Goal: Task Accomplishment & Management: Complete application form

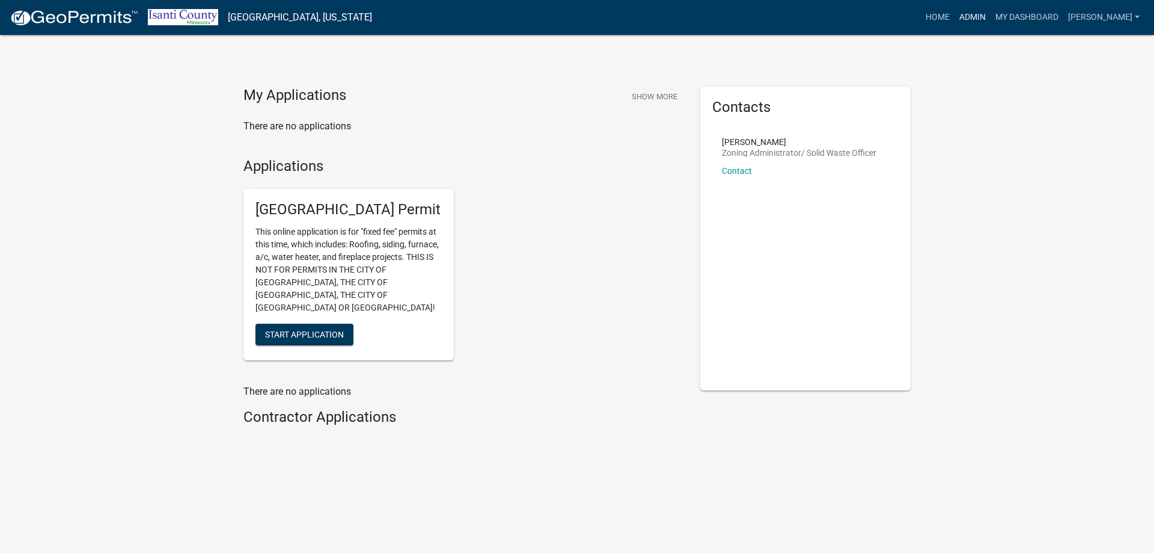
click at [988, 15] on link "Admin" at bounding box center [973, 17] width 36 height 23
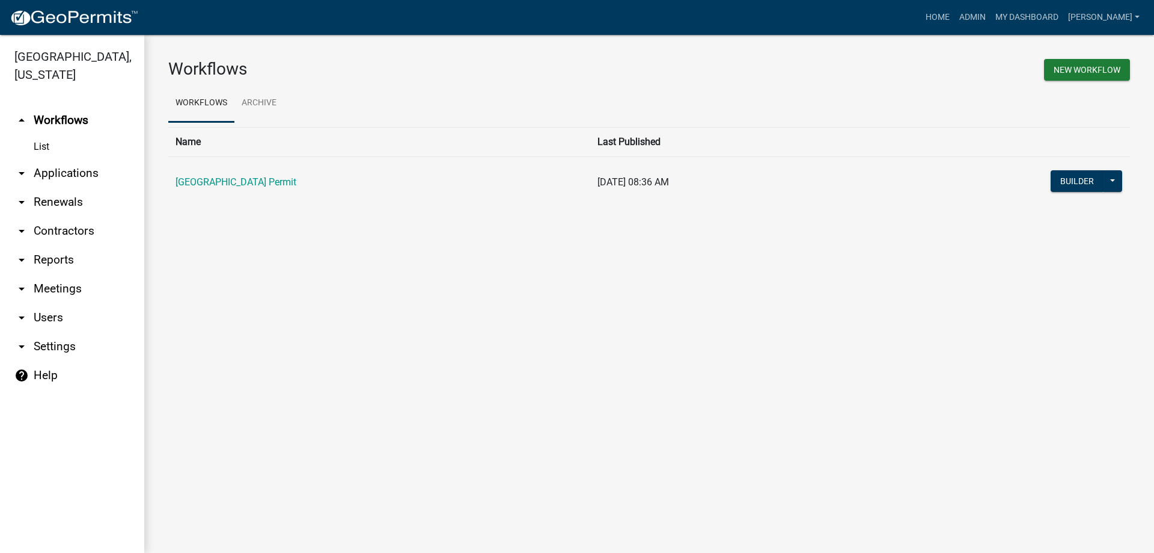
click at [54, 122] on link "arrow_drop_up Workflows" at bounding box center [72, 120] width 144 height 29
click at [277, 180] on link "[GEOGRAPHIC_DATA] Permit" at bounding box center [236, 181] width 121 height 11
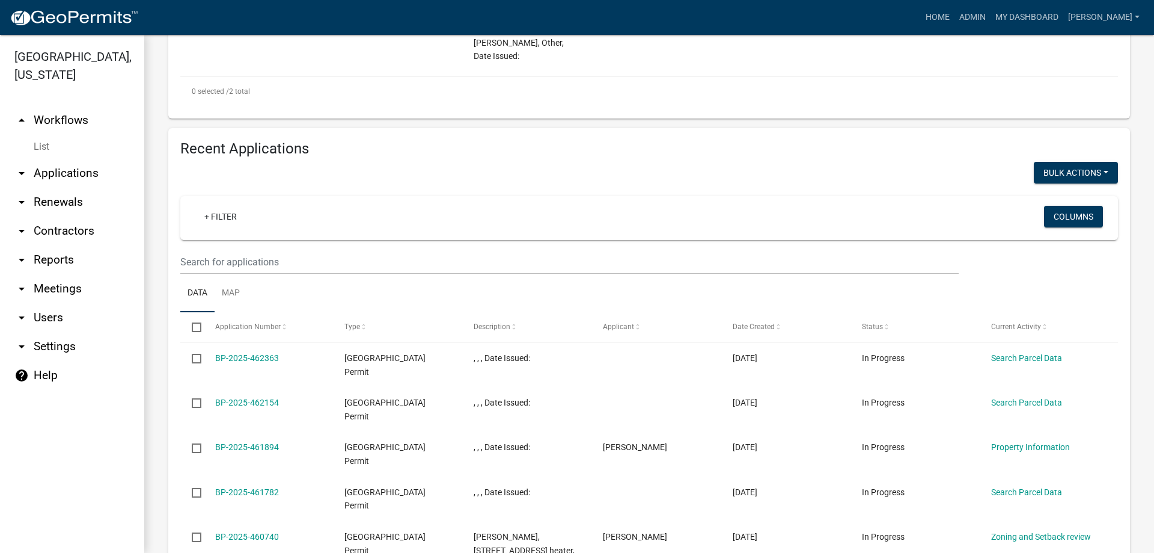
scroll to position [481, 0]
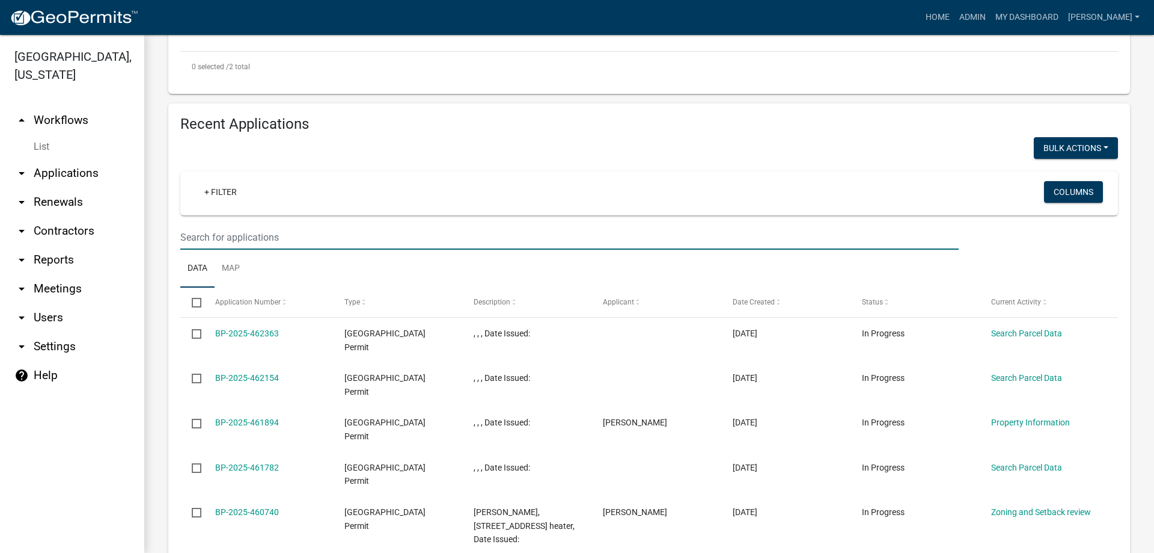
click at [214, 225] on input "text" at bounding box center [569, 237] width 779 height 25
click at [183, 225] on input "text" at bounding box center [569, 237] width 779 height 25
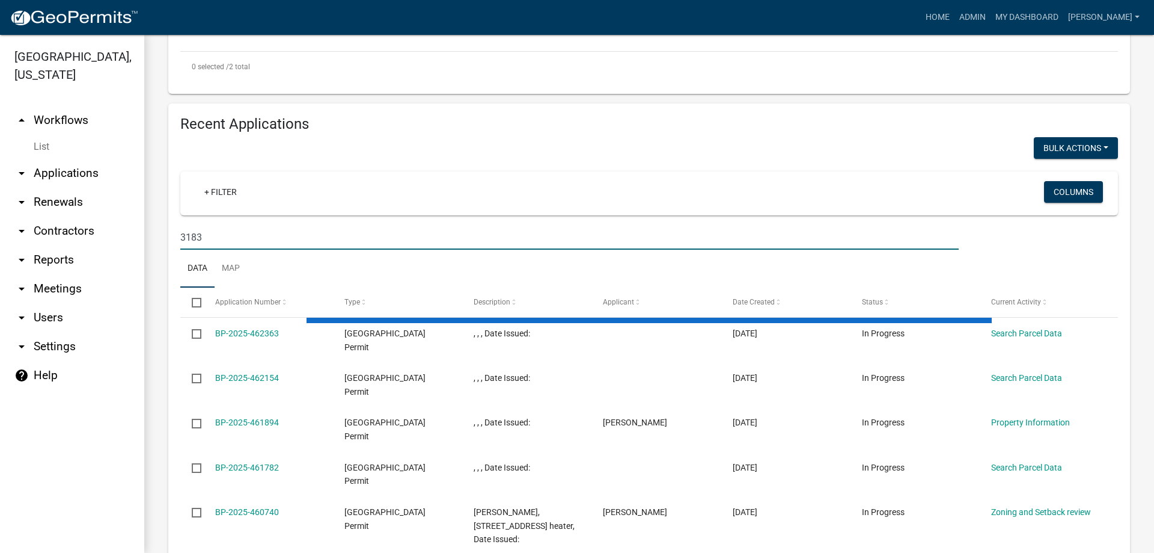
scroll to position [433, 0]
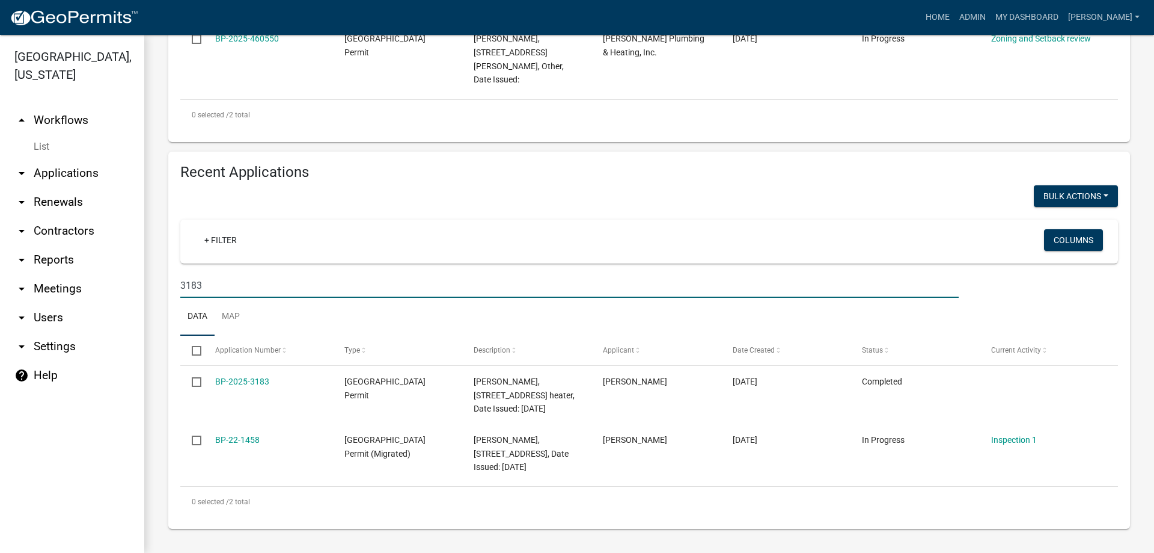
drag, startPoint x: 197, startPoint y: 271, endPoint x: 220, endPoint y: 267, distance: 23.7
click at [220, 273] on input "3183" at bounding box center [569, 285] width 779 height 25
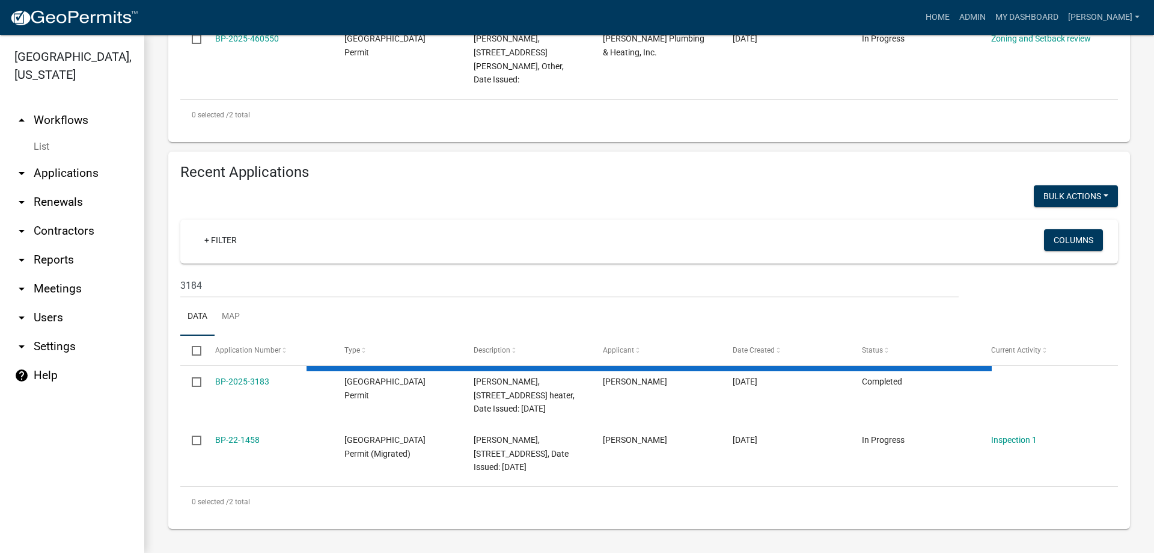
scroll to position [481, 0]
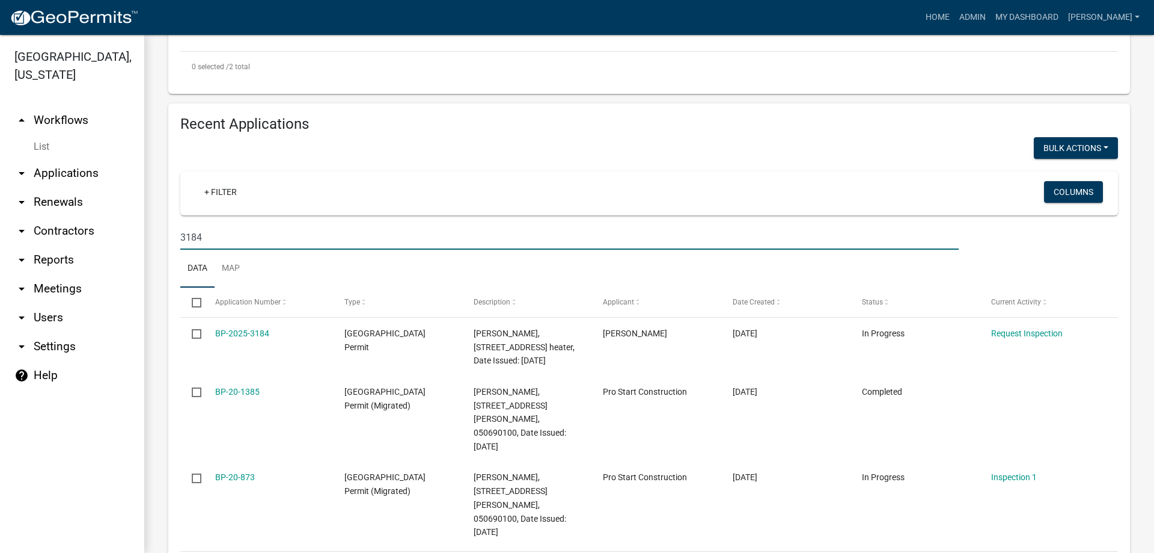
drag, startPoint x: 198, startPoint y: 222, endPoint x: 228, endPoint y: 197, distance: 39.3
click at [214, 225] on input "3184" at bounding box center [569, 237] width 779 height 25
type input "3186"
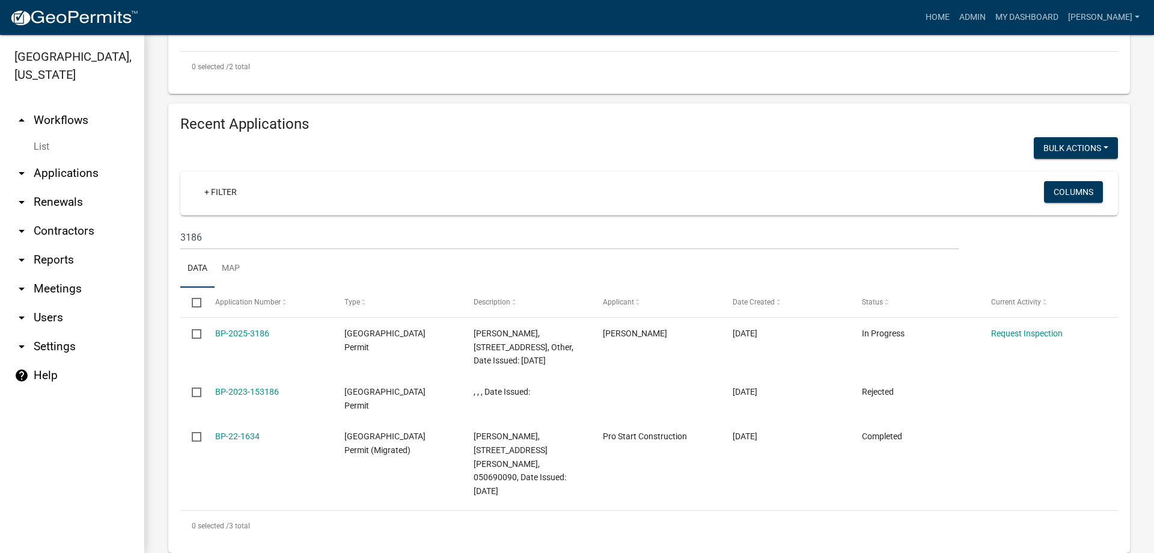
scroll to position [477, 0]
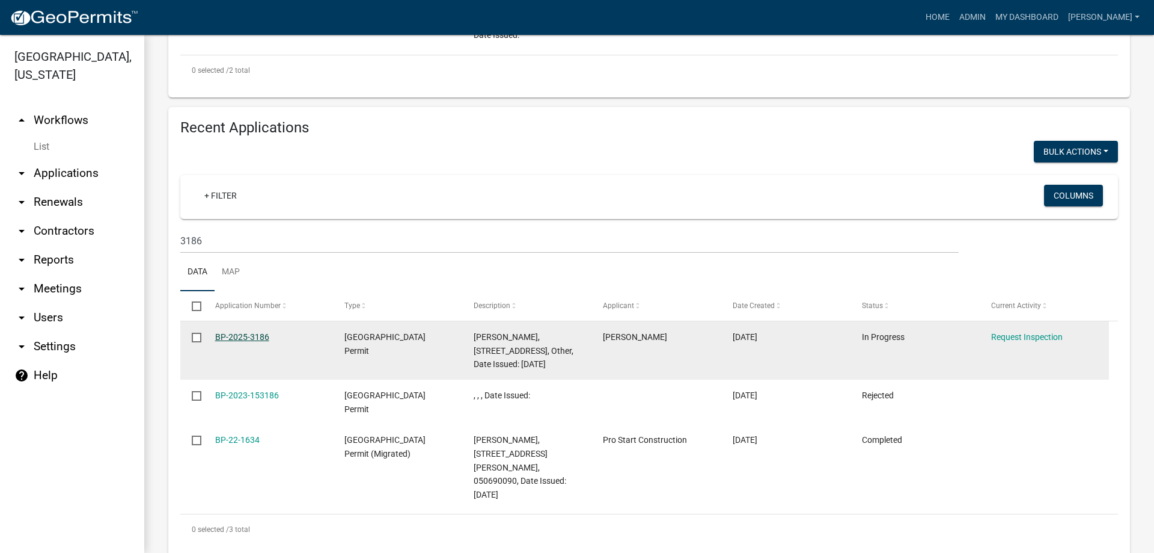
click at [253, 332] on link "BP-2025-3186" at bounding box center [242, 337] width 54 height 10
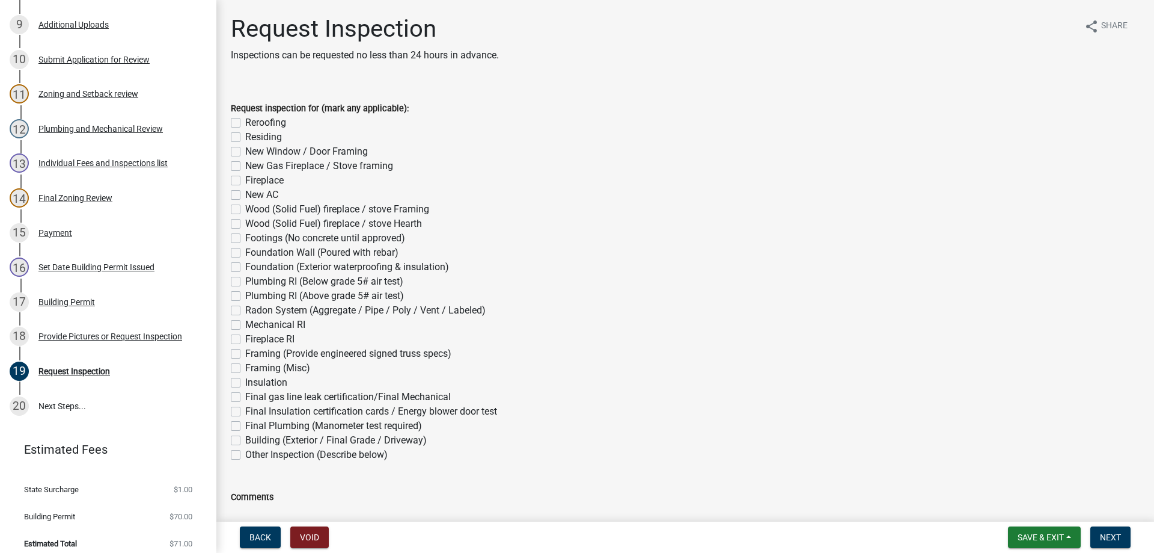
scroll to position [499, 0]
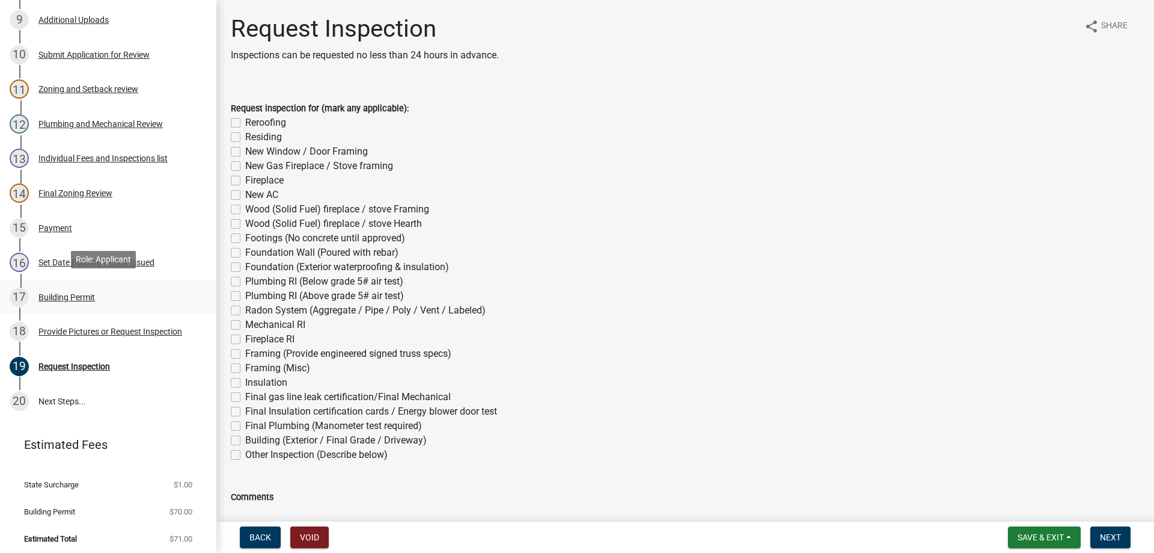
click at [51, 295] on div "Building Permit" at bounding box center [66, 297] width 57 height 8
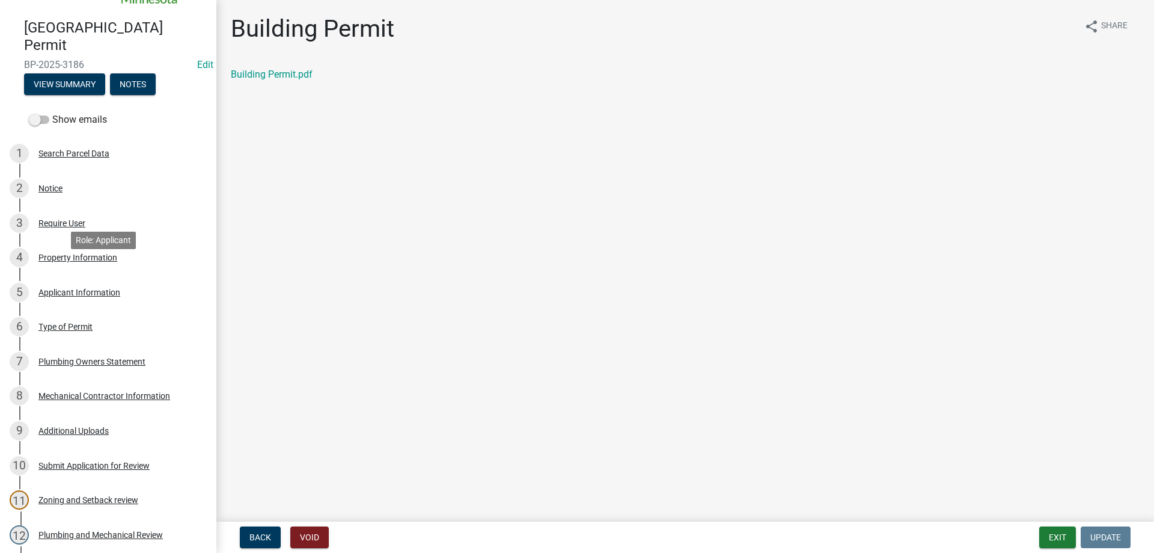
scroll to position [78, 0]
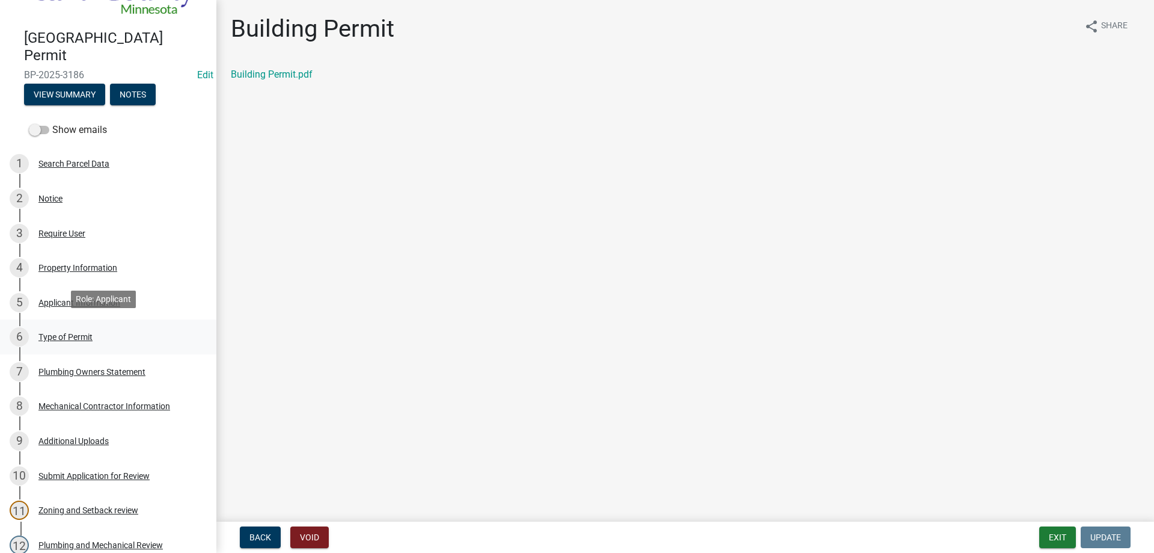
click at [46, 335] on div "Type of Permit" at bounding box center [65, 336] width 54 height 8
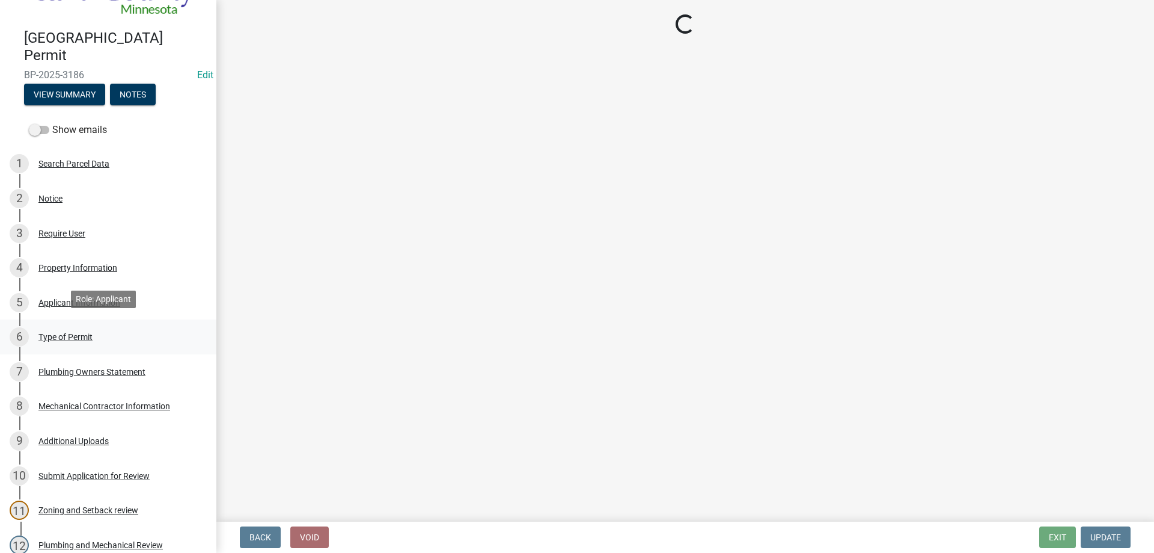
select select "eb4da8a3-282e-4d3e-a231-485219132635"
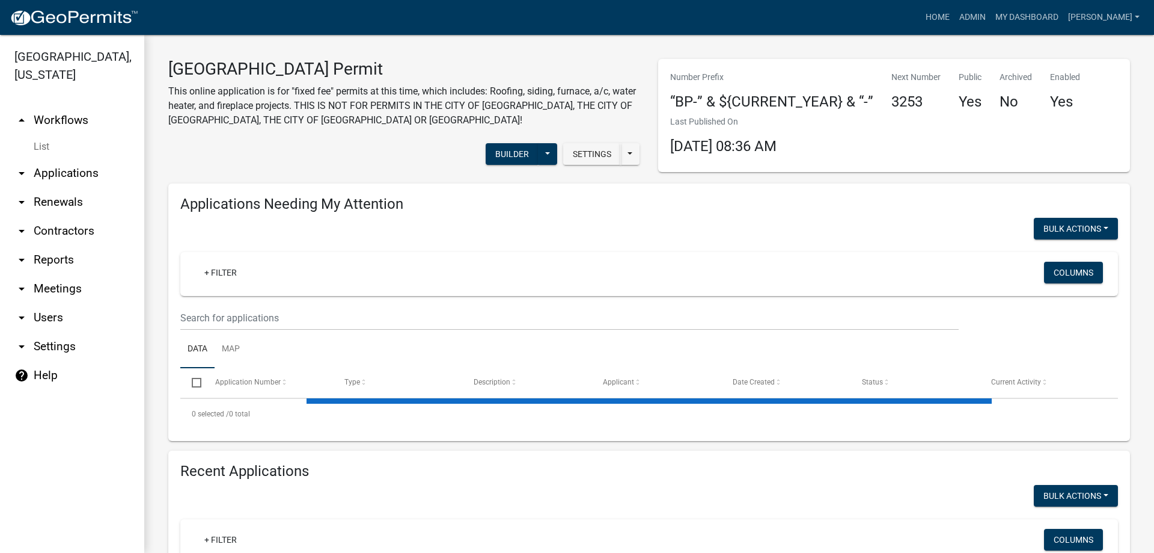
scroll to position [240, 0]
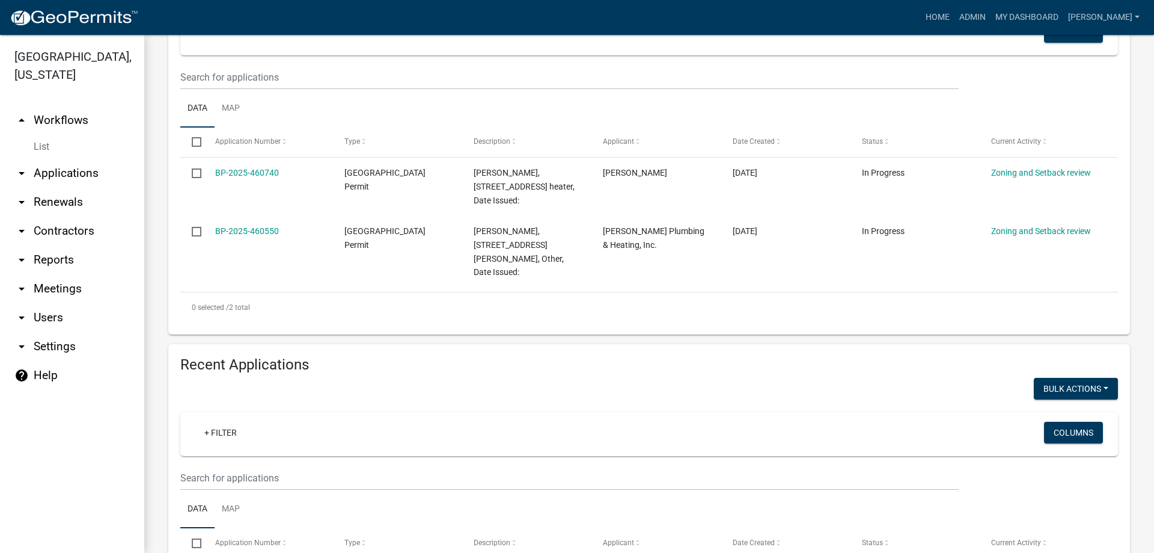
click at [218, 356] on h4 "Recent Applications" at bounding box center [649, 364] width 938 height 17
click at [197, 471] on input "text" at bounding box center [569, 477] width 779 height 25
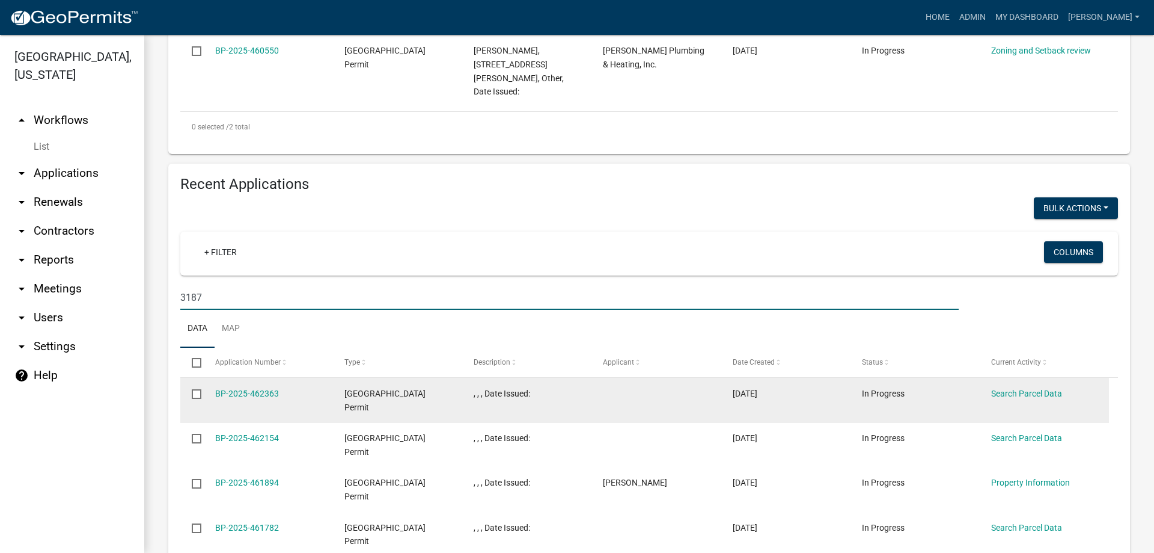
scroll to position [375, 0]
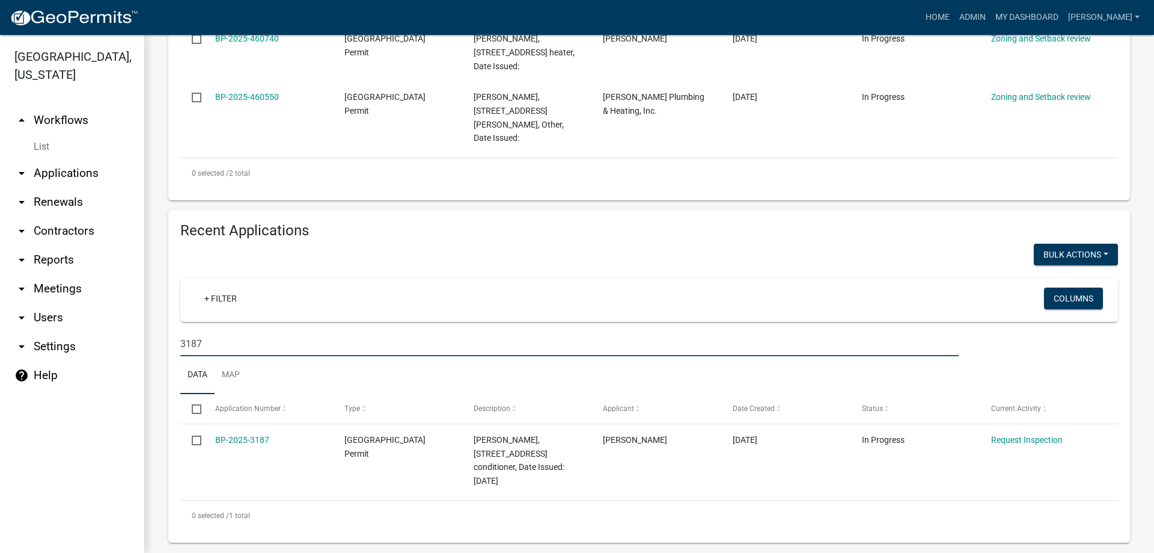
click at [192, 331] on input "3187" at bounding box center [569, 343] width 779 height 25
drag, startPoint x: 192, startPoint y: 328, endPoint x: 200, endPoint y: 326, distance: 7.9
click at [200, 331] on input "3187" at bounding box center [569, 343] width 779 height 25
click at [198, 331] on input "3187" at bounding box center [569, 343] width 779 height 25
drag, startPoint x: 191, startPoint y: 328, endPoint x: 204, endPoint y: 329, distance: 12.6
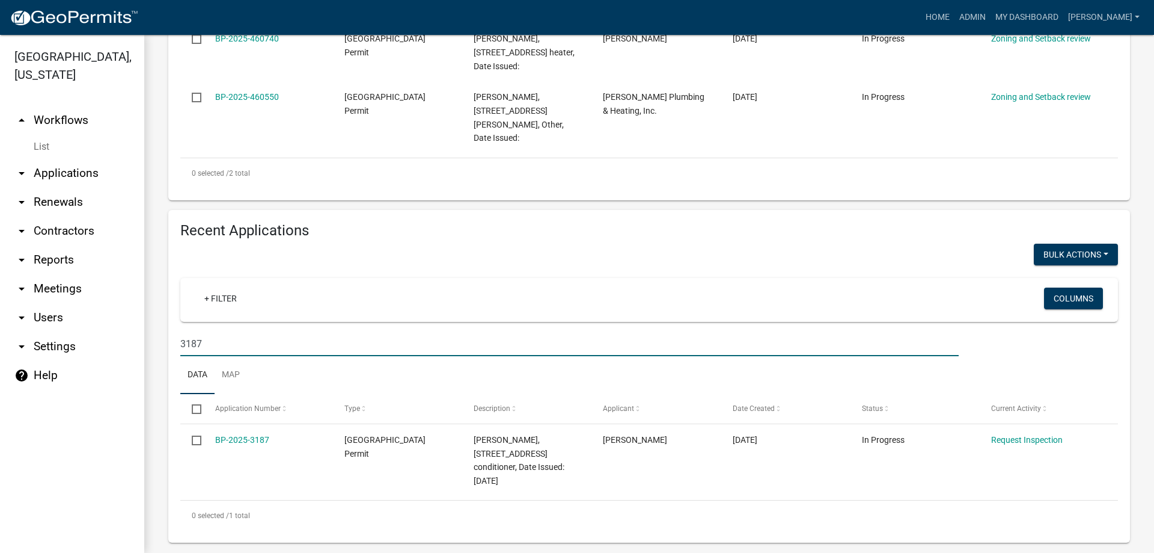
click at [204, 331] on input "3187" at bounding box center [569, 343] width 779 height 25
type input "3195"
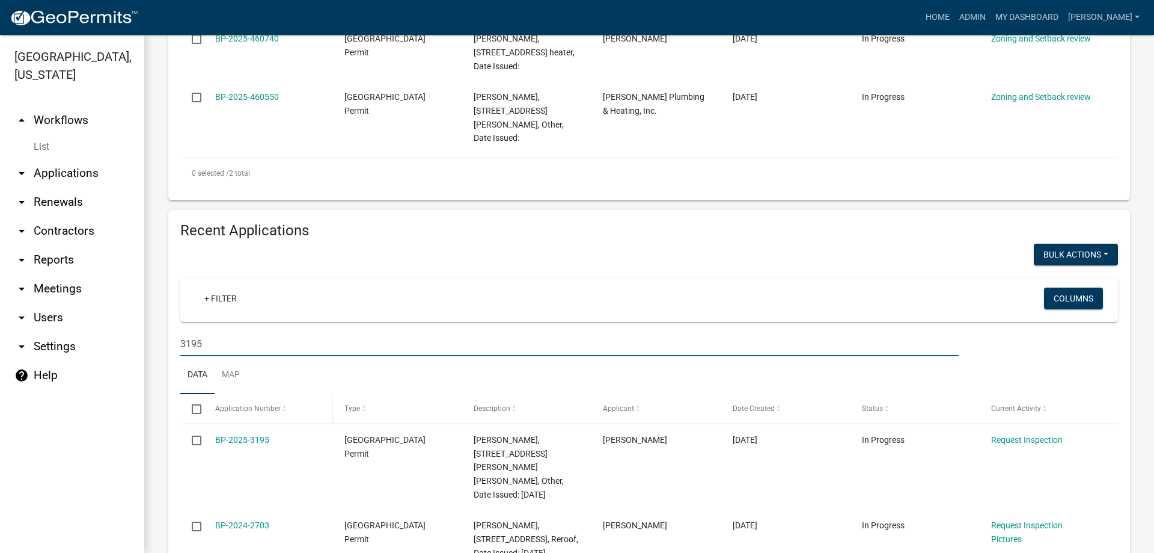
scroll to position [421, 0]
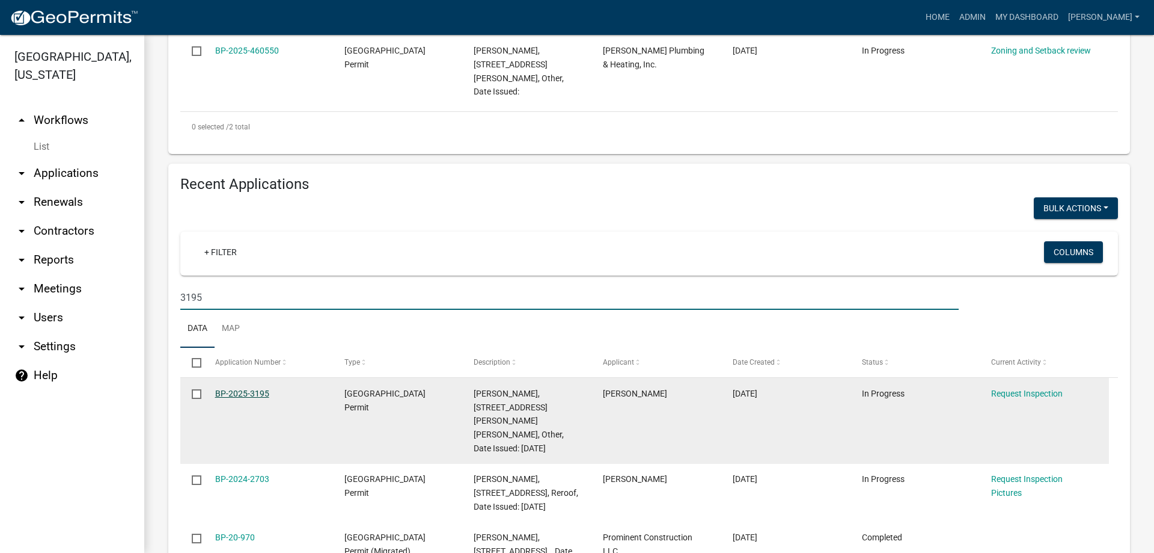
click at [253, 388] on link "BP-2025-3195" at bounding box center [242, 393] width 54 height 10
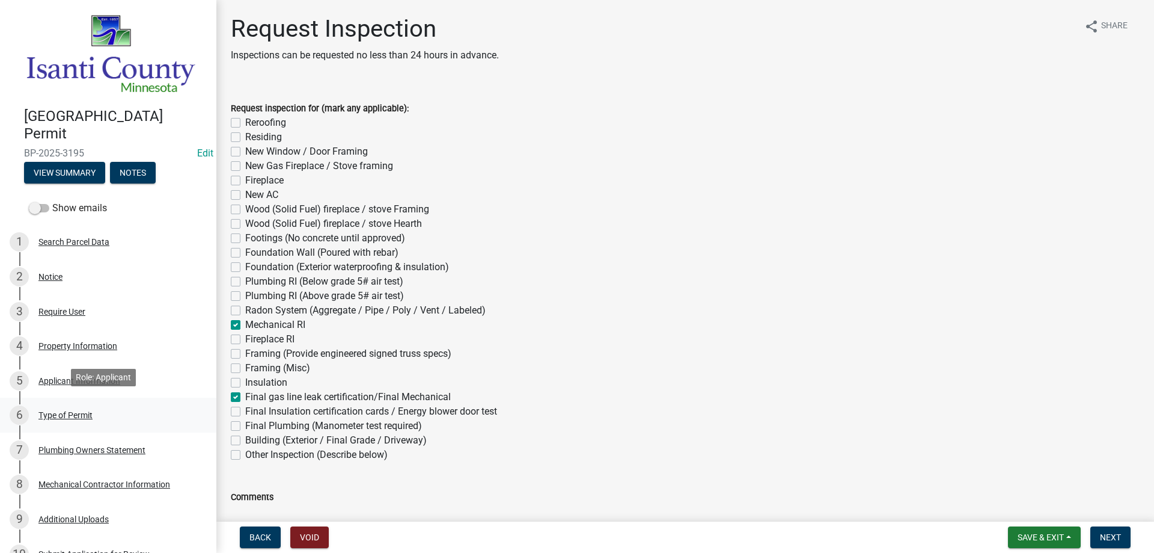
click at [73, 414] on div "Type of Permit" at bounding box center [65, 415] width 54 height 8
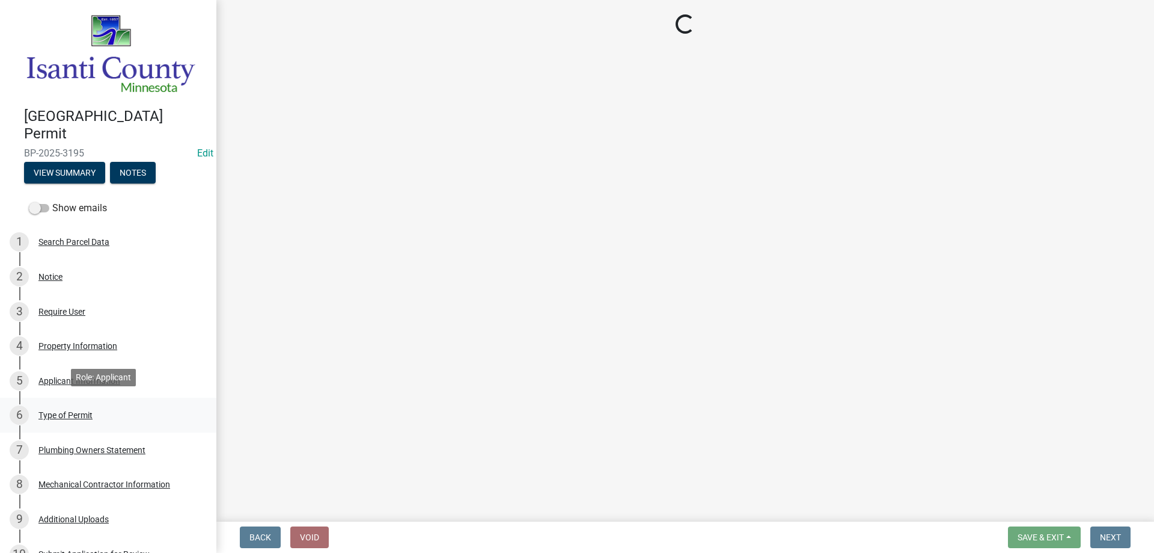
select select "eb4da8a3-282e-4d3e-a231-485219132635"
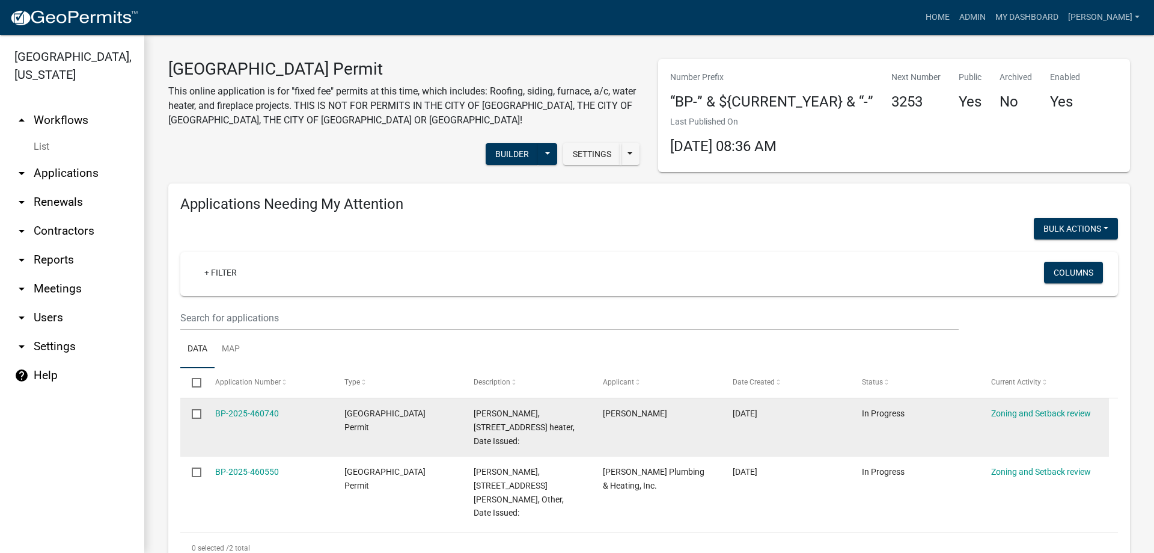
scroll to position [301, 0]
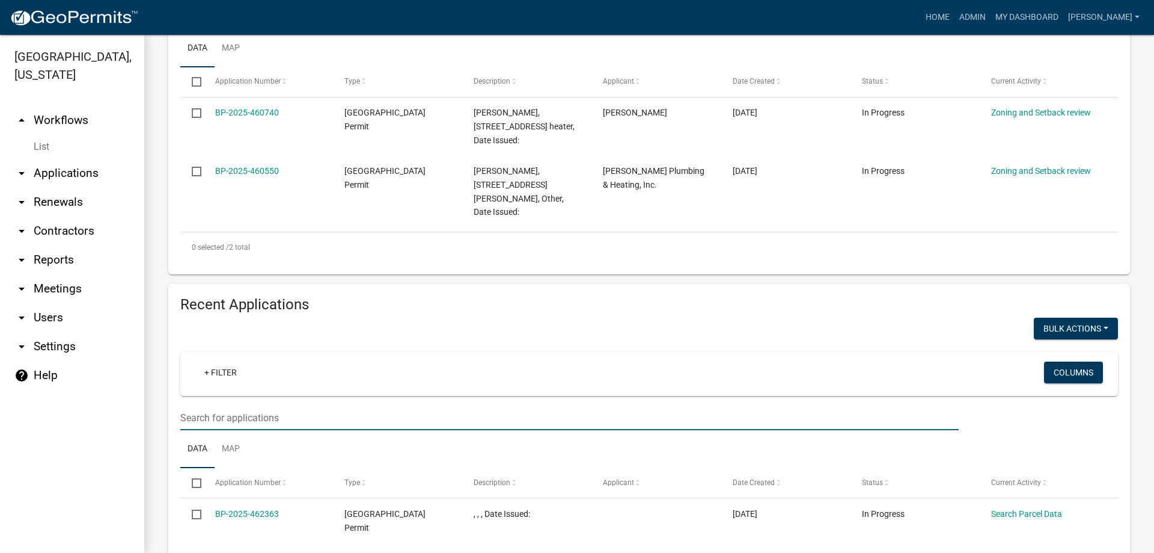
click at [212, 405] on input "text" at bounding box center [569, 417] width 779 height 25
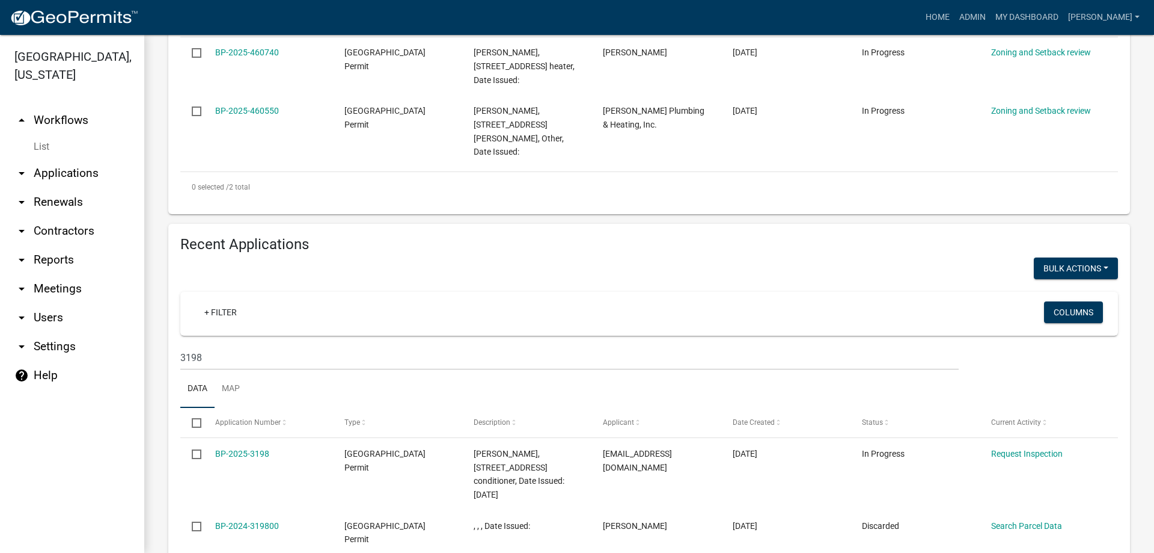
scroll to position [421, 0]
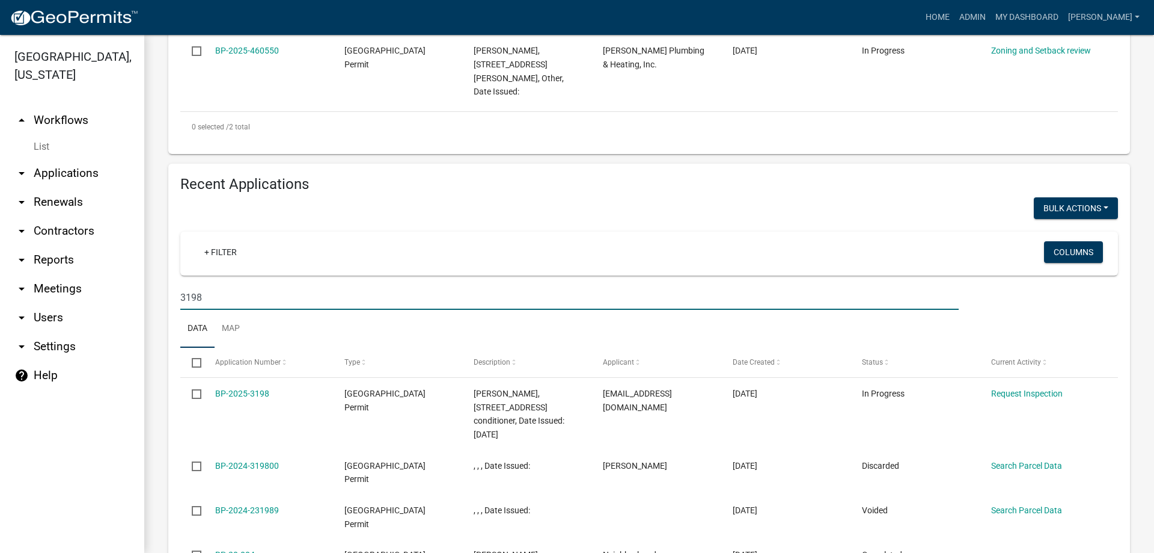
click at [194, 285] on input "3198" at bounding box center [569, 297] width 779 height 25
drag, startPoint x: 186, startPoint y: 283, endPoint x: 215, endPoint y: 280, distance: 29.6
click at [215, 285] on input "3198" at bounding box center [569, 297] width 779 height 25
type input "3200"
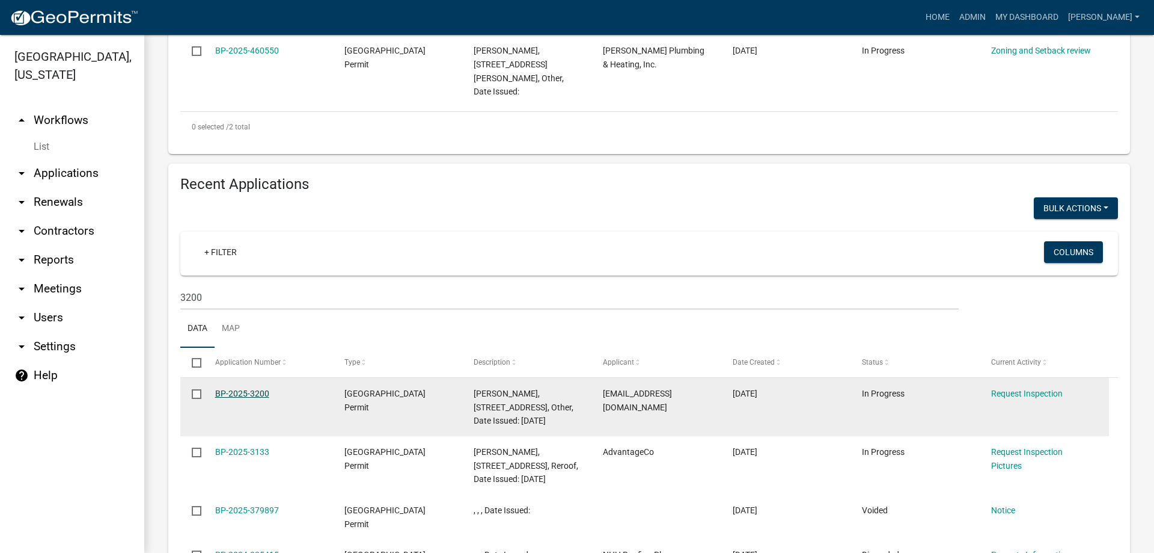
click at [229, 388] on link "BP-2025-3200" at bounding box center [242, 393] width 54 height 10
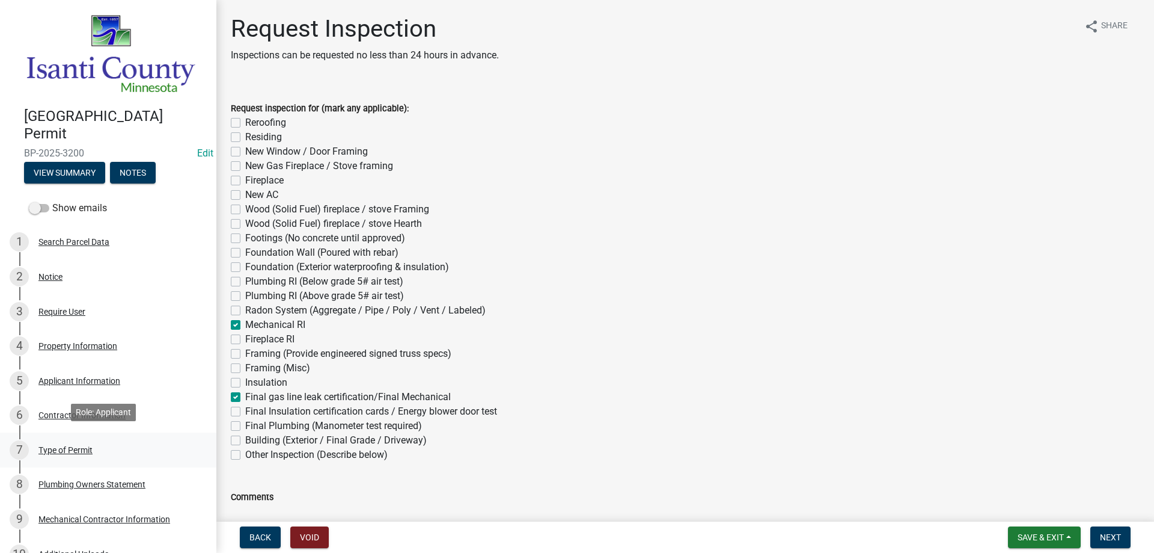
click at [54, 448] on div "Type of Permit" at bounding box center [65, 449] width 54 height 8
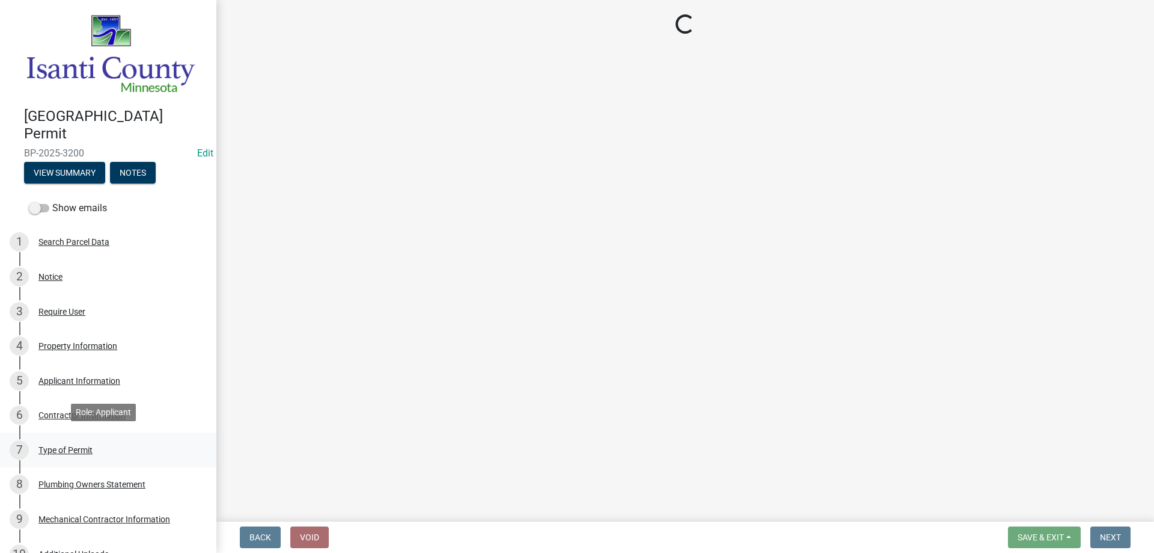
select select "eb4da8a3-282e-4d3e-a231-485219132635"
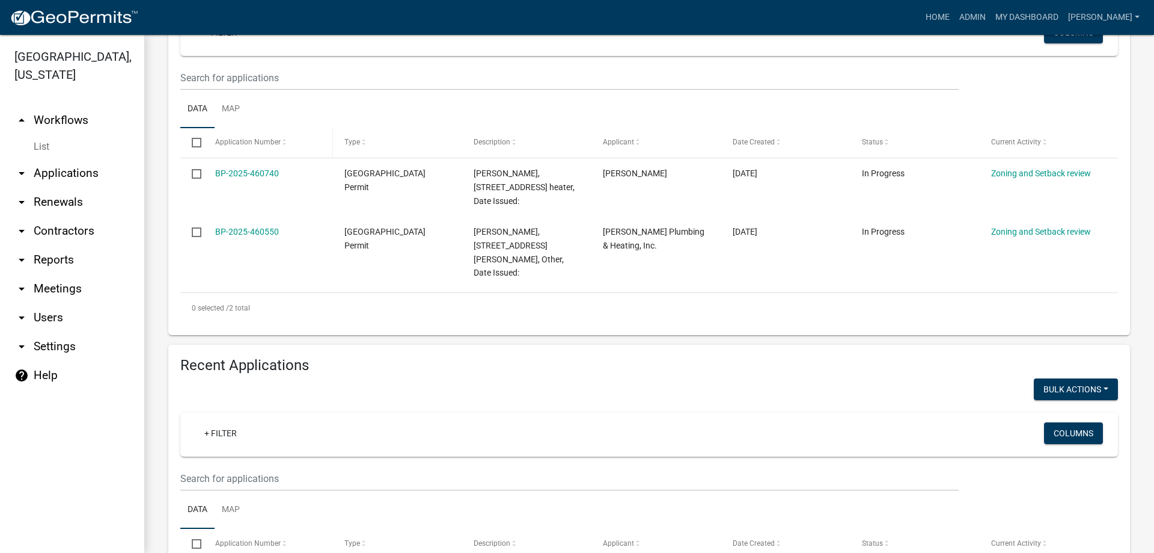
scroll to position [240, 0]
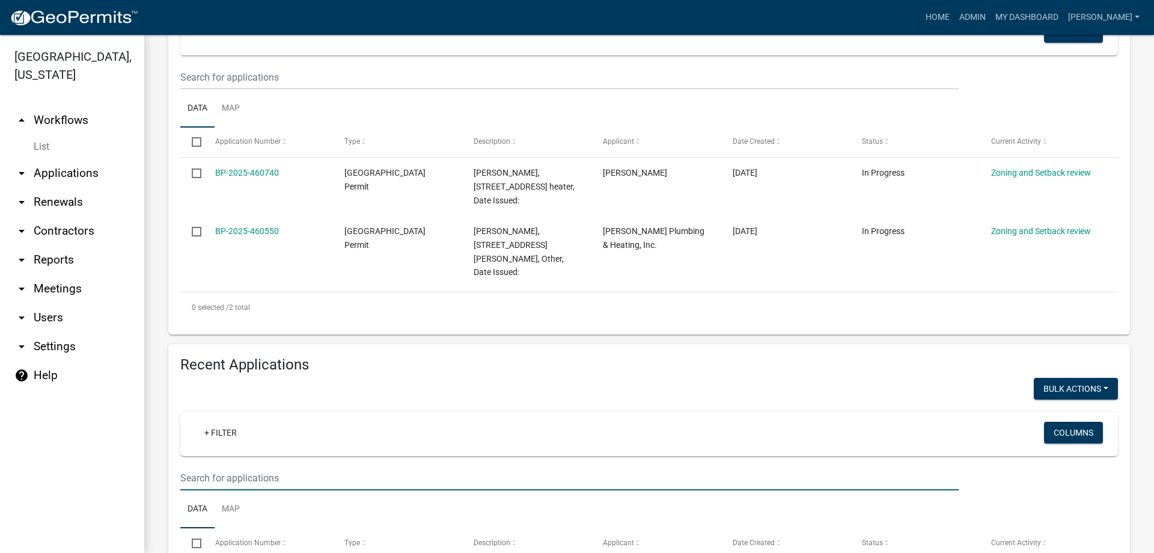
drag, startPoint x: 204, startPoint y: 468, endPoint x: 233, endPoint y: 376, distance: 96.4
click at [204, 468] on input "text" at bounding box center [569, 477] width 779 height 25
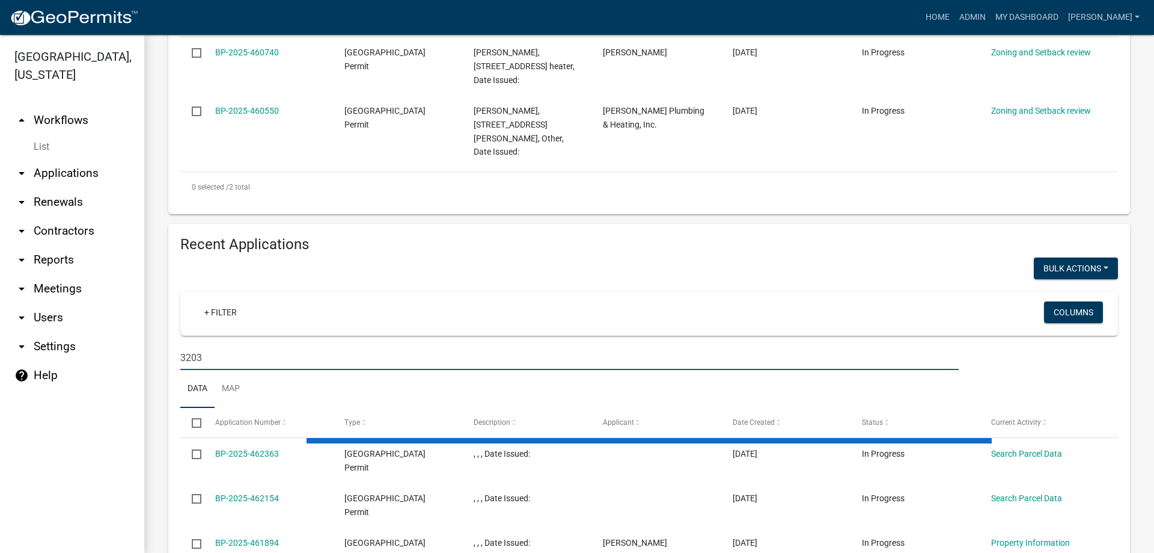
scroll to position [421, 0]
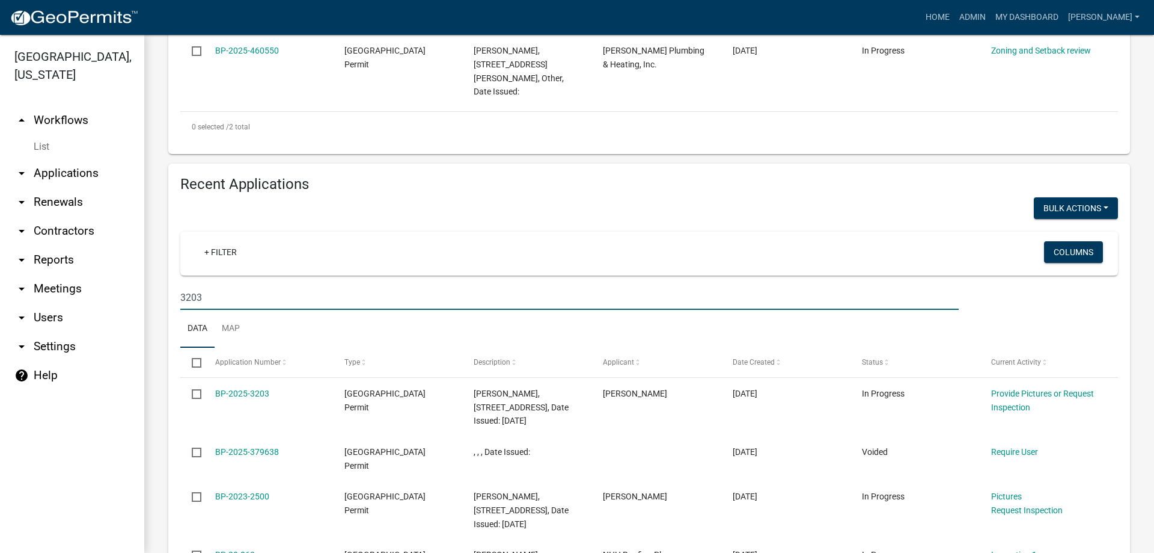
drag, startPoint x: 194, startPoint y: 281, endPoint x: 207, endPoint y: 278, distance: 13.1
click at [207, 285] on input "3203" at bounding box center [569, 297] width 779 height 25
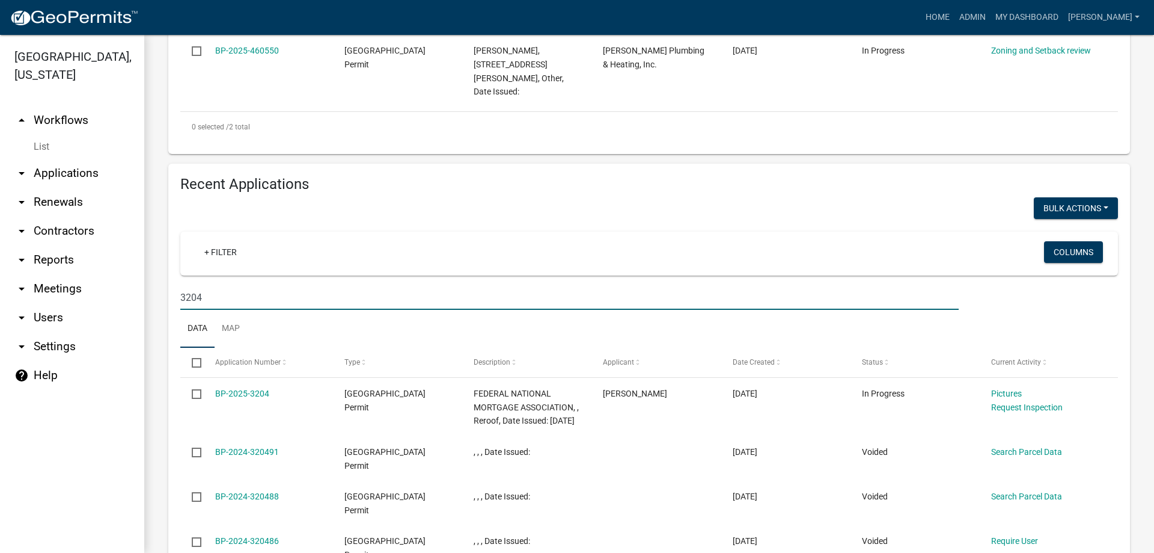
drag, startPoint x: 197, startPoint y: 284, endPoint x: 209, endPoint y: 277, distance: 13.5
click at [209, 285] on input "3204" at bounding box center [569, 297] width 779 height 25
type input "3205"
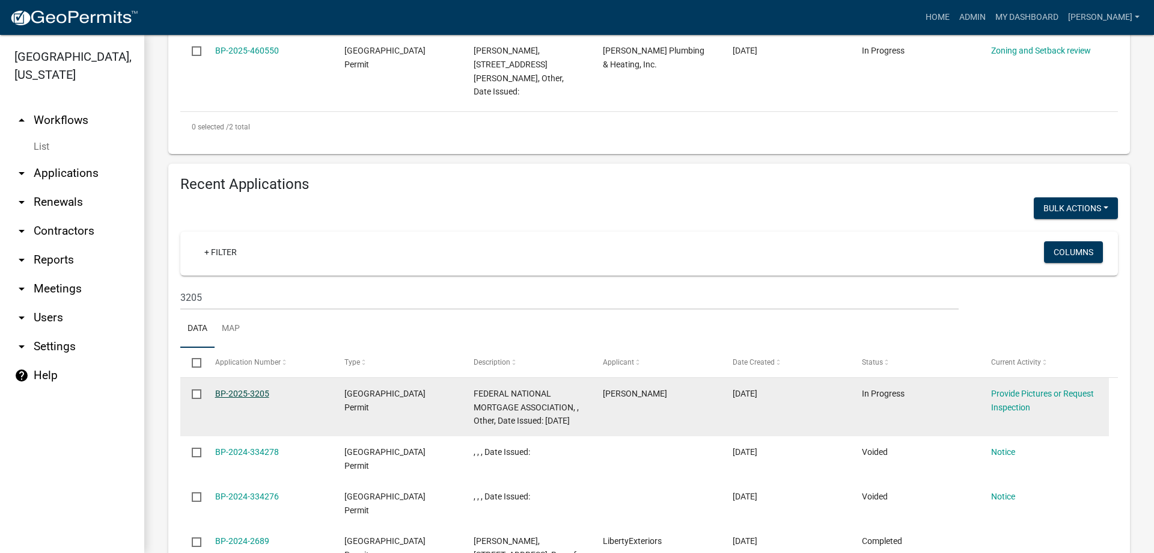
click at [231, 388] on link "BP-2025-3205" at bounding box center [242, 393] width 54 height 10
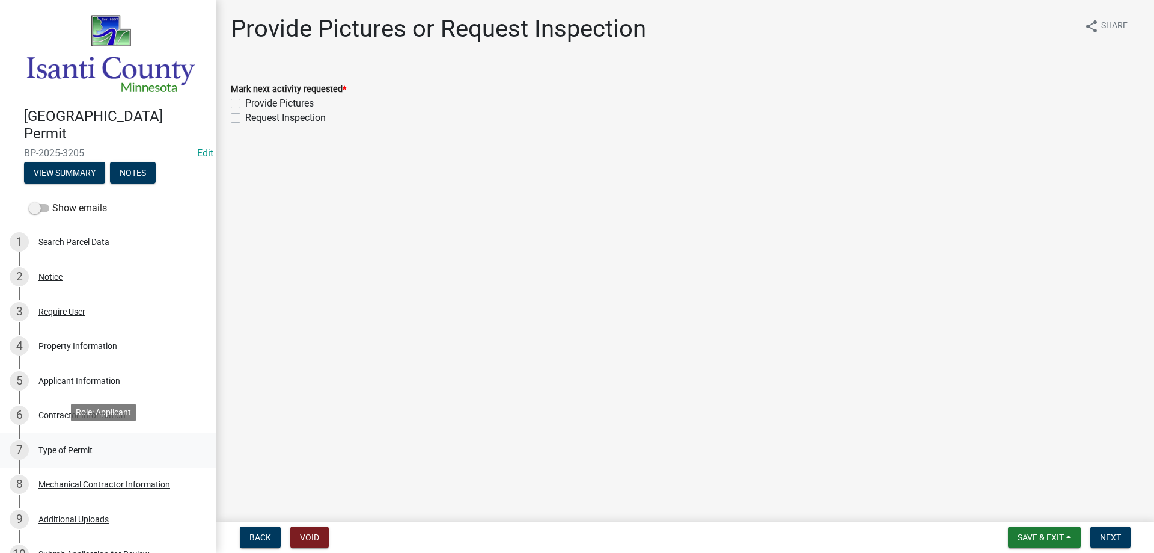
click at [62, 445] on div "Type of Permit" at bounding box center [65, 449] width 54 height 8
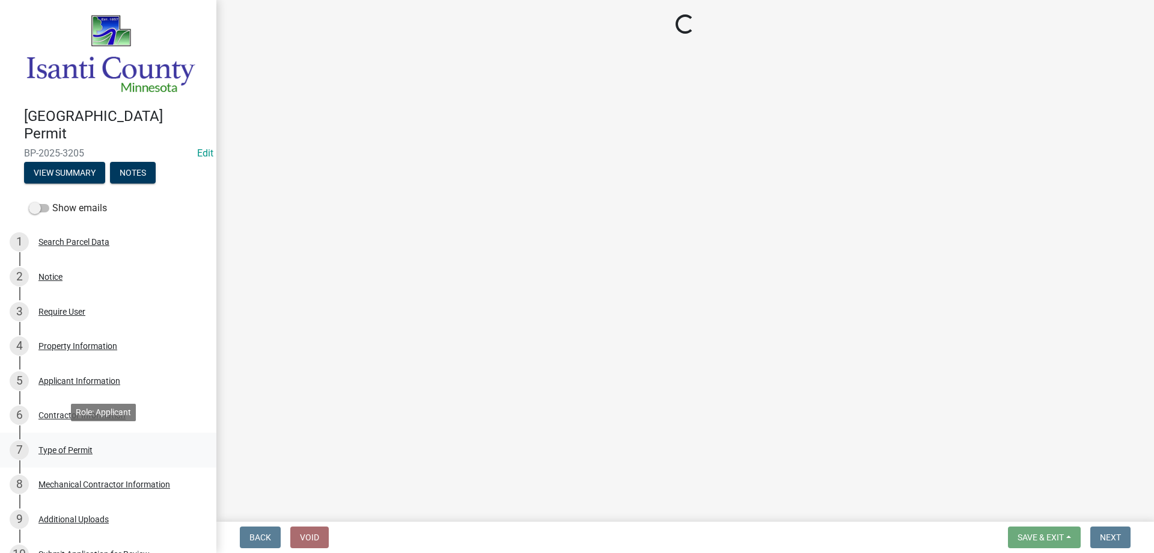
select select "eb4da8a3-282e-4d3e-a231-485219132635"
select select "0ece82dd-c883-4950-aa67-9a99a4f1235b"
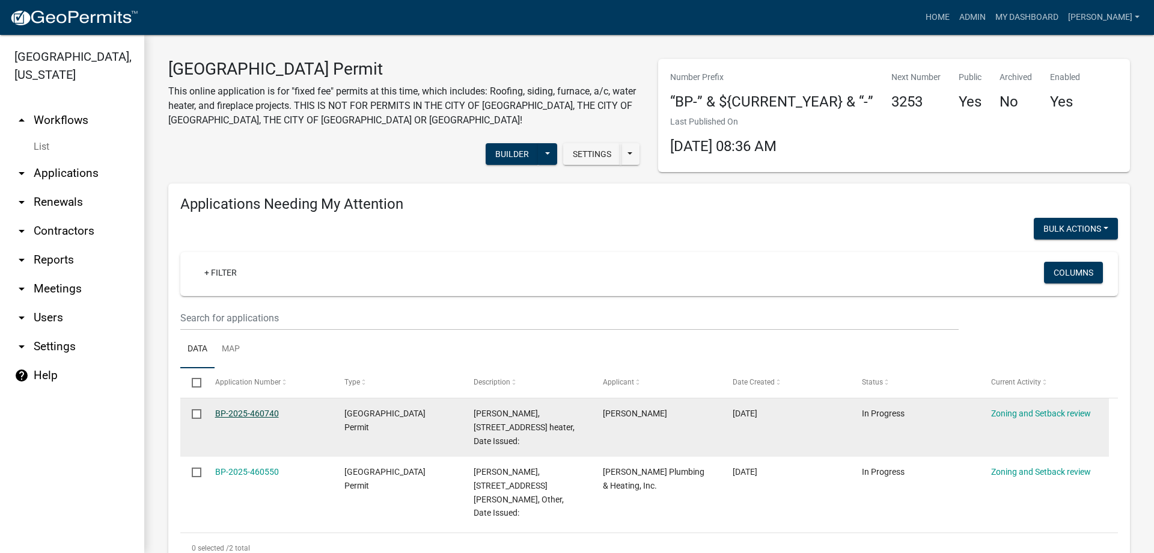
scroll to position [361, 0]
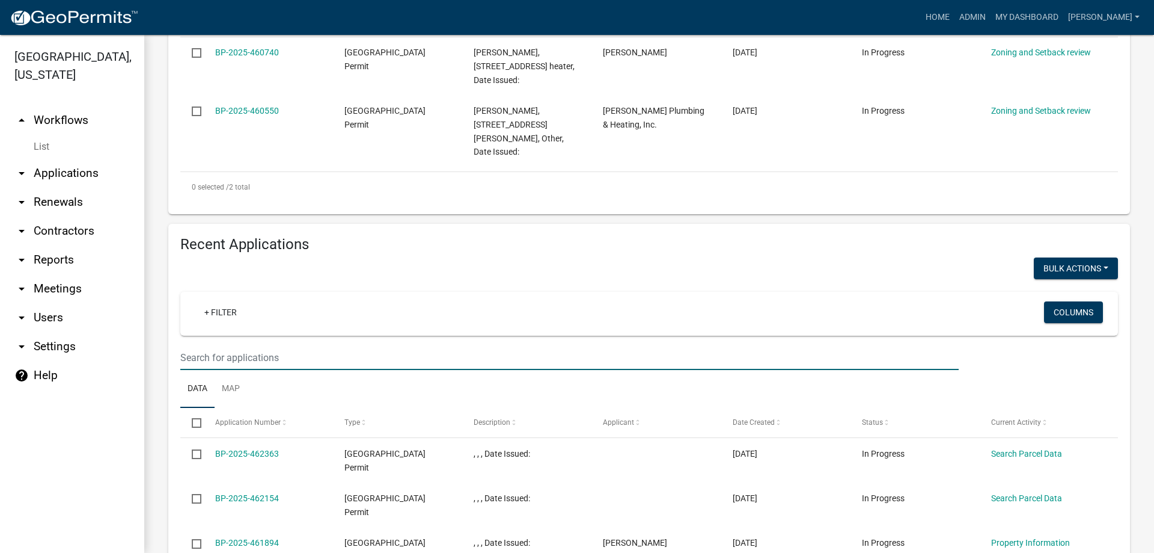
type input "3206"
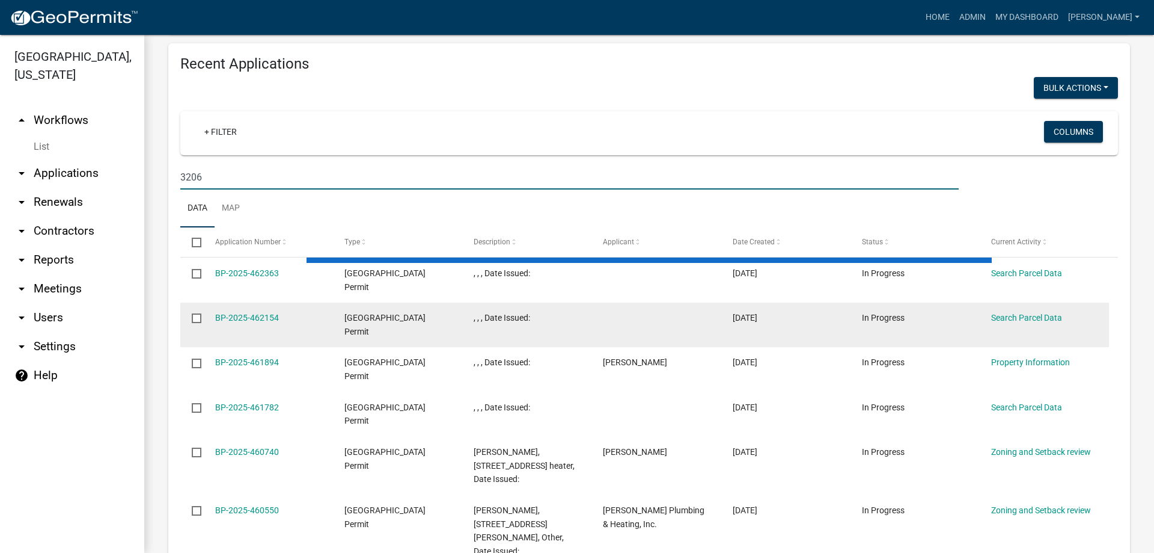
scroll to position [464, 0]
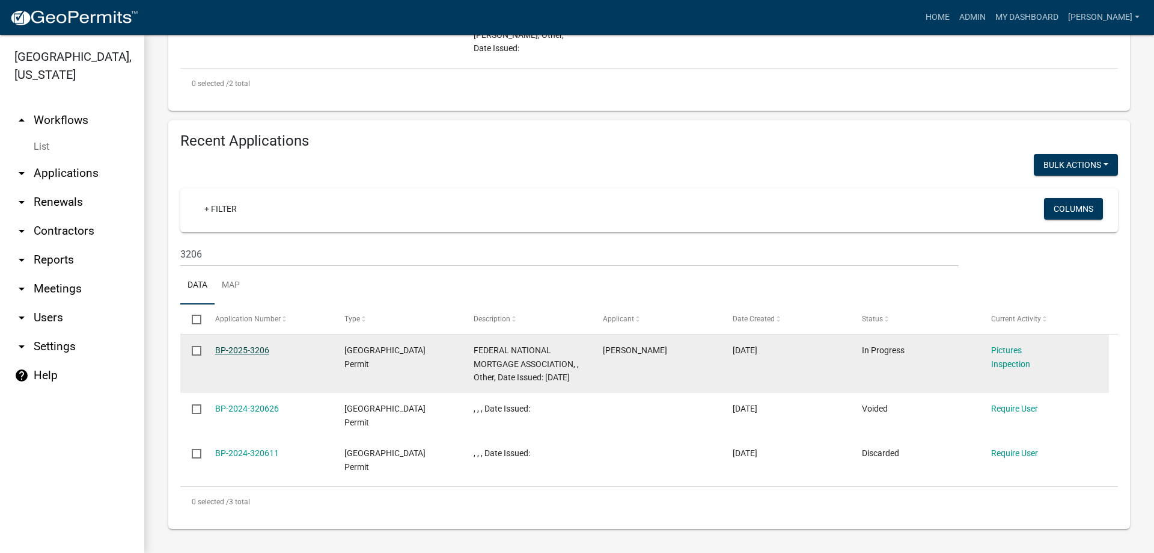
click at [225, 345] on link "BP-2025-3206" at bounding box center [242, 350] width 54 height 10
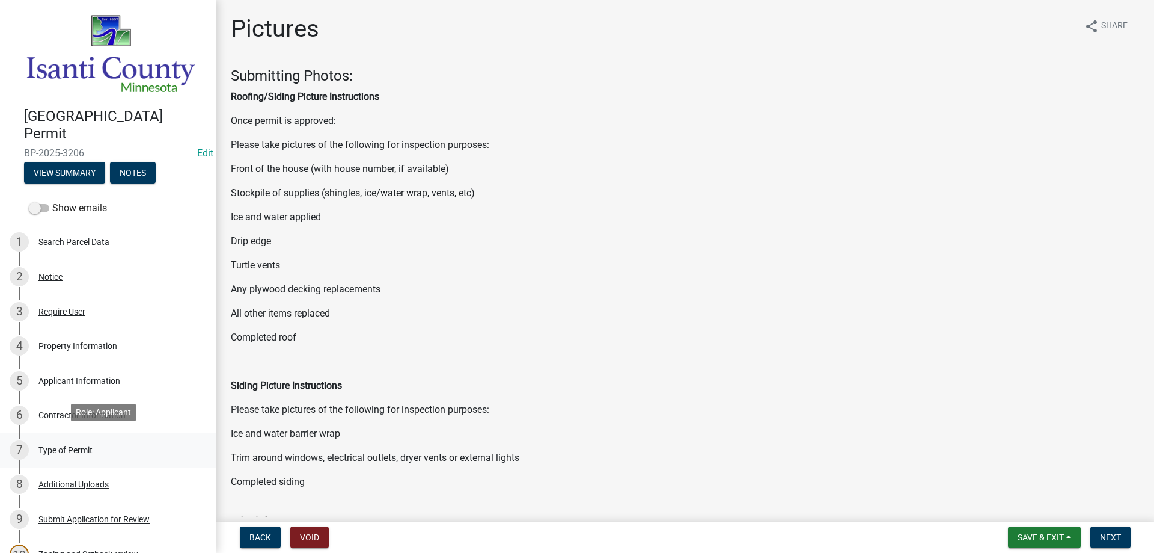
click at [66, 445] on div "Type of Permit" at bounding box center [65, 449] width 54 height 8
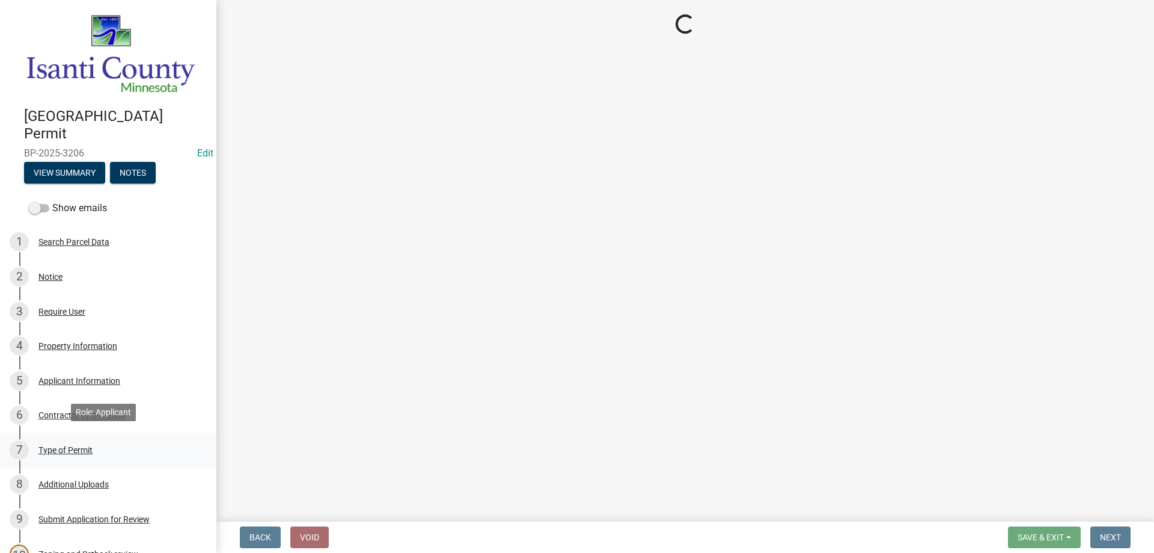
select select "eb4da8a3-282e-4d3e-a231-485219132635"
select select "0ece82dd-c883-4950-aa67-9a99a4f1235b"
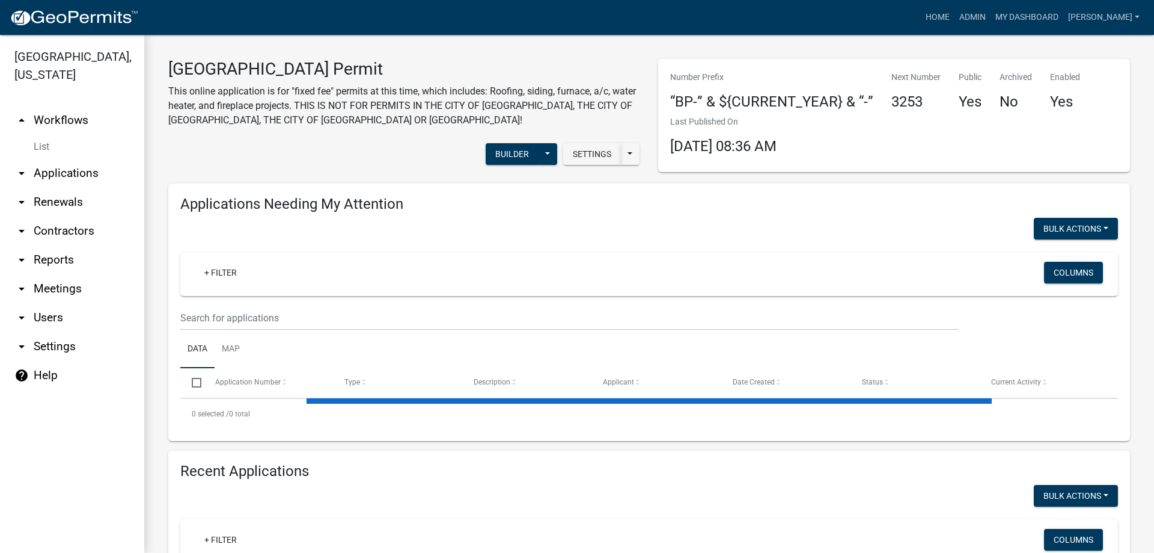
scroll to position [301, 0]
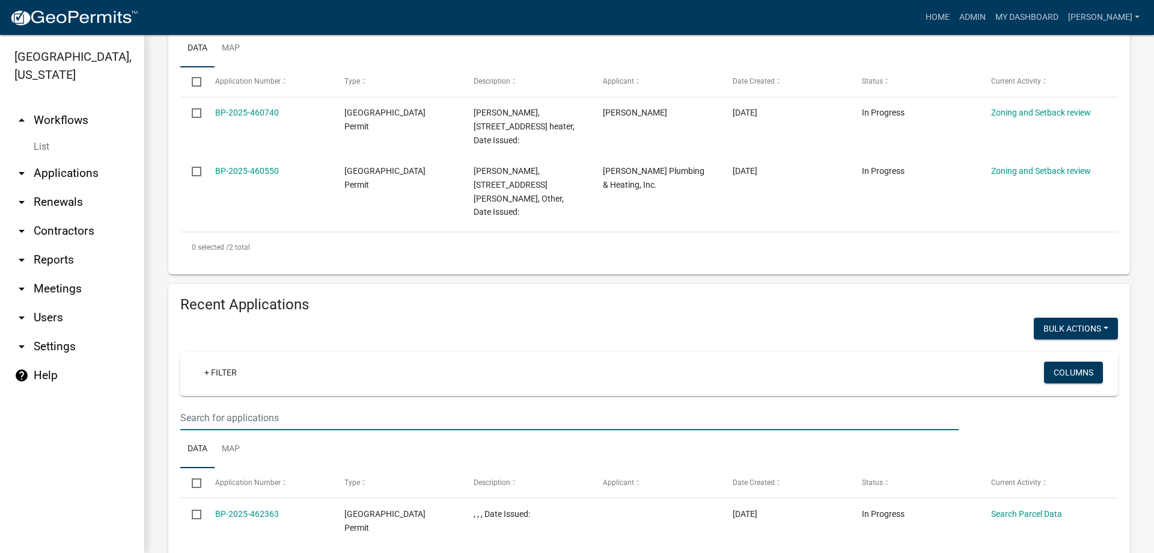
drag, startPoint x: 209, startPoint y: 408, endPoint x: 228, endPoint y: 404, distance: 20.3
click at [209, 29] on input "text" at bounding box center [569, 17] width 779 height 25
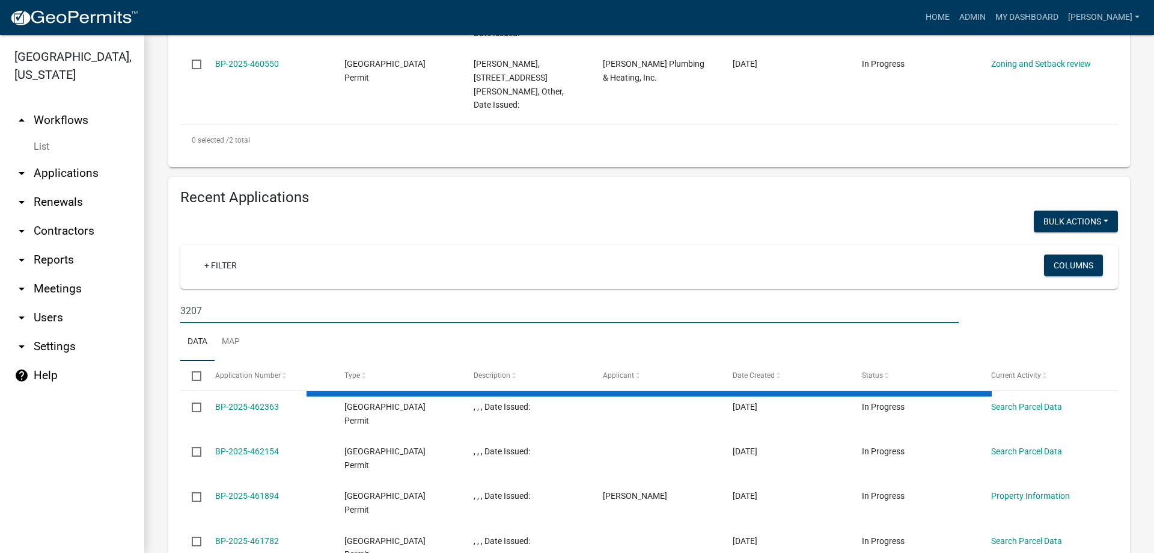
scroll to position [421, 0]
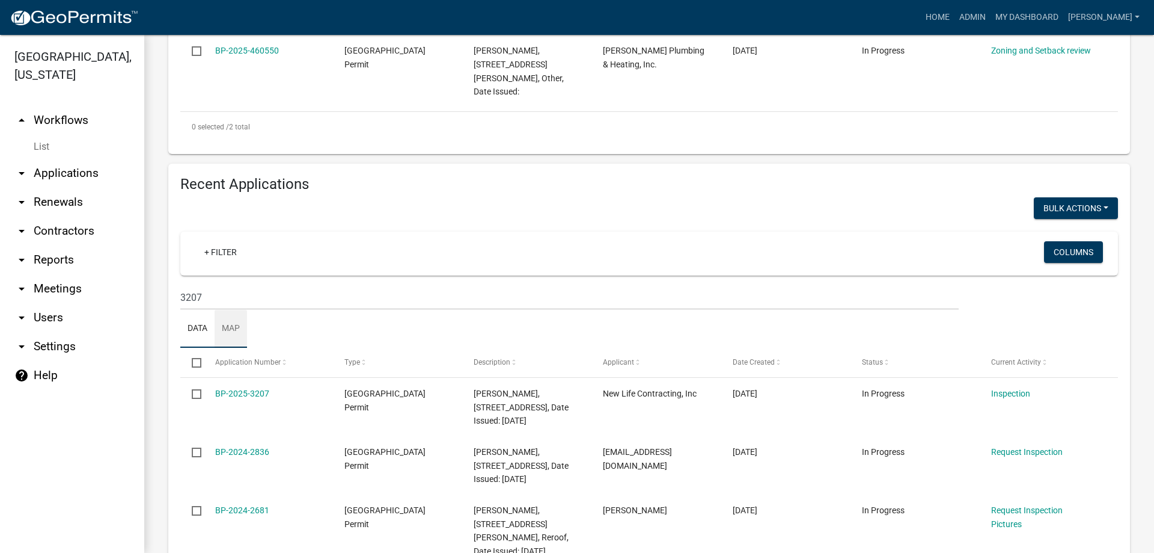
click at [220, 310] on link "Map" at bounding box center [231, 329] width 32 height 38
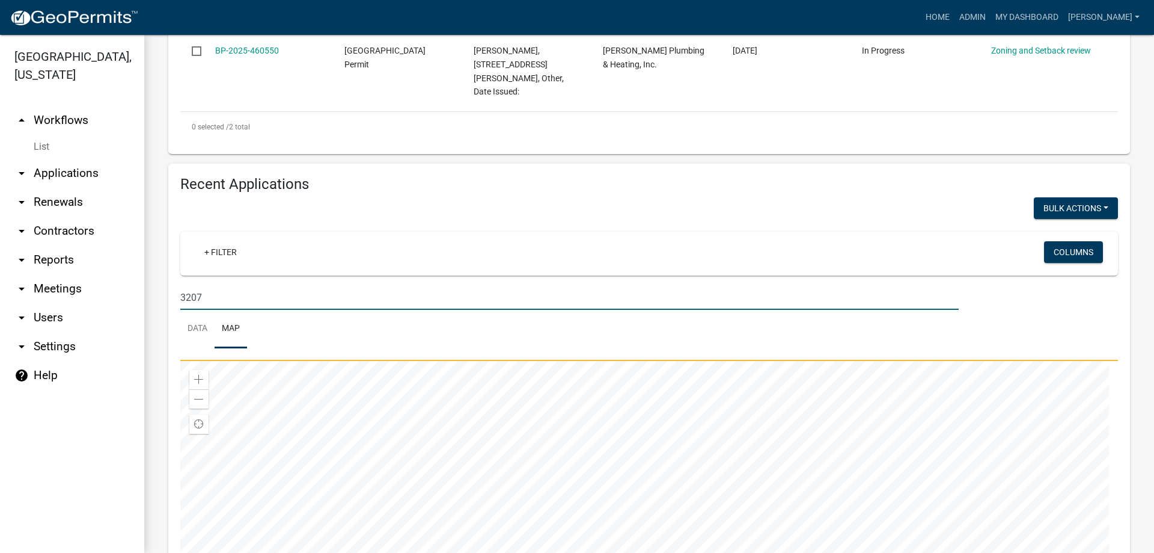
drag, startPoint x: 197, startPoint y: 285, endPoint x: 208, endPoint y: 280, distance: 11.8
click at [208, 285] on input "3207" at bounding box center [569, 297] width 779 height 25
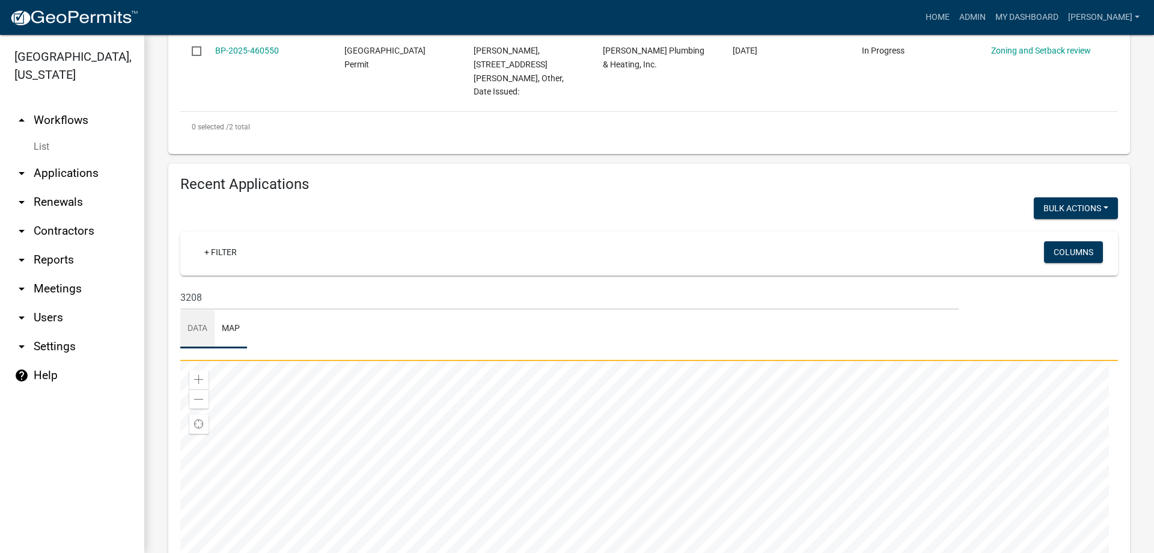
click at [195, 310] on link "Data" at bounding box center [197, 329] width 34 height 38
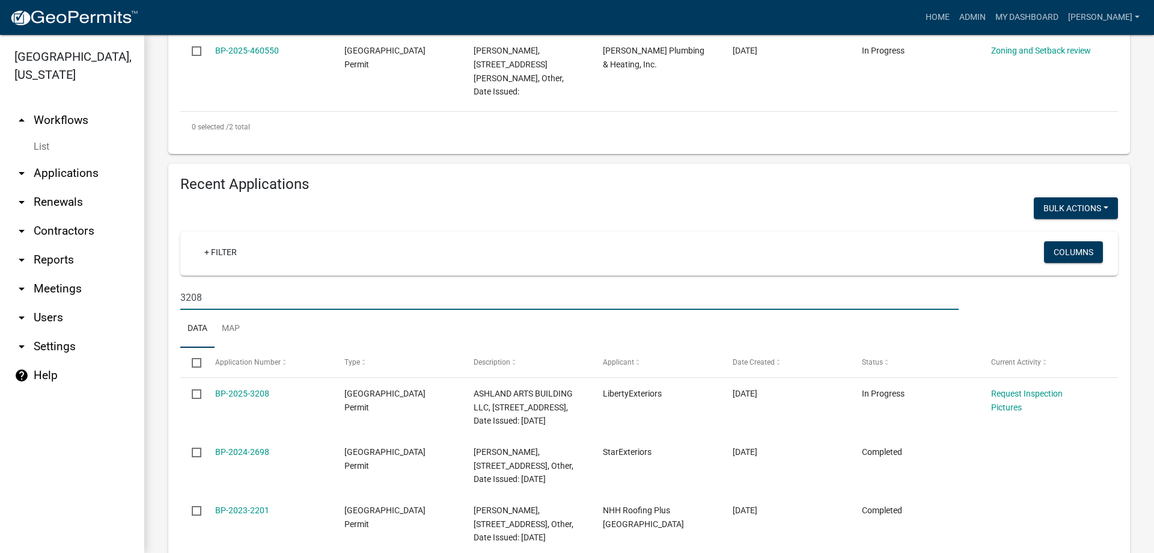
click at [215, 285] on input "3208" at bounding box center [569, 297] width 779 height 25
drag, startPoint x: 189, startPoint y: 286, endPoint x: 222, endPoint y: 280, distance: 34.2
click at [218, 285] on input "3208" at bounding box center [569, 297] width 779 height 25
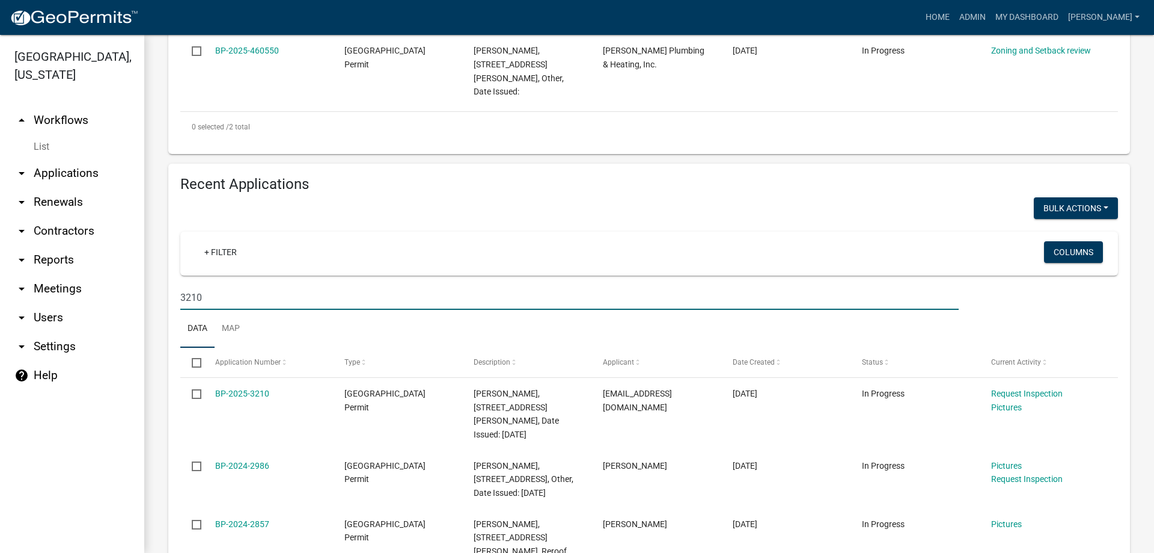
click at [192, 285] on input "3210" at bounding box center [569, 297] width 779 height 25
drag, startPoint x: 196, startPoint y: 283, endPoint x: 221, endPoint y: 279, distance: 25.6
click at [221, 285] on input "3210" at bounding box center [569, 297] width 779 height 25
type input "3211"
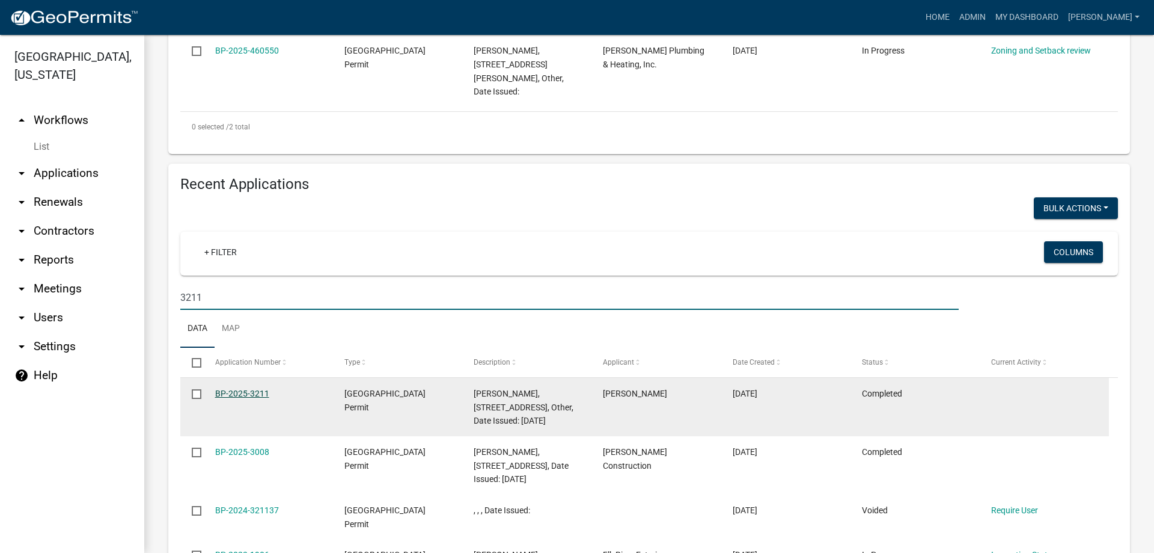
click at [260, 388] on link "BP-2025-3211" at bounding box center [242, 393] width 54 height 10
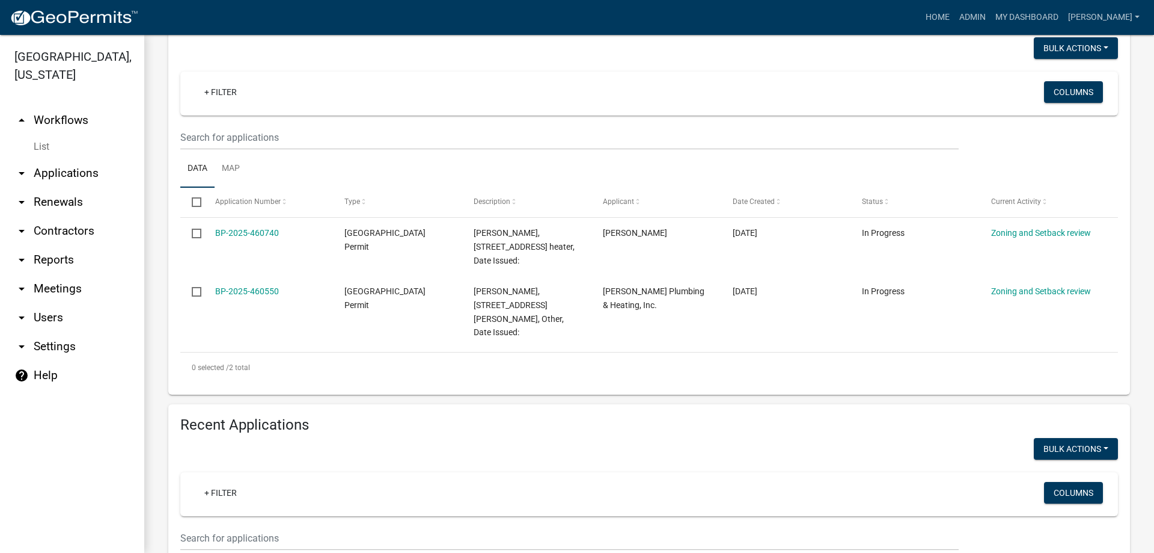
scroll to position [361, 0]
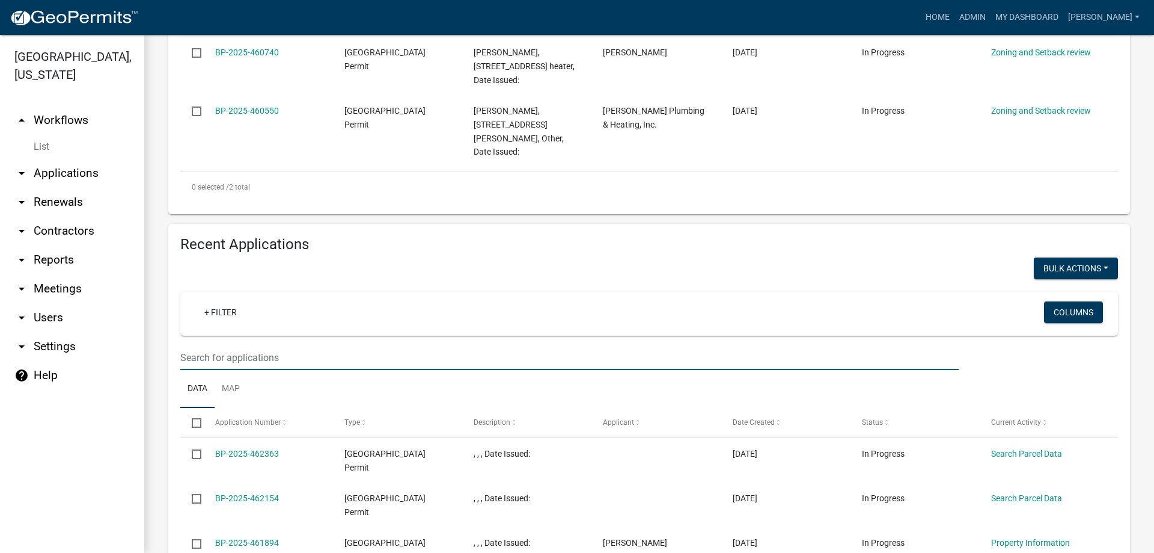
click at [216, 349] on input "text" at bounding box center [569, 357] width 779 height 25
type input "3211"
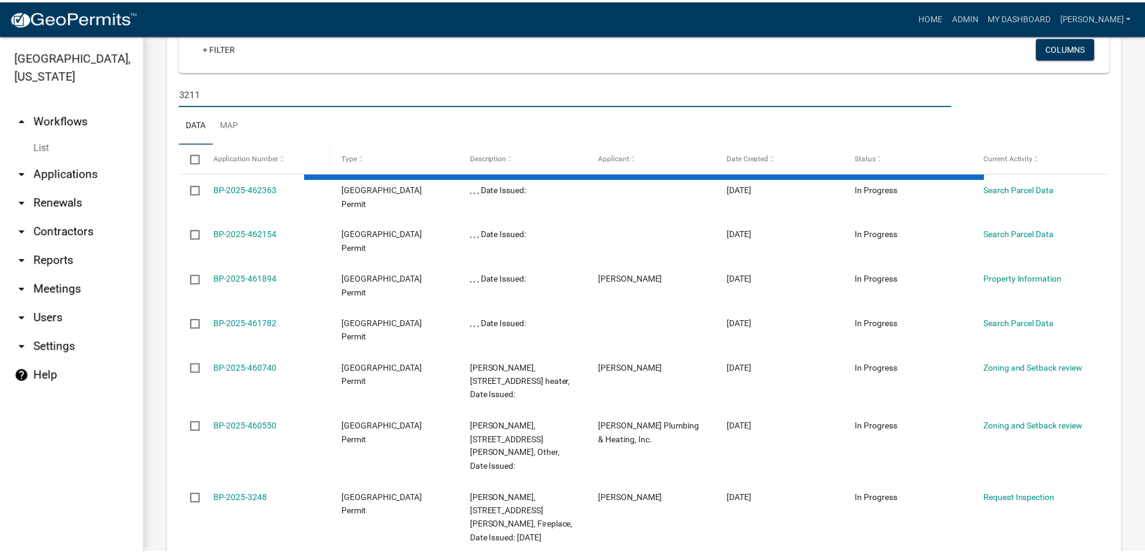
scroll to position [661, 0]
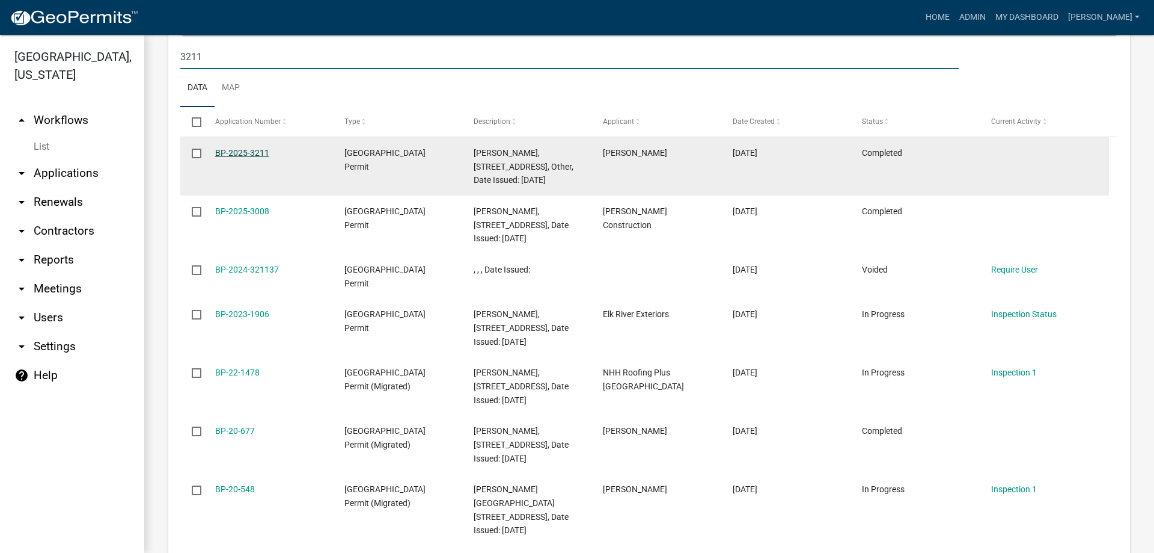
click at [221, 148] on link "BP-2025-3211" at bounding box center [242, 153] width 54 height 10
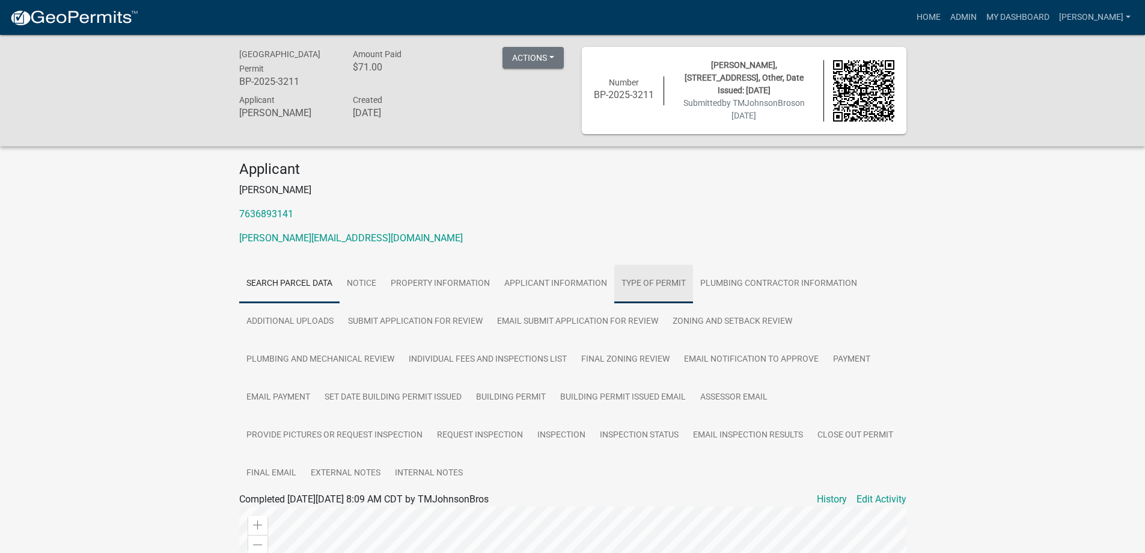
click at [665, 284] on link "Type of Permit" at bounding box center [653, 284] width 79 height 38
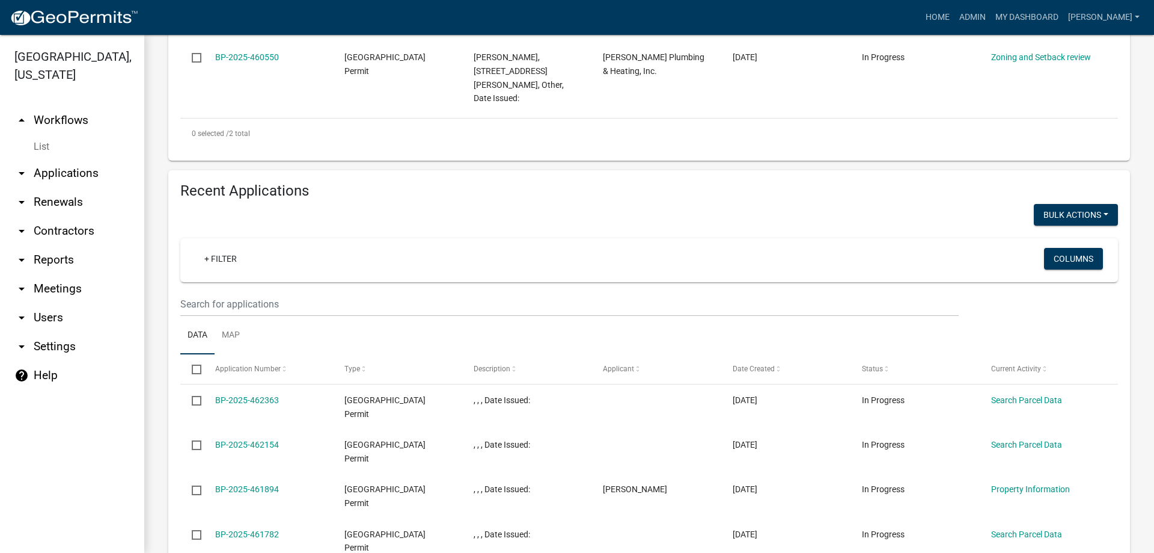
scroll to position [421, 0]
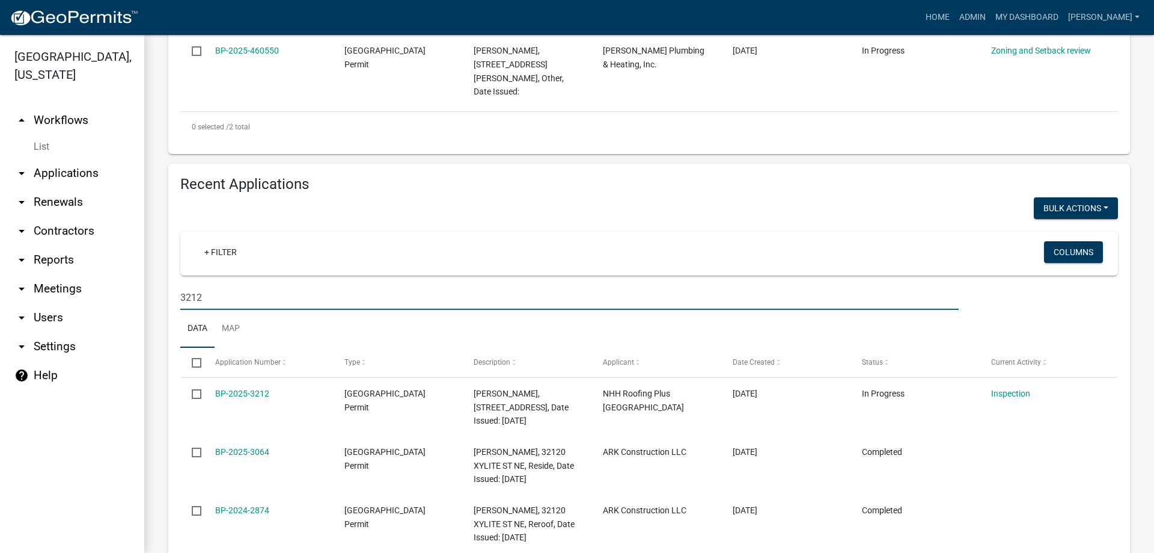
click at [203, 286] on input "3212" at bounding box center [569, 297] width 779 height 25
drag, startPoint x: 194, startPoint y: 281, endPoint x: 215, endPoint y: 280, distance: 21.7
click at [215, 285] on input "3212" at bounding box center [569, 297] width 779 height 25
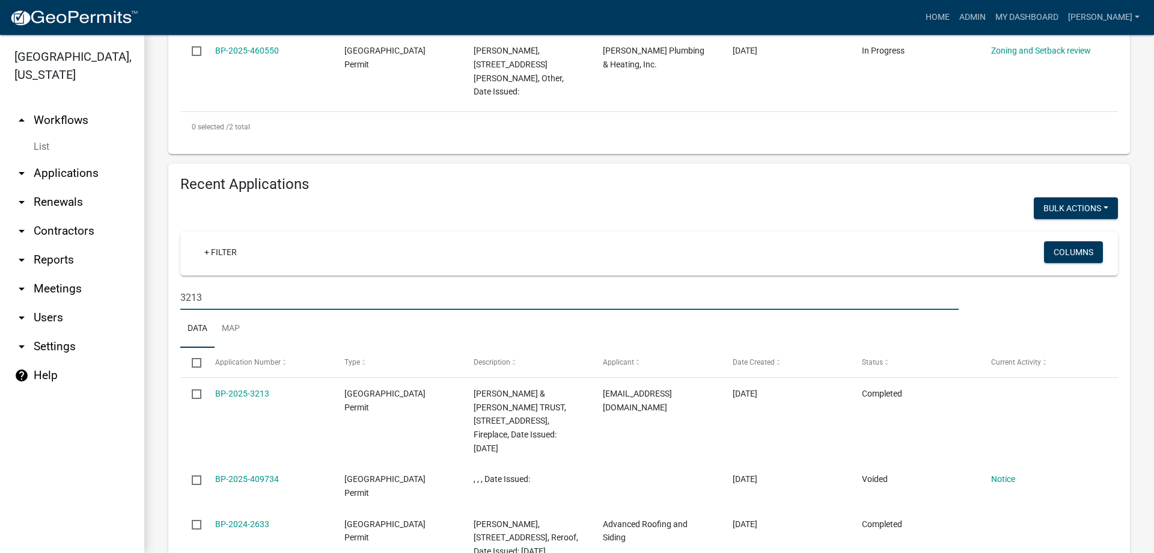
click at [195, 285] on input "3213" at bounding box center [569, 297] width 779 height 25
drag, startPoint x: 195, startPoint y: 280, endPoint x: 203, endPoint y: 278, distance: 8.2
click at [203, 285] on input "3213" at bounding box center [569, 297] width 779 height 25
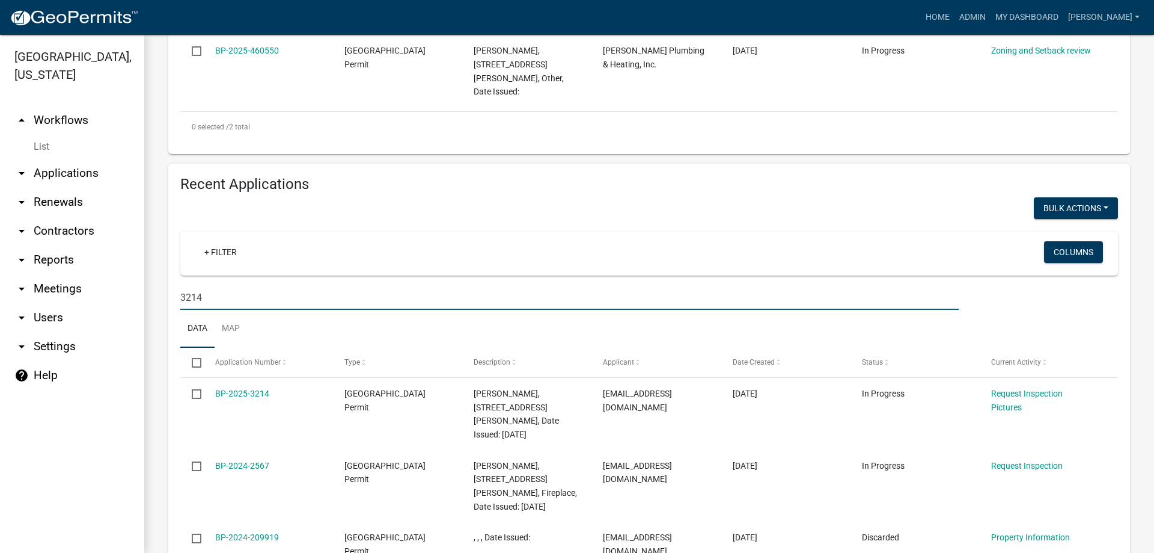
click at [192, 285] on input "3214" at bounding box center [569, 297] width 779 height 25
drag, startPoint x: 195, startPoint y: 283, endPoint x: 203, endPoint y: 280, distance: 8.2
click at [203, 285] on input "3214" at bounding box center [569, 297] width 779 height 25
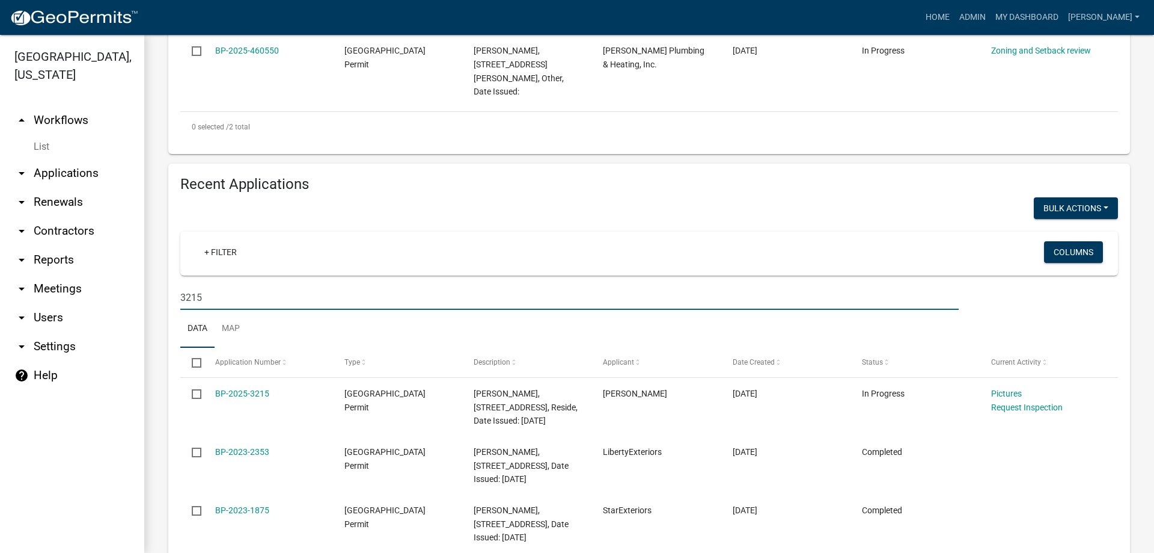
click at [202, 291] on input "3215" at bounding box center [569, 297] width 779 height 25
click at [202, 285] on input "3215" at bounding box center [569, 297] width 779 height 25
type input "3216"
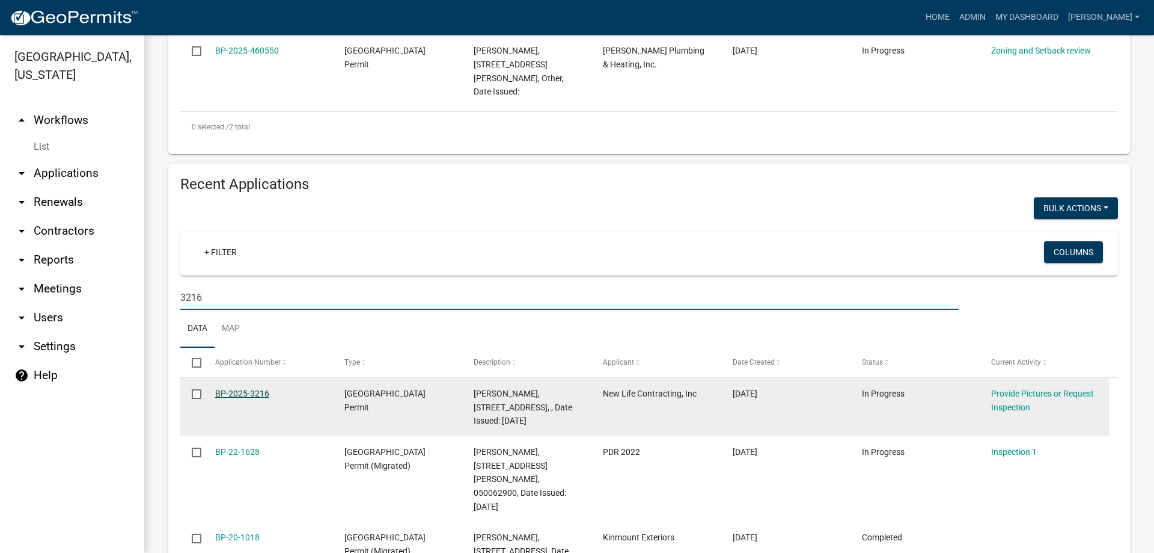
click at [233, 388] on link "BP-2025-3216" at bounding box center [242, 393] width 54 height 10
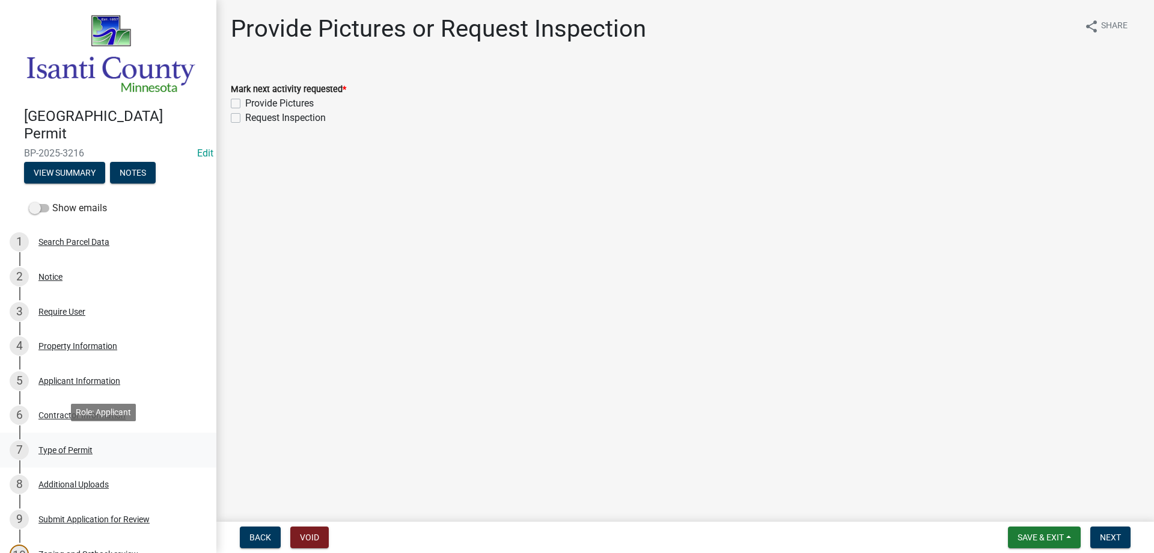
click at [64, 445] on div "Type of Permit" at bounding box center [65, 449] width 54 height 8
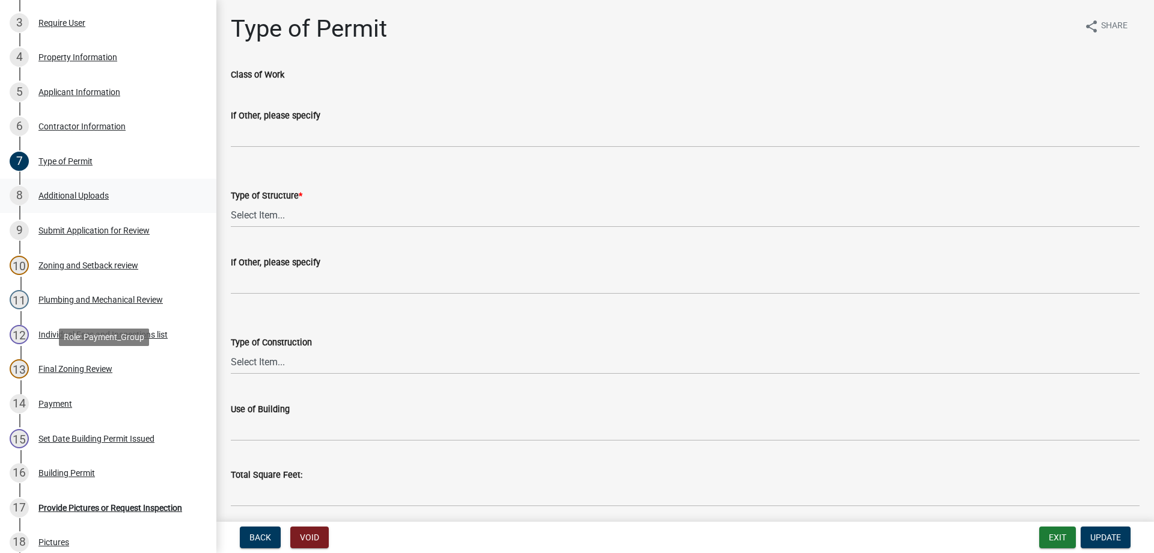
scroll to position [361, 0]
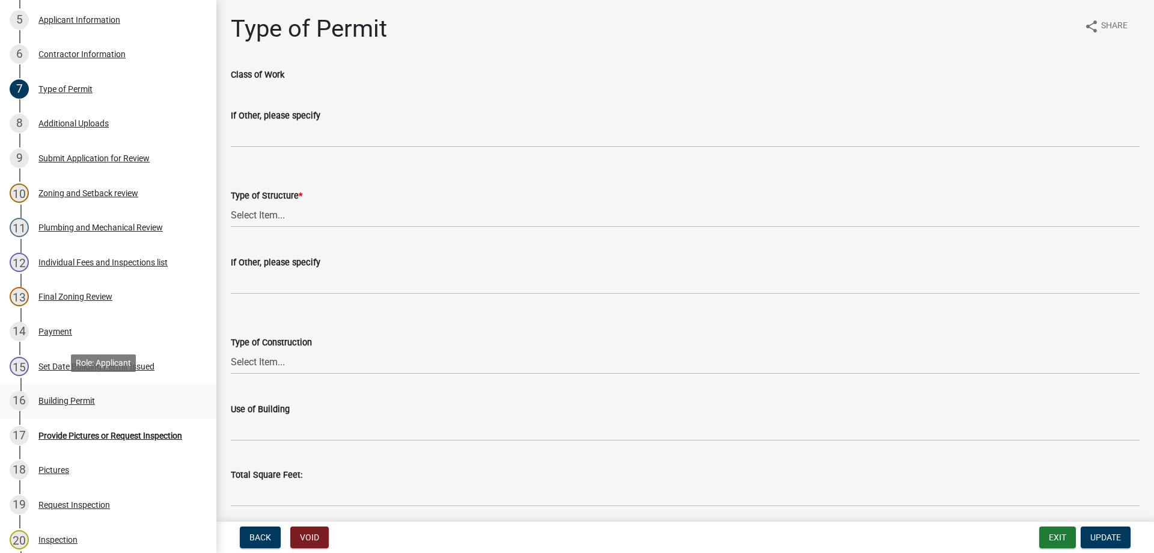
click at [70, 396] on div "Building Permit" at bounding box center [66, 400] width 57 height 8
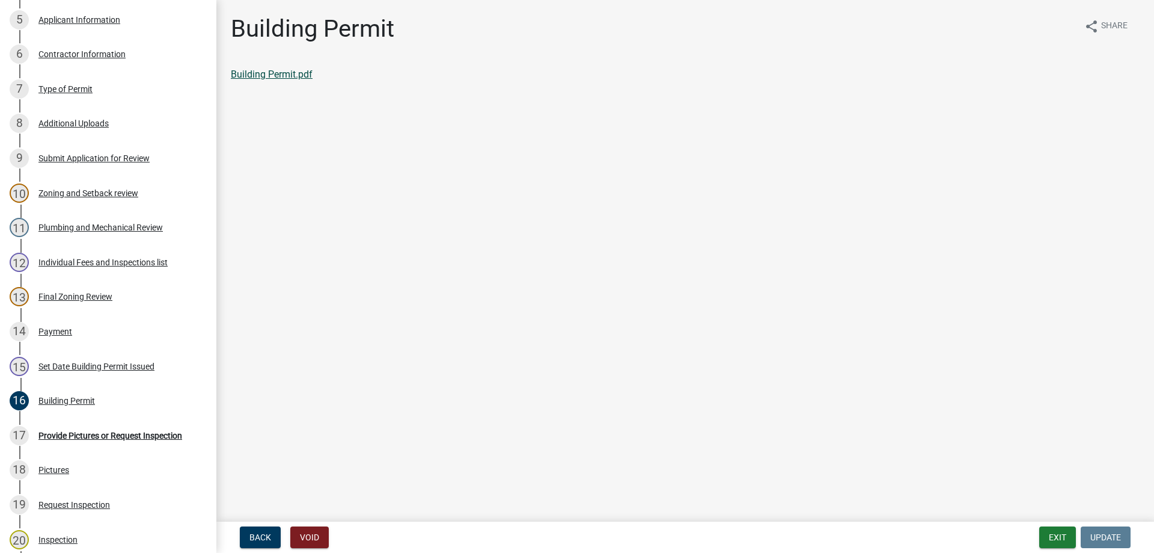
click at [251, 76] on link "Building Permit.pdf" at bounding box center [272, 74] width 82 height 11
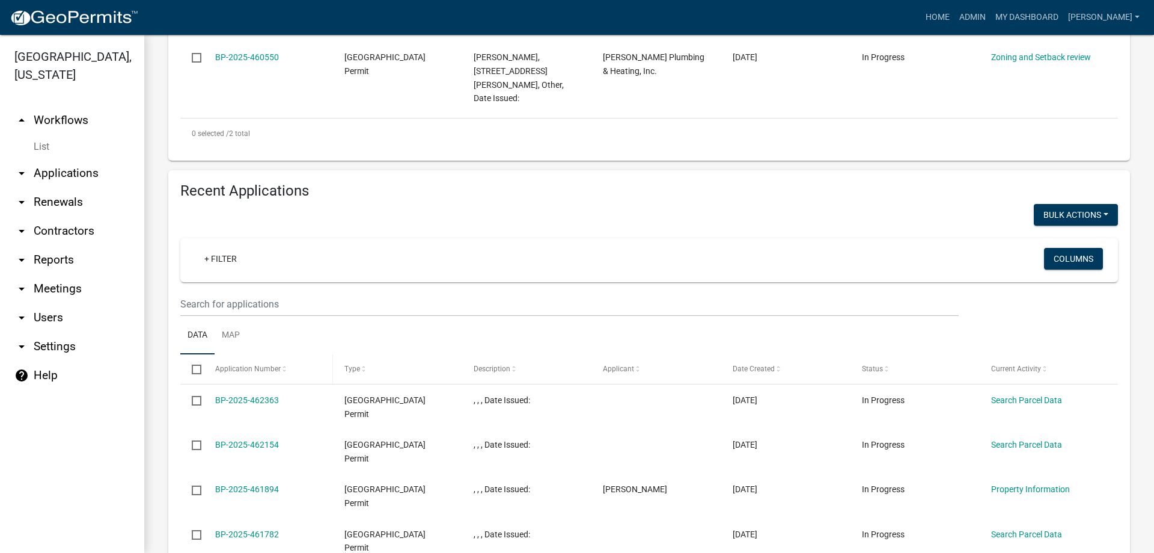
scroll to position [421, 0]
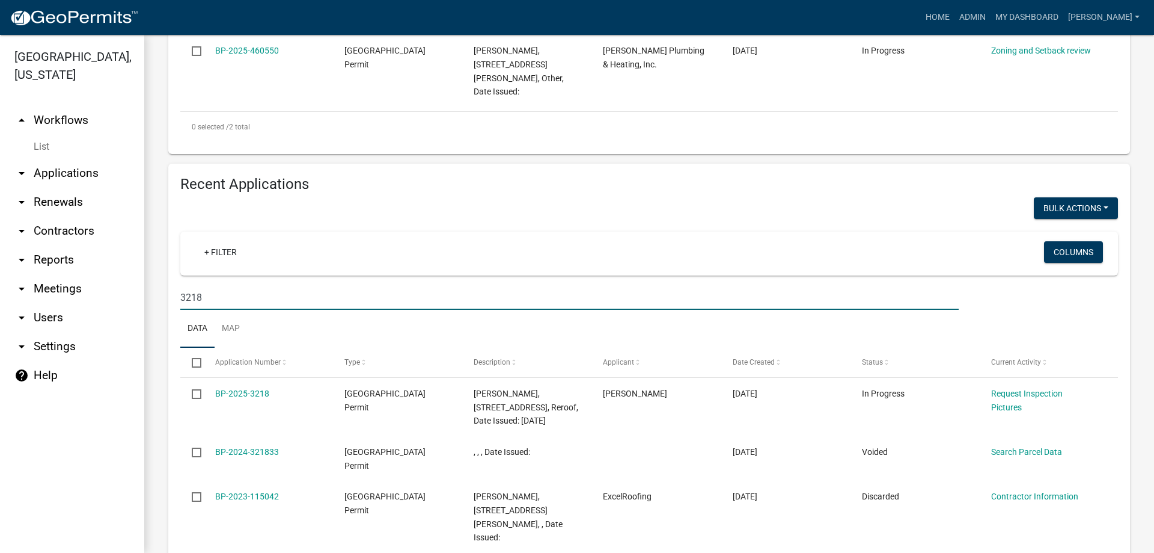
drag, startPoint x: 210, startPoint y: 291, endPoint x: 185, endPoint y: 286, distance: 25.8
click at [210, 291] on input "3218" at bounding box center [569, 297] width 779 height 25
drag, startPoint x: 195, startPoint y: 282, endPoint x: 216, endPoint y: 277, distance: 21.0
click at [213, 285] on input "3218" at bounding box center [569, 297] width 779 height 25
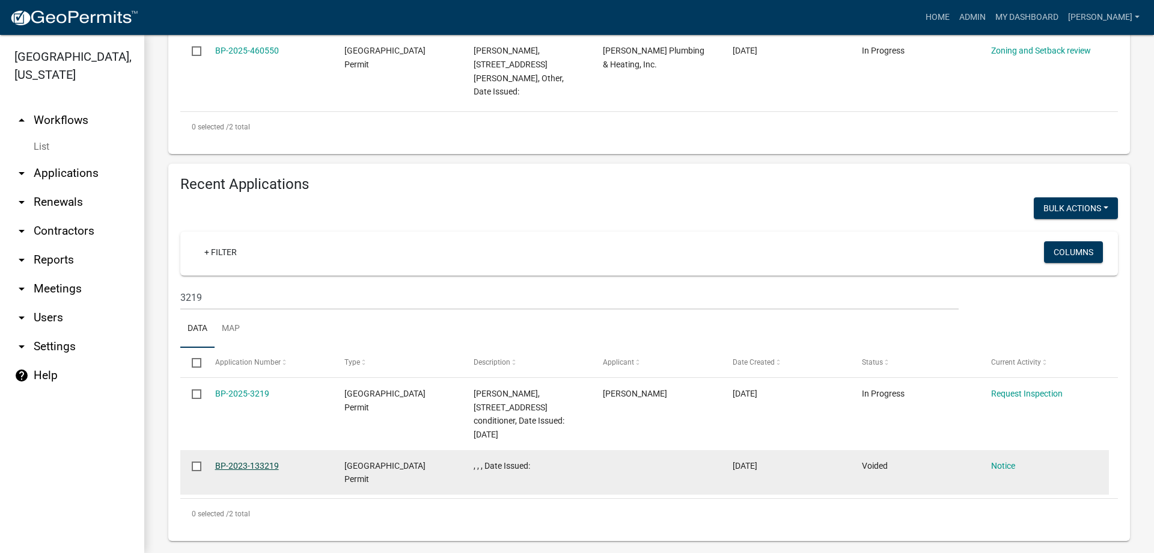
scroll to position [419, 0]
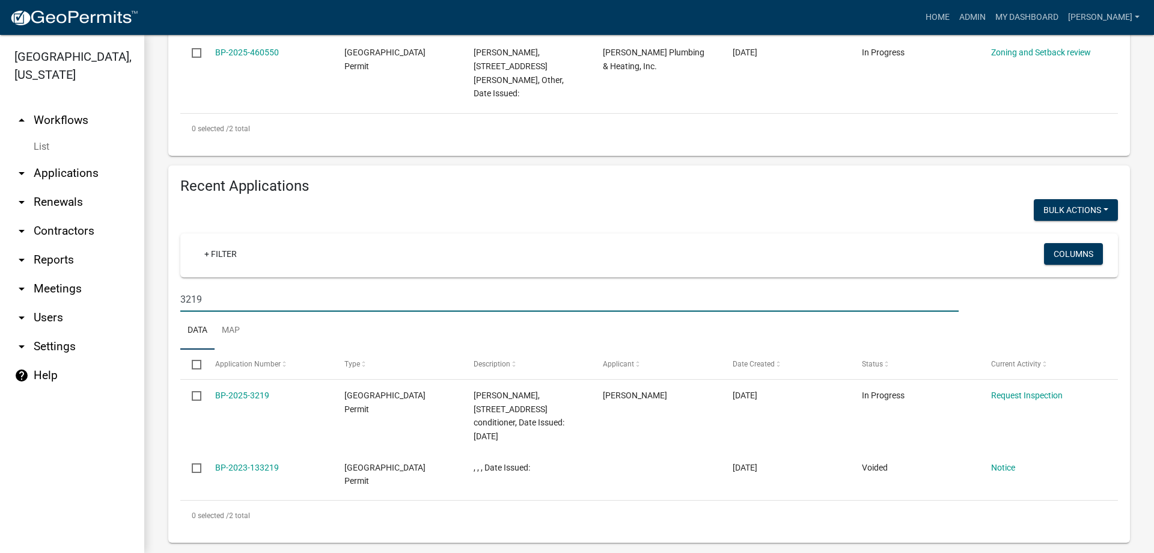
drag, startPoint x: 191, startPoint y: 285, endPoint x: 206, endPoint y: 280, distance: 15.8
click at [206, 287] on input "3219" at bounding box center [569, 299] width 779 height 25
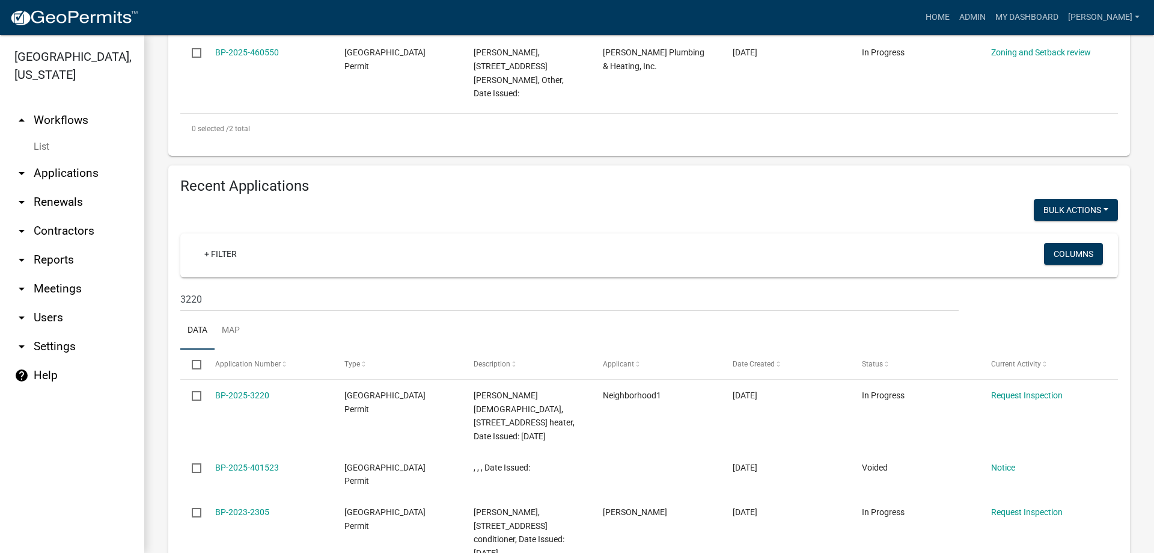
scroll to position [421, 0]
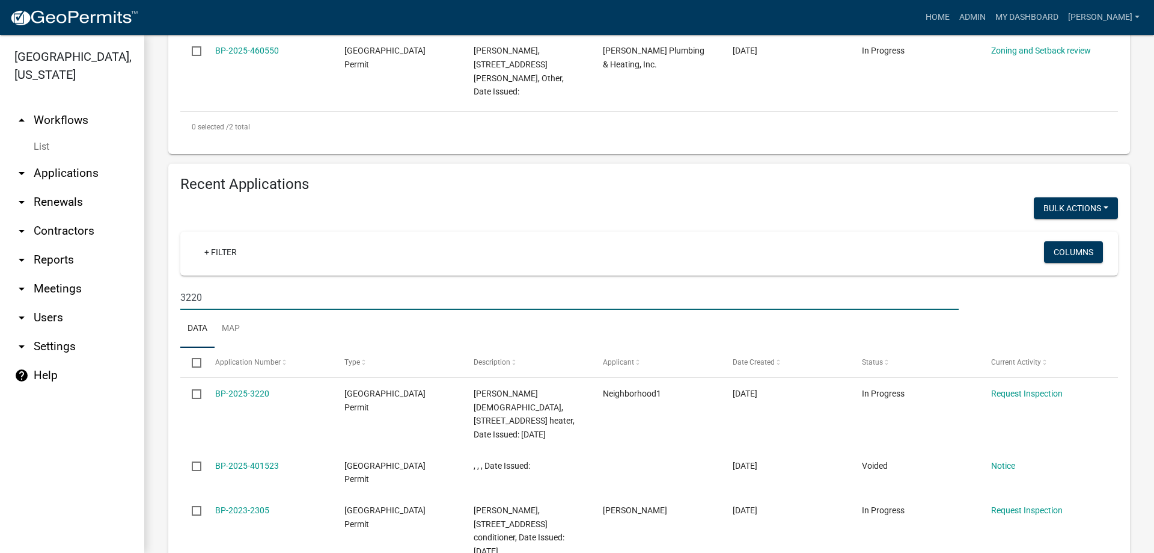
drag, startPoint x: 195, startPoint y: 280, endPoint x: 205, endPoint y: 279, distance: 10.3
click at [205, 285] on input "3220" at bounding box center [569, 297] width 779 height 25
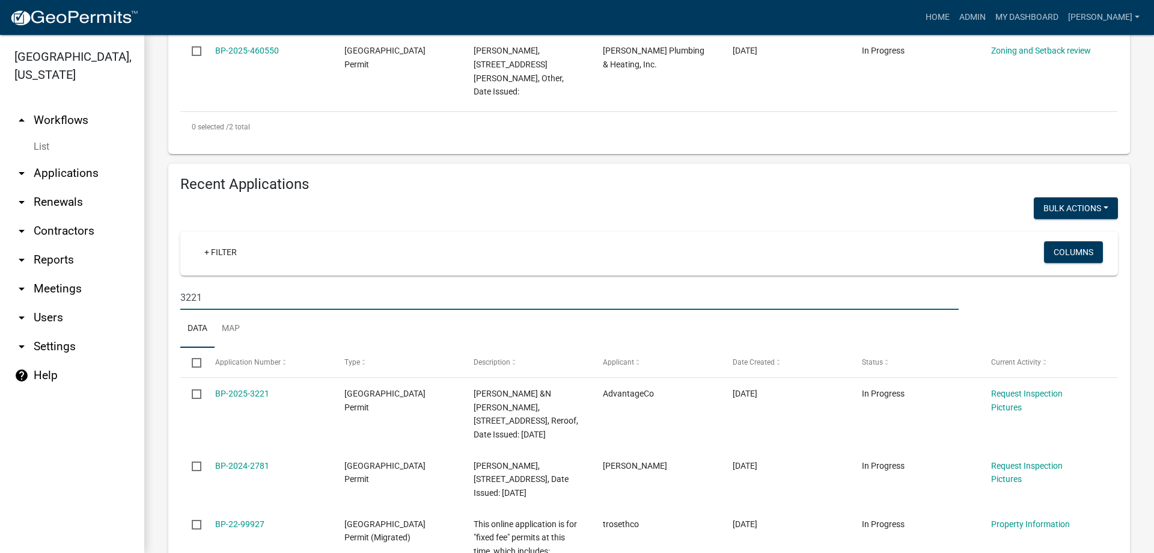
drag, startPoint x: 195, startPoint y: 281, endPoint x: 215, endPoint y: 277, distance: 19.6
click at [215, 285] on input "3221" at bounding box center [569, 297] width 779 height 25
type input "3222"
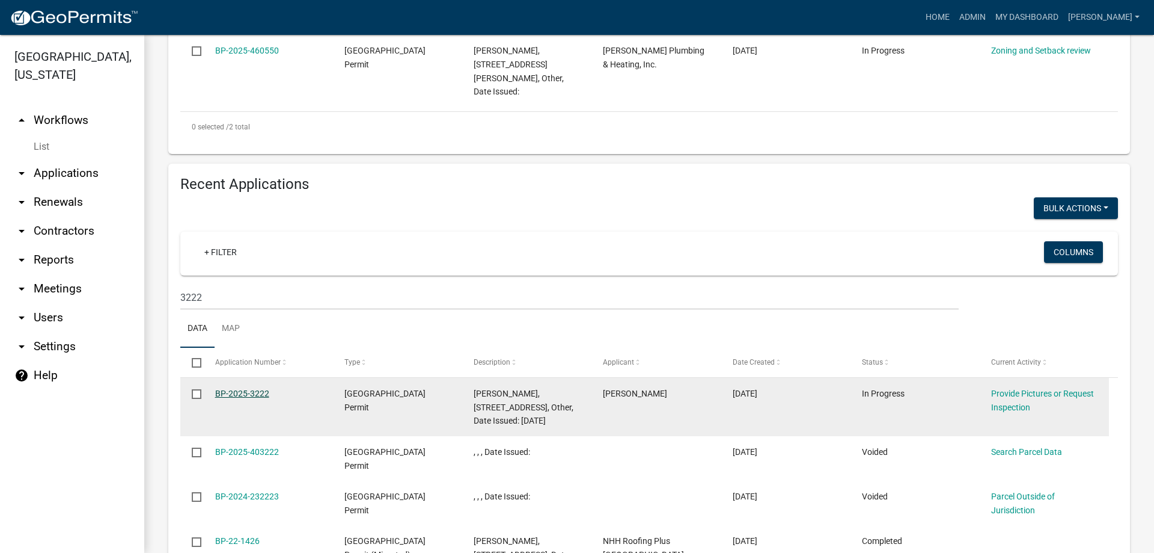
click at [246, 388] on link "BP-2025-3222" at bounding box center [242, 393] width 54 height 10
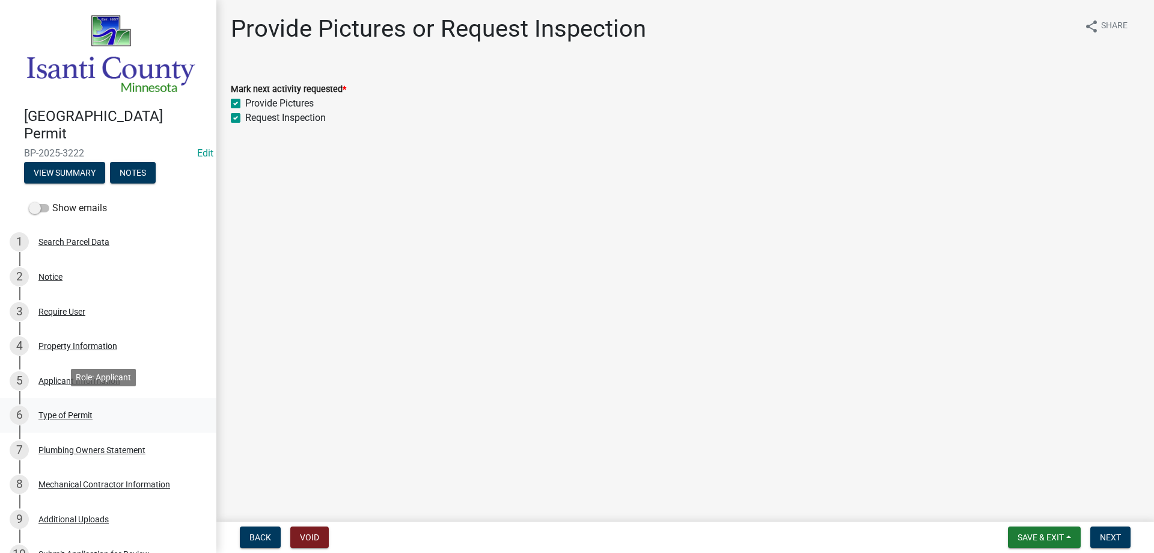
click at [66, 411] on div "Type of Permit" at bounding box center [65, 415] width 54 height 8
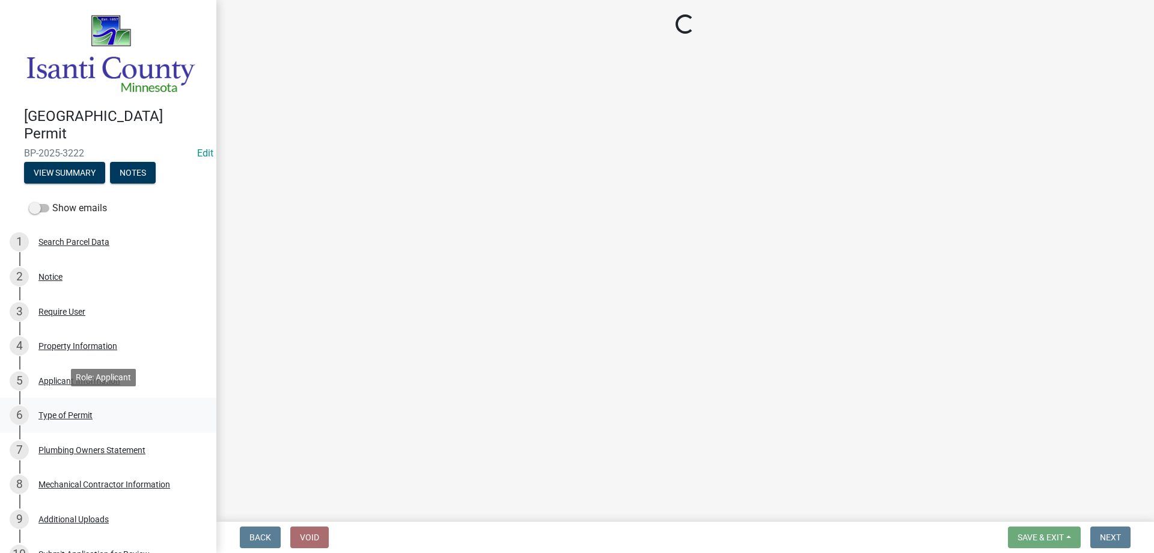
select select "eb4da8a3-282e-4d3e-a231-485219132635"
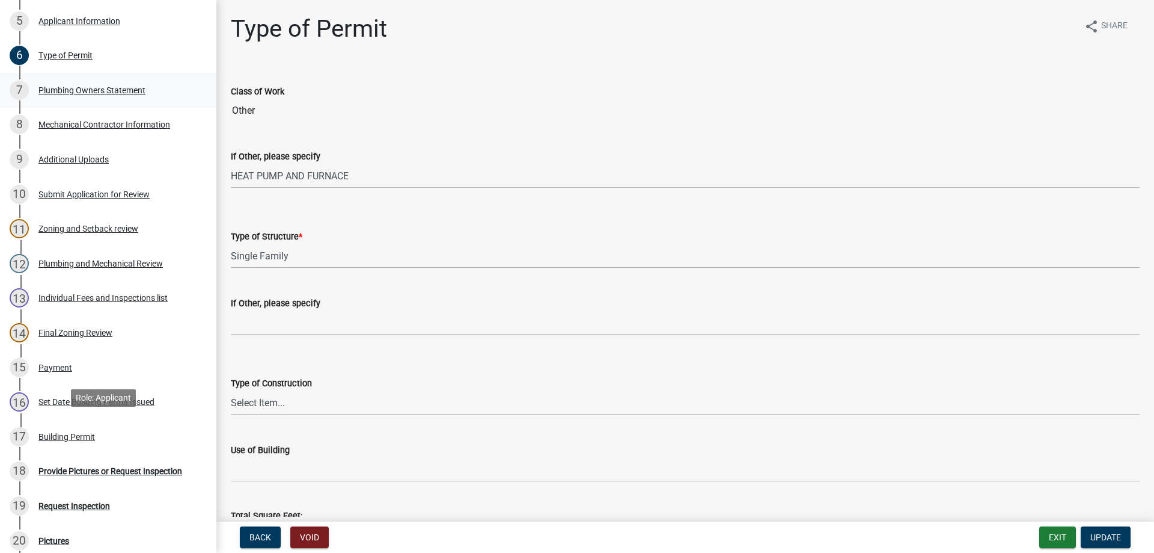
scroll to position [361, 0]
click at [63, 465] on div "Provide Pictures or Request Inspection" at bounding box center [110, 469] width 144 height 8
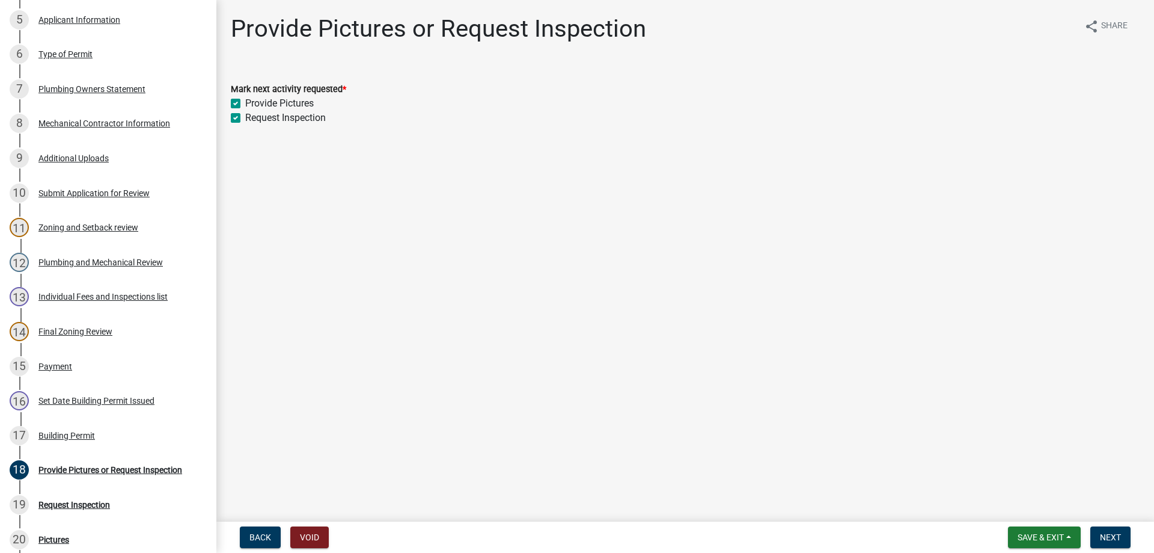
click at [245, 103] on label "Provide Pictures" at bounding box center [279, 103] width 69 height 14
click at [245, 103] on input "Provide Pictures" at bounding box center [249, 100] width 8 height 8
checkbox input "false"
checkbox input "true"
click at [1057, 530] on button "Save & Exit" at bounding box center [1044, 537] width 73 height 22
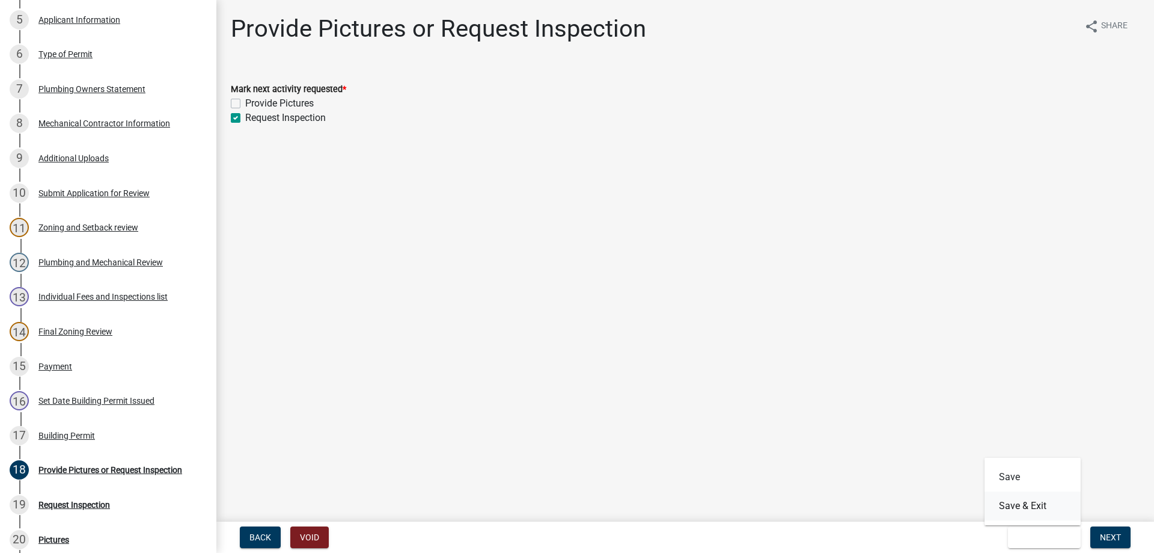
click at [1022, 503] on button "Save & Exit" at bounding box center [1033, 505] width 96 height 29
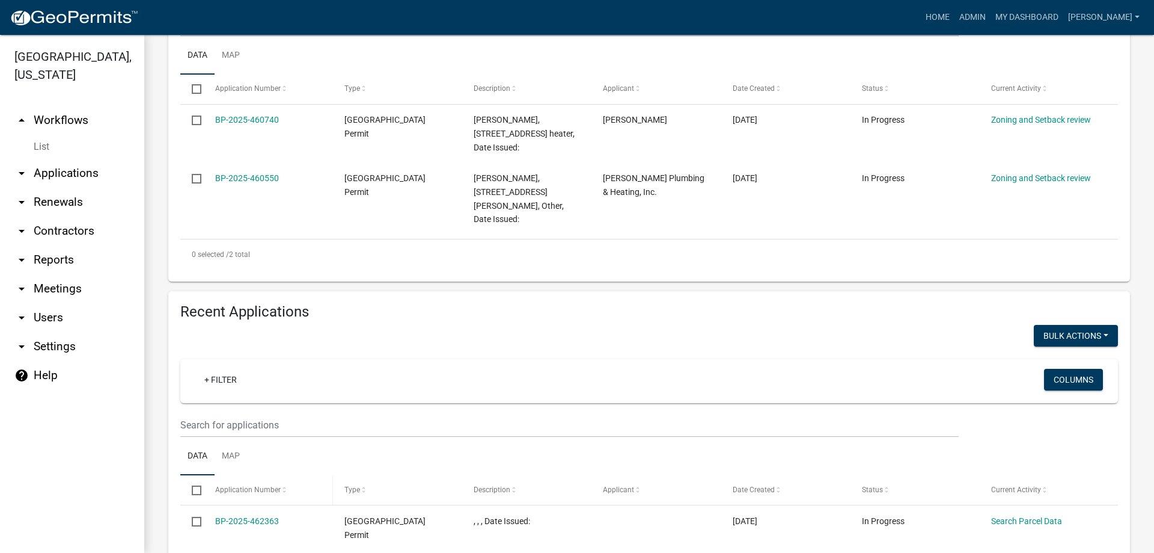
scroll to position [361, 0]
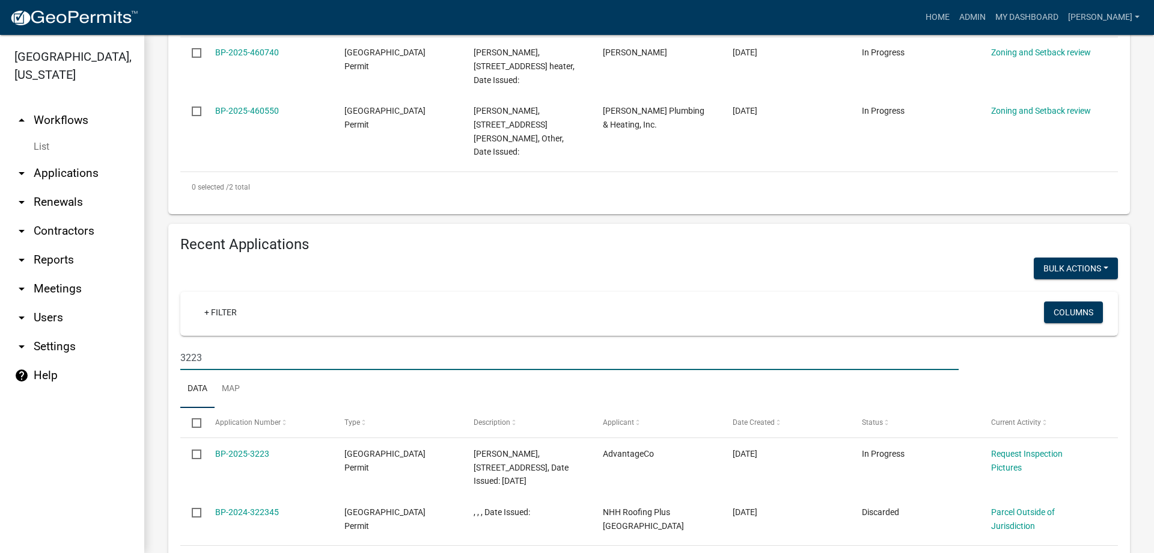
drag, startPoint x: 198, startPoint y: 345, endPoint x: 205, endPoint y: 328, distance: 18.1
click at [205, 328] on wm-filter-builder "+ Filter Columns 3223" at bounding box center [649, 331] width 938 height 78
drag, startPoint x: 197, startPoint y: 343, endPoint x: 318, endPoint y: 183, distance: 201.3
click at [228, 311] on wm-filter-builder "+ Filter Columns 3224" at bounding box center [649, 331] width 938 height 78
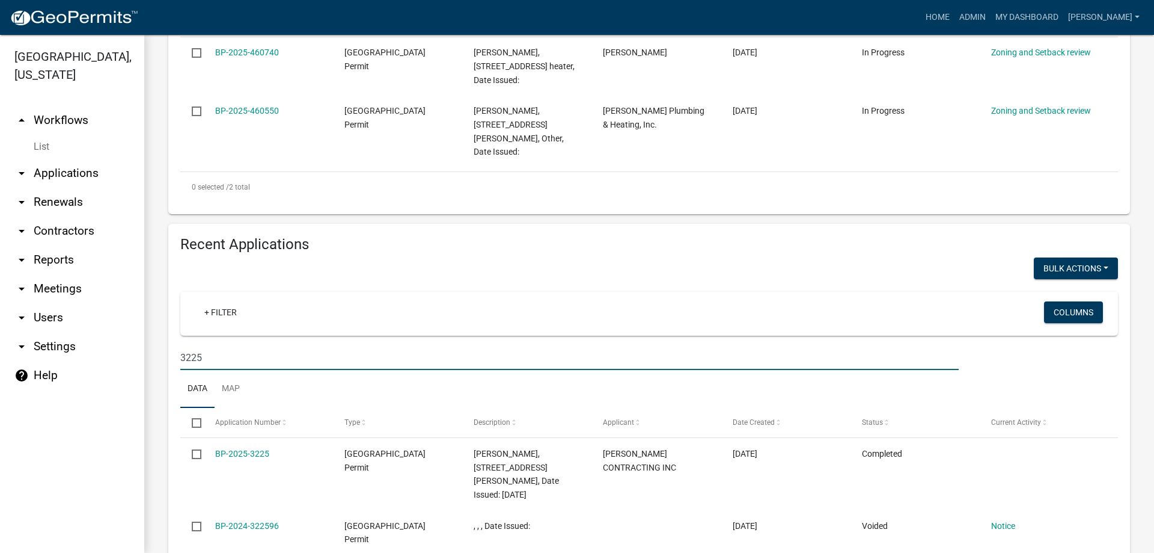
drag, startPoint x: 195, startPoint y: 345, endPoint x: 226, endPoint y: 343, distance: 31.3
click at [226, 345] on input "3225" at bounding box center [569, 357] width 779 height 25
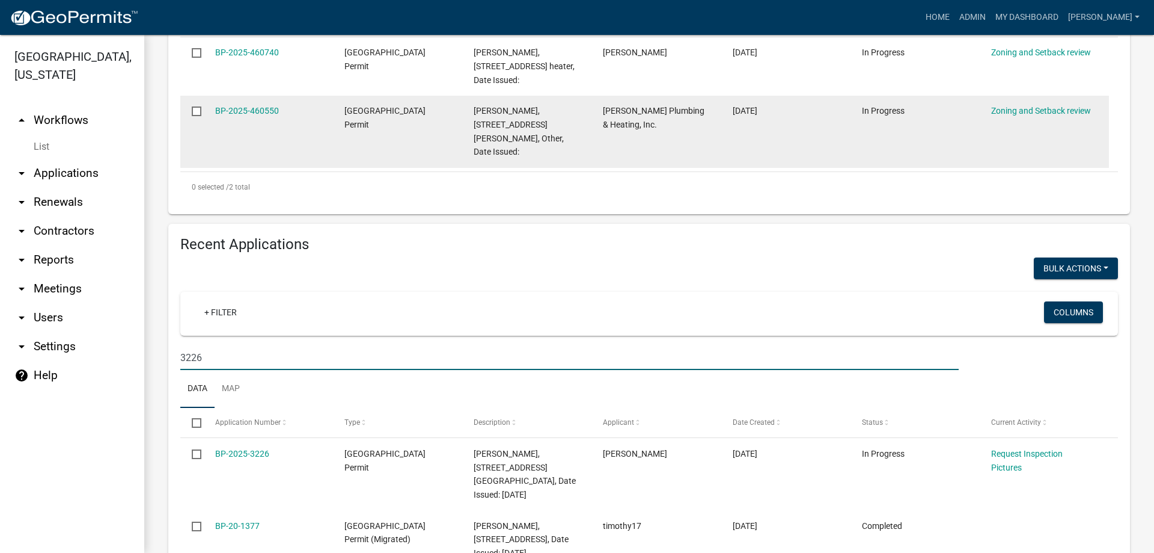
drag, startPoint x: 191, startPoint y: 343, endPoint x: 399, endPoint y: 148, distance: 285.0
click at [243, 313] on wm-filter-builder "+ Filter Columns 3226" at bounding box center [649, 331] width 938 height 78
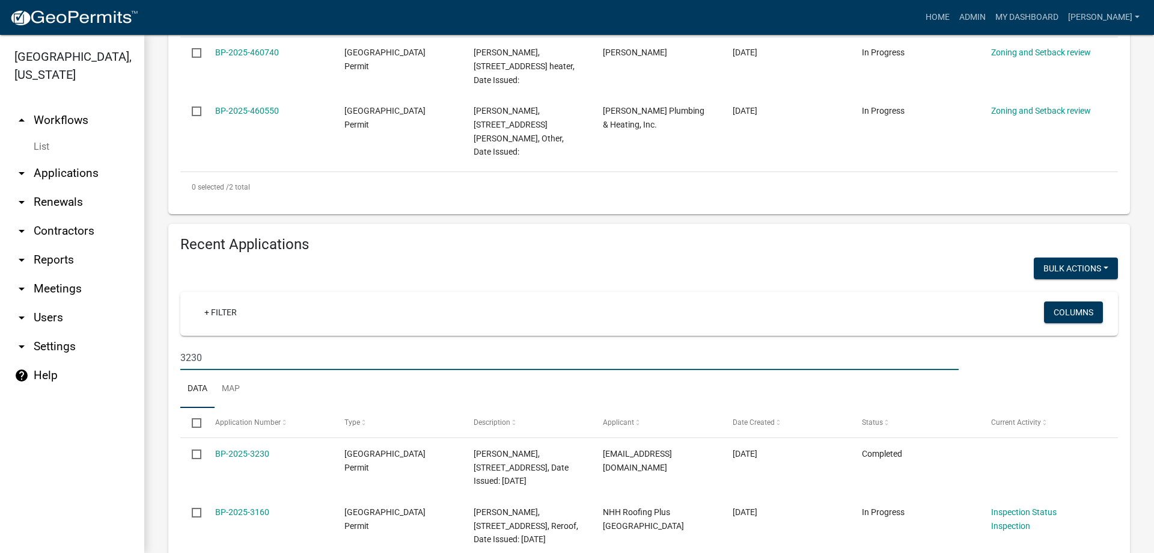
drag, startPoint x: 197, startPoint y: 347, endPoint x: 216, endPoint y: 335, distance: 23.2
click at [216, 345] on input "3230" at bounding box center [569, 357] width 779 height 25
type input "3231"
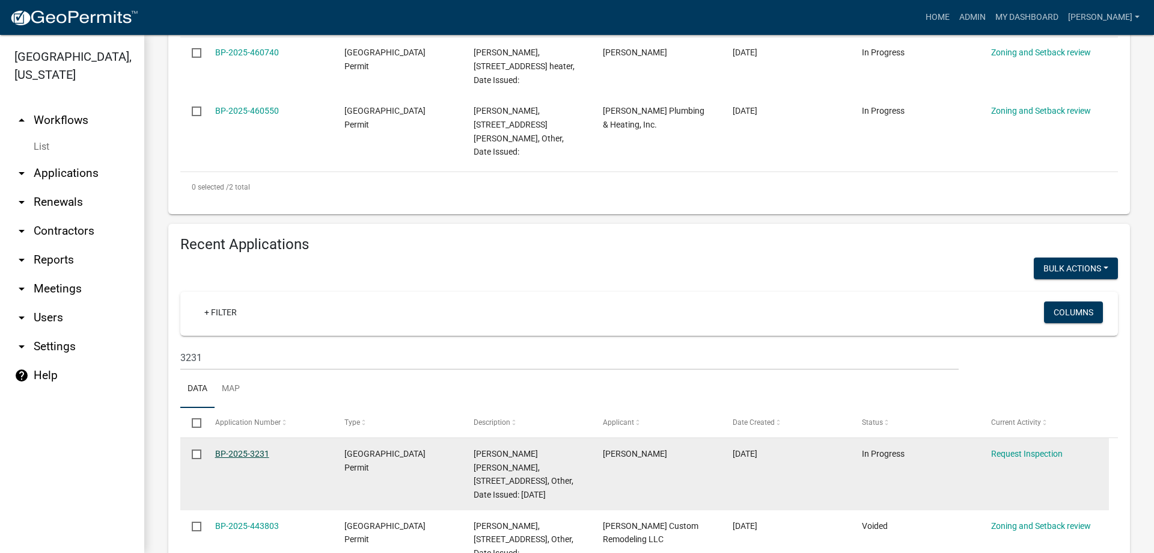
click at [229, 448] on link "BP-2025-3231" at bounding box center [242, 453] width 54 height 10
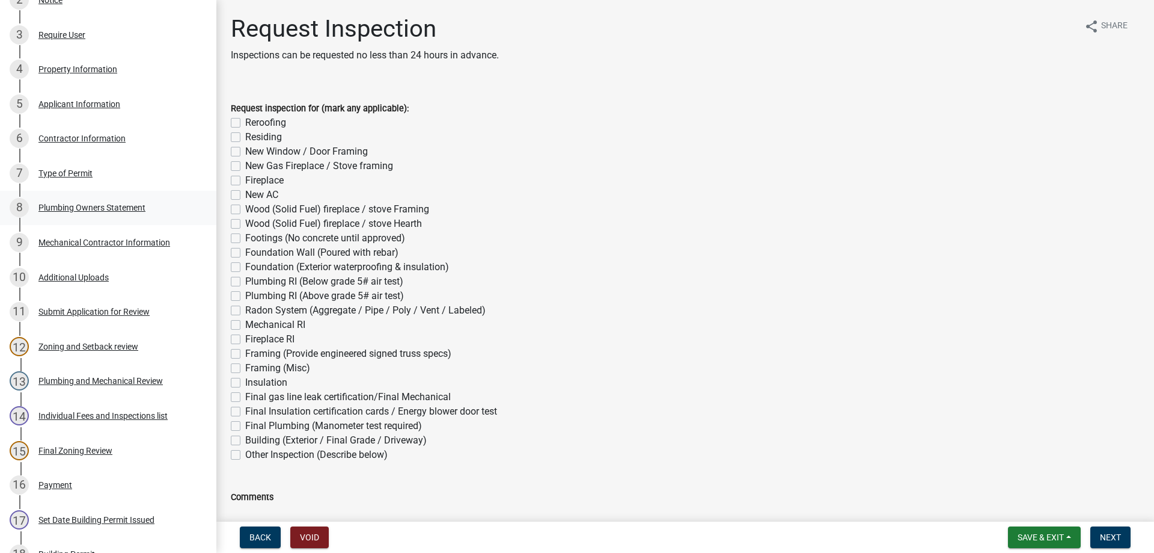
scroll to position [240, 0]
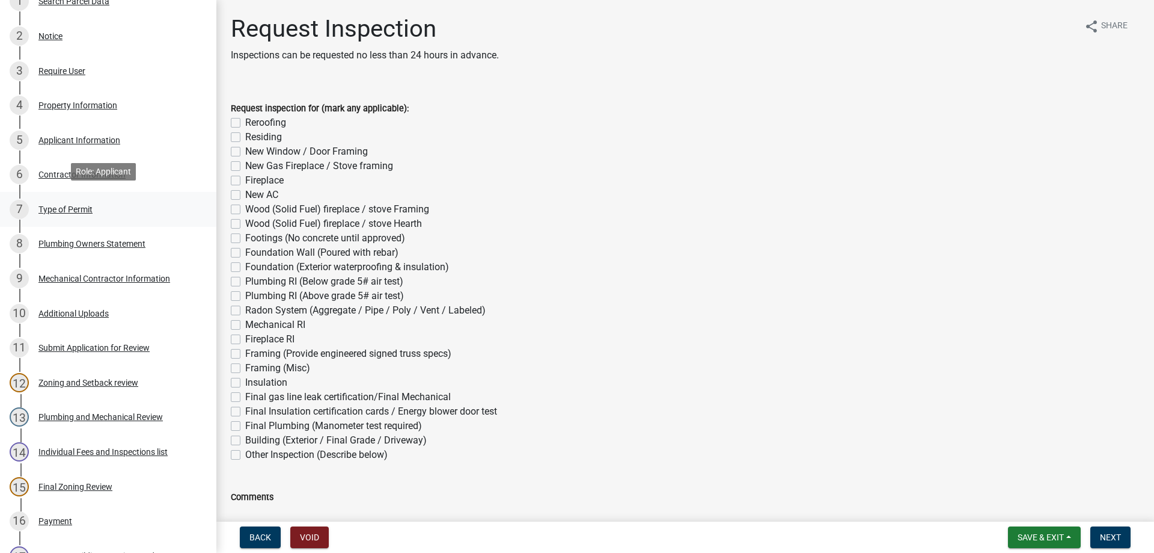
click at [67, 205] on div "Type of Permit" at bounding box center [65, 209] width 54 height 8
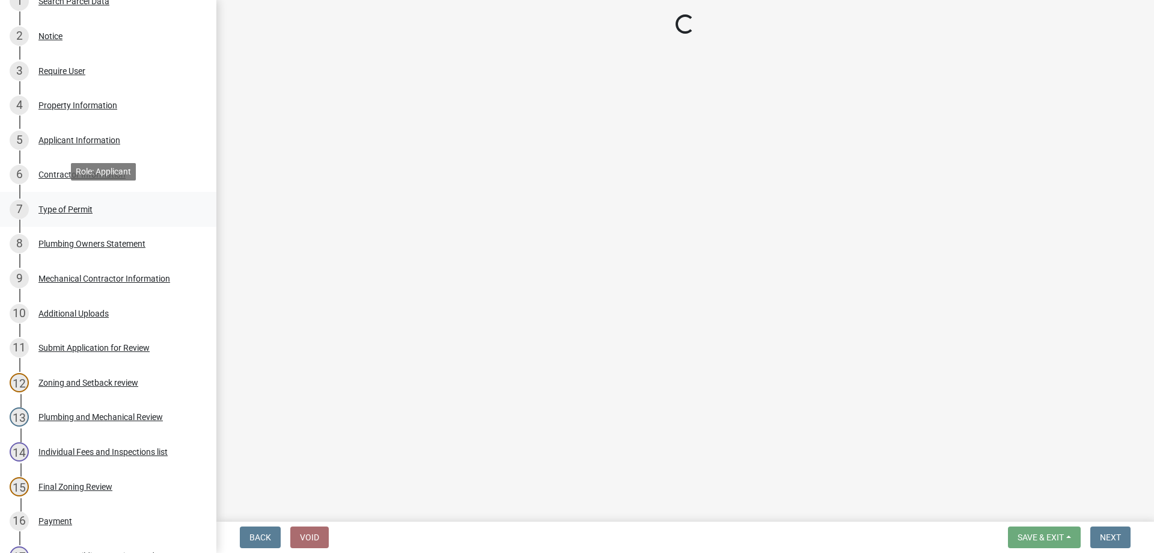
select select "eb4da8a3-282e-4d3e-a231-485219132635"
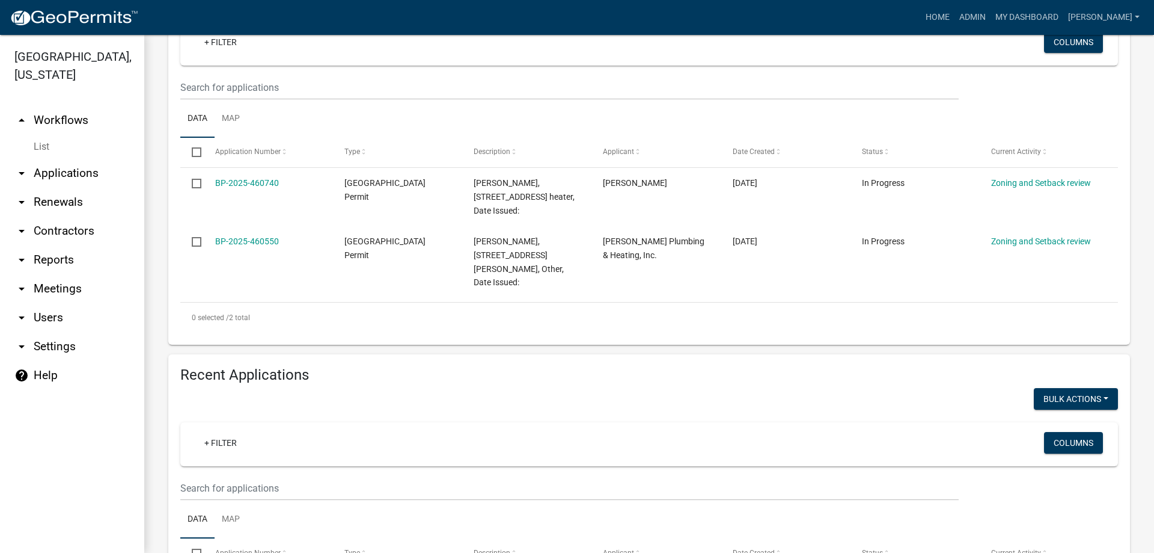
scroll to position [361, 0]
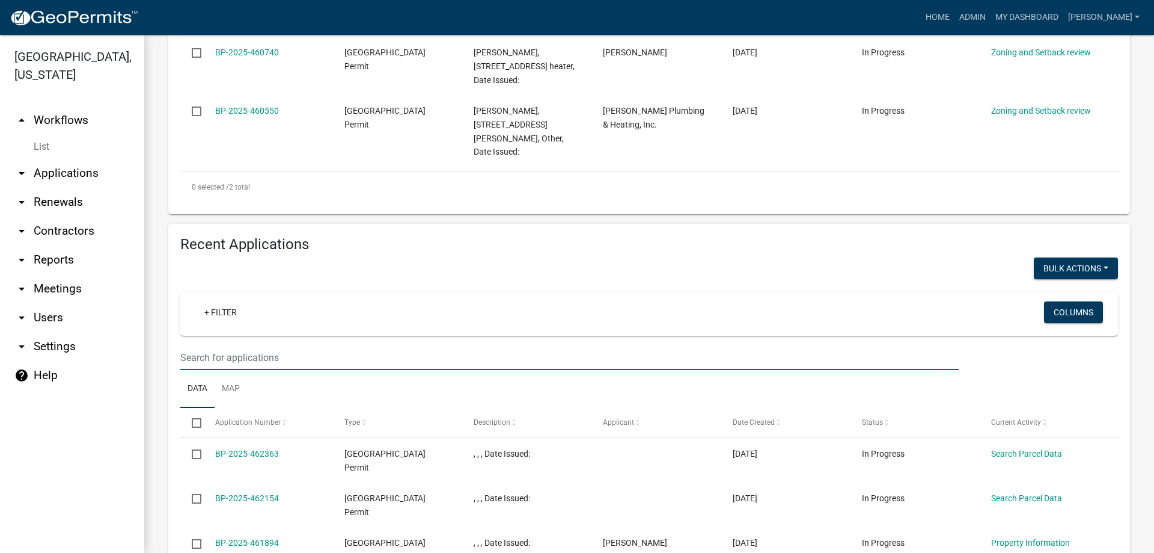
click at [209, 345] on input "text" at bounding box center [569, 357] width 779 height 25
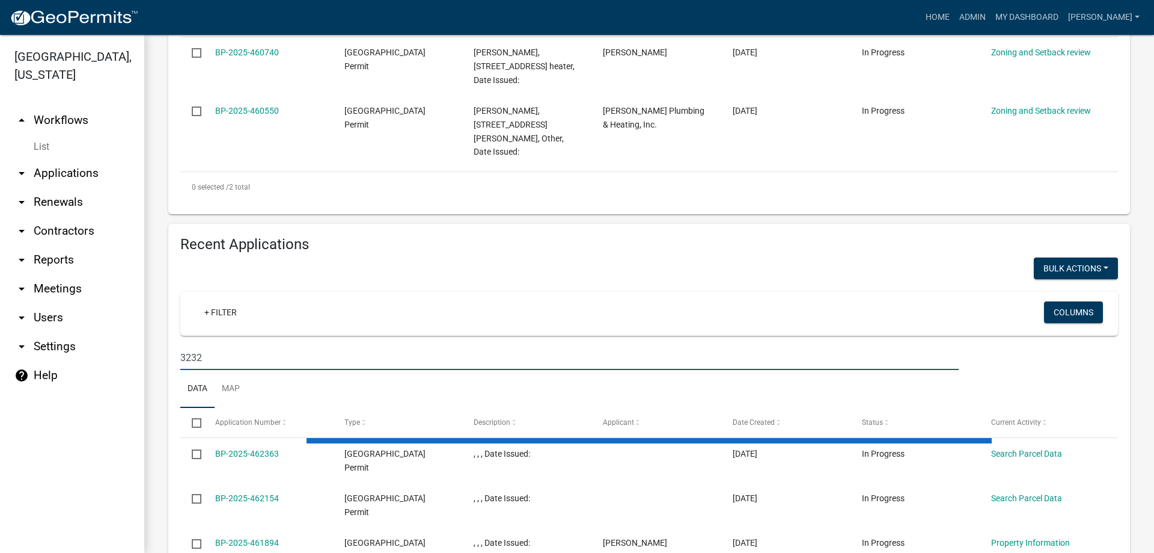
click at [200, 349] on input "3232" at bounding box center [569, 357] width 779 height 25
drag, startPoint x: 197, startPoint y: 347, endPoint x: 207, endPoint y: 338, distance: 13.2
click at [207, 345] on input "3232" at bounding box center [569, 357] width 779 height 25
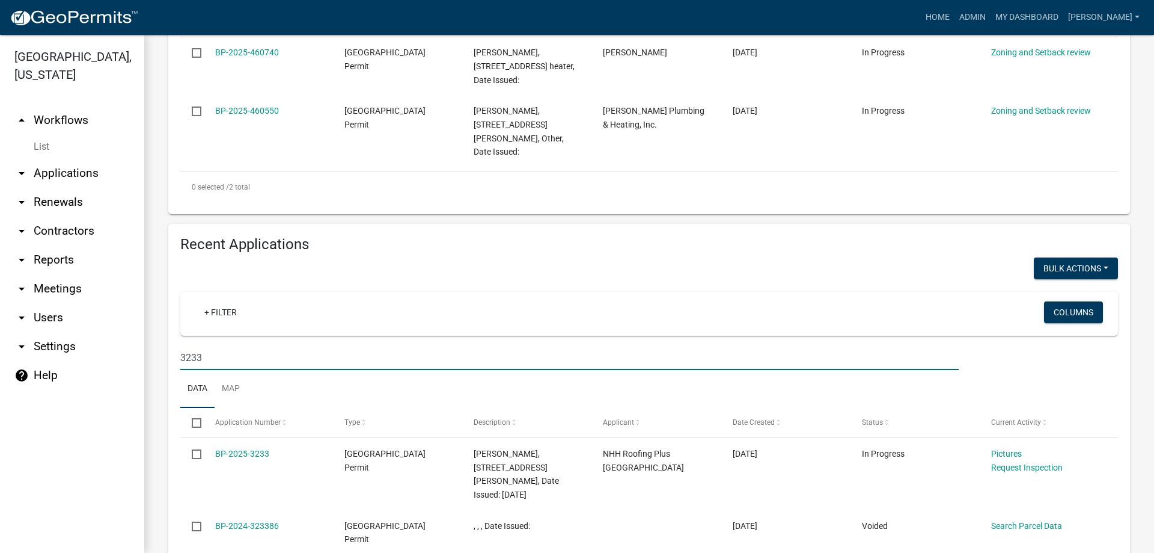
drag, startPoint x: 196, startPoint y: 340, endPoint x: 215, endPoint y: 338, distance: 18.7
click at [215, 345] on input "3233" at bounding box center [569, 357] width 779 height 25
drag, startPoint x: 197, startPoint y: 344, endPoint x: 203, endPoint y: 338, distance: 8.9
click at [203, 345] on input "3234" at bounding box center [569, 357] width 779 height 25
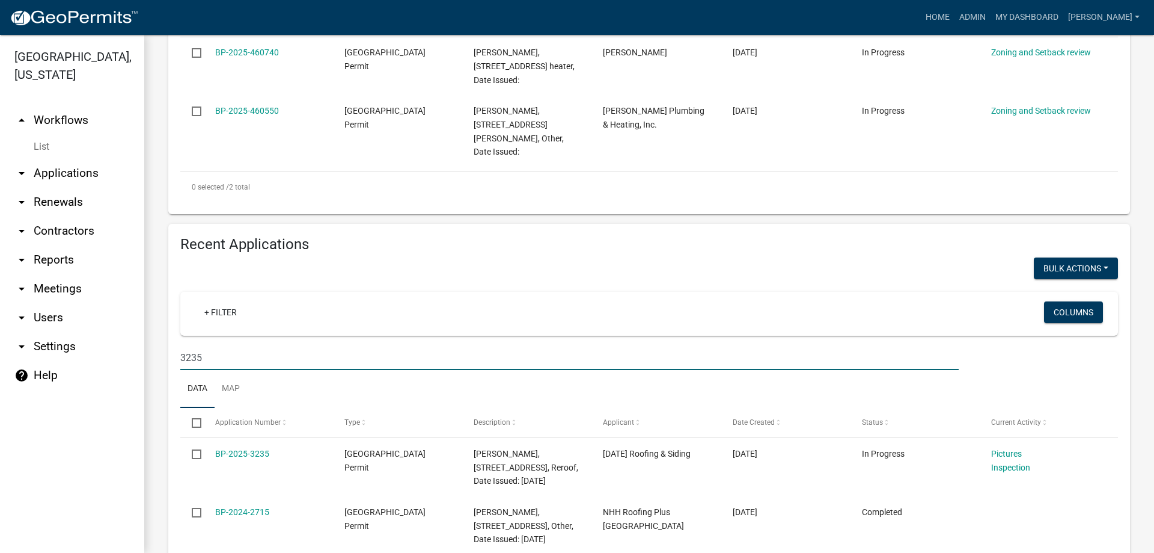
click at [203, 345] on input "3235" at bounding box center [569, 357] width 779 height 25
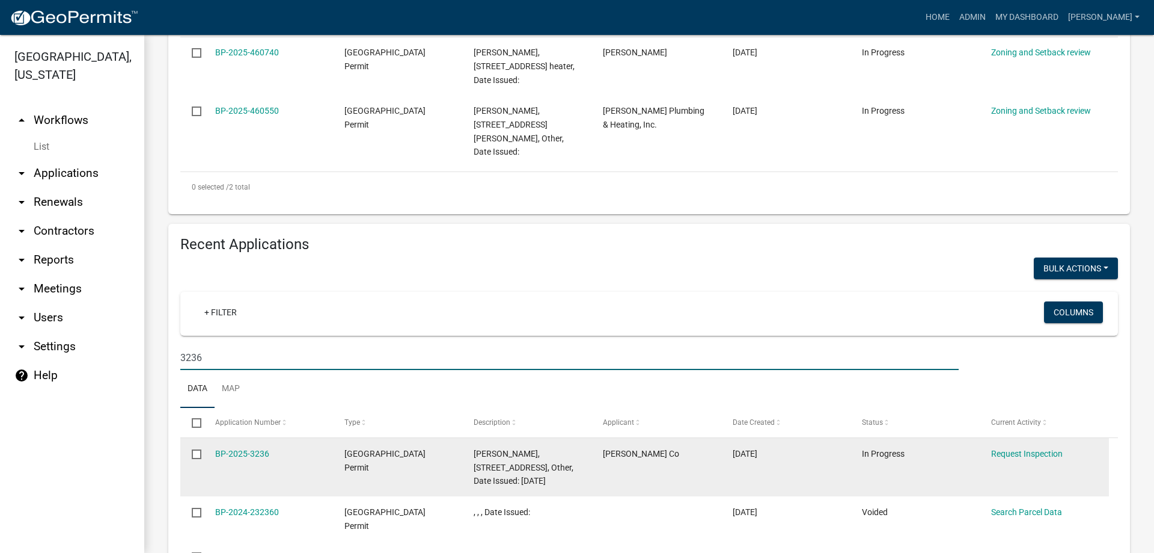
type input "3236"
click at [230, 447] on div "BP-2025-3236" at bounding box center [268, 454] width 106 height 14
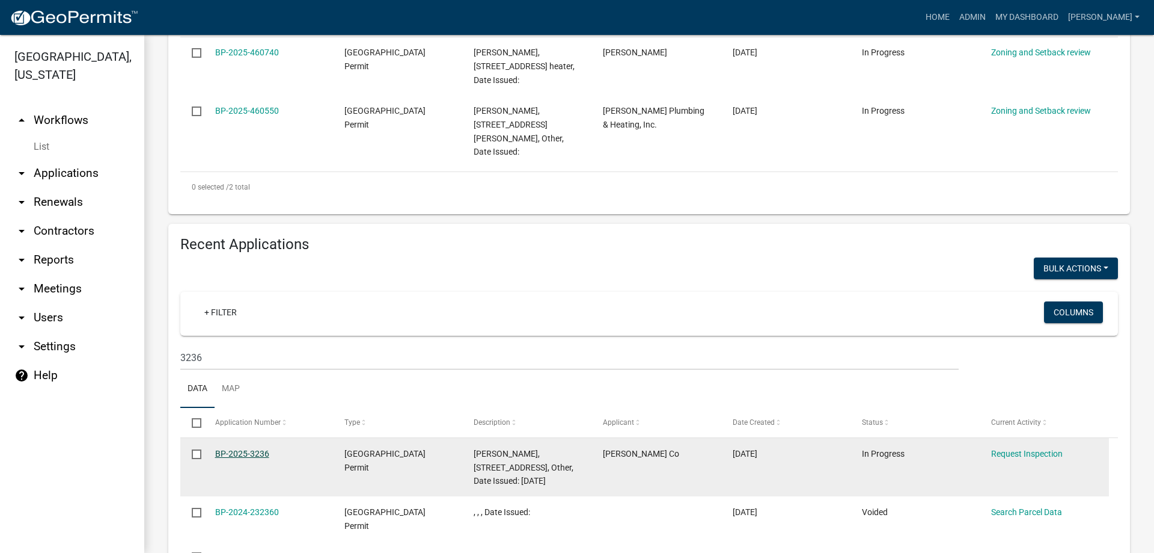
click at [231, 448] on link "BP-2025-3236" at bounding box center [242, 453] width 54 height 10
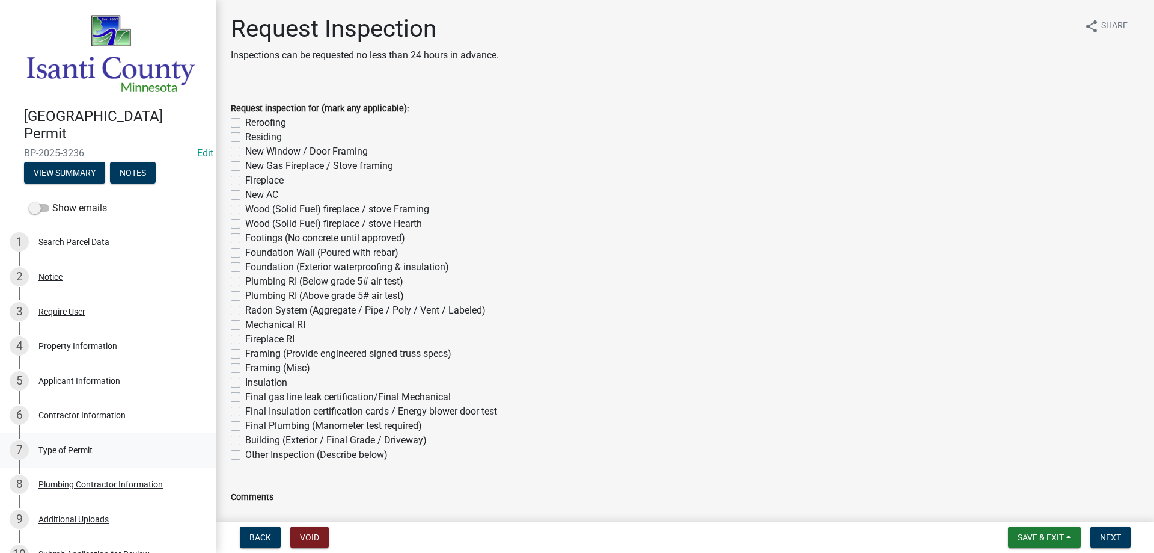
click at [81, 445] on div "Type of Permit" at bounding box center [65, 449] width 54 height 8
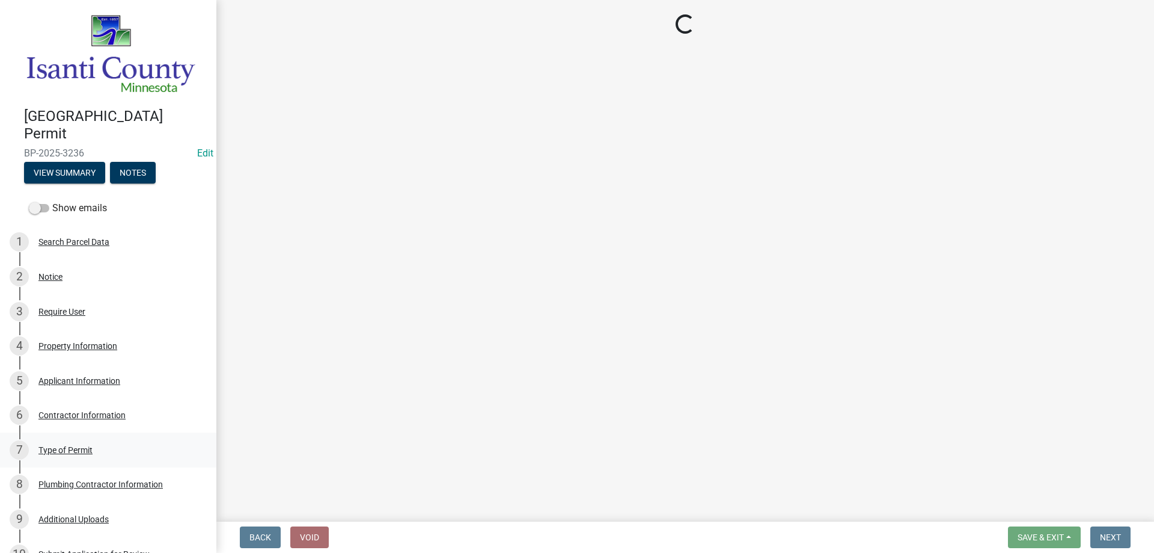
select select "eb4da8a3-282e-4d3e-a231-485219132635"
select select "a691f4d9-d792-4a81-9aa8-4e485302aa27"
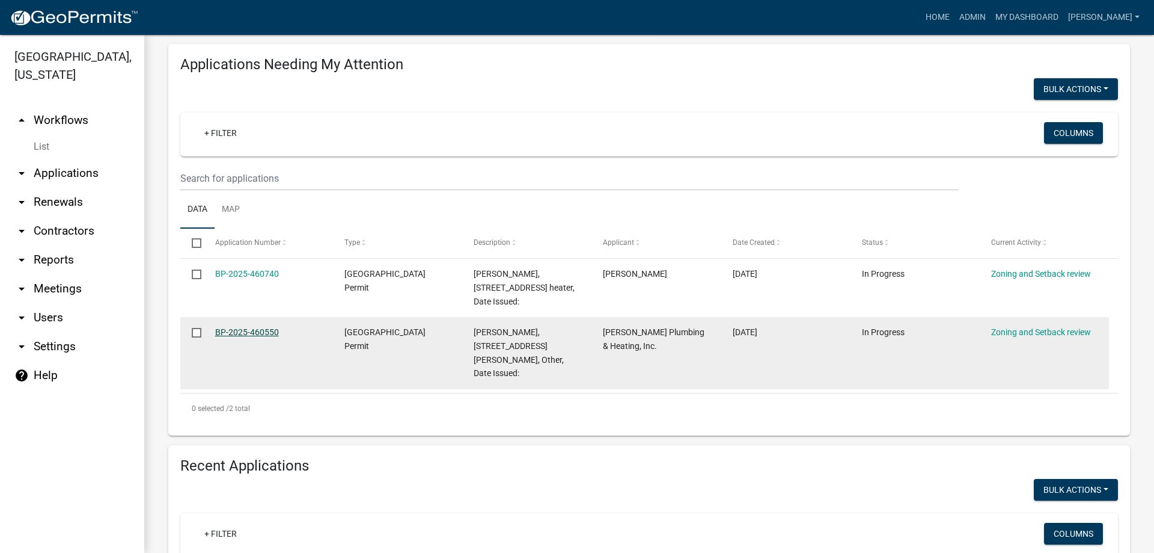
scroll to position [301, 0]
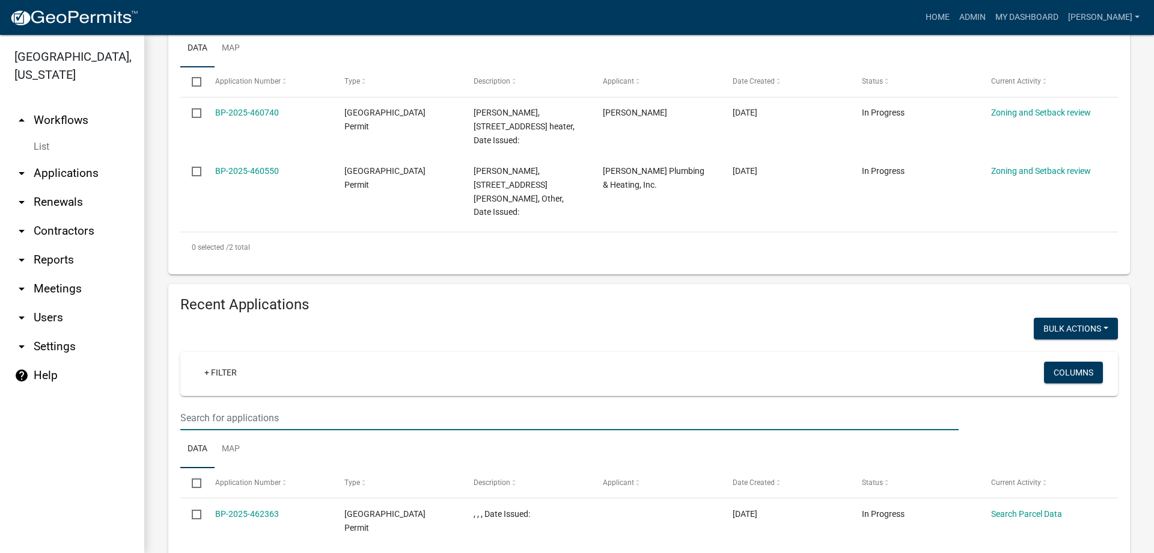
click at [220, 406] on input "text" at bounding box center [569, 417] width 779 height 25
drag, startPoint x: 196, startPoint y: 403, endPoint x: 248, endPoint y: 394, distance: 52.4
click at [248, 405] on input "3237" at bounding box center [569, 417] width 779 height 25
drag, startPoint x: 201, startPoint y: 402, endPoint x: 205, endPoint y: 396, distance: 7.3
click at [205, 405] on input "3238" at bounding box center [569, 417] width 779 height 25
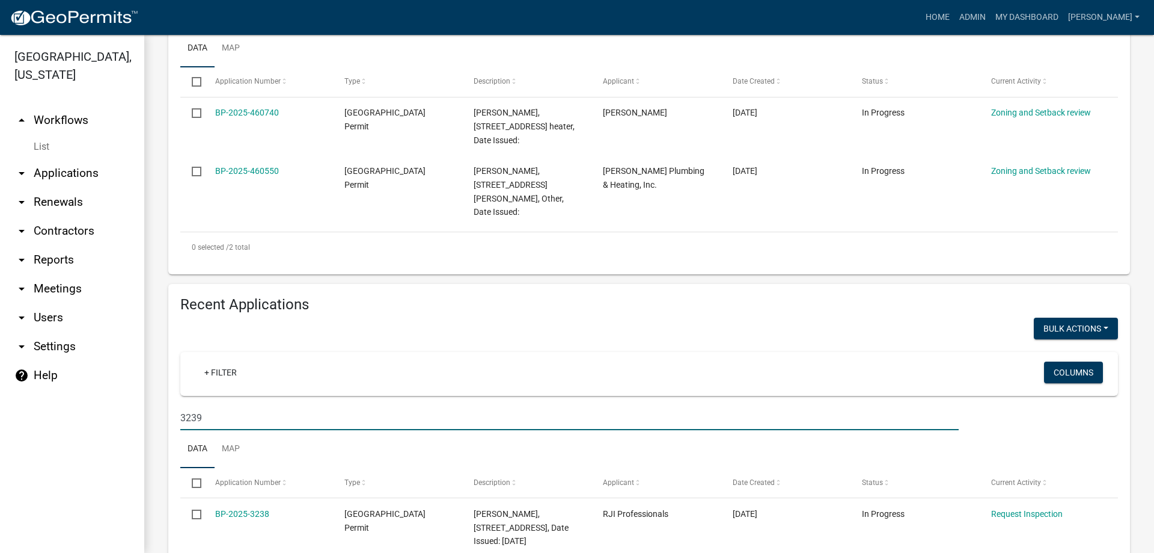
type input "3239"
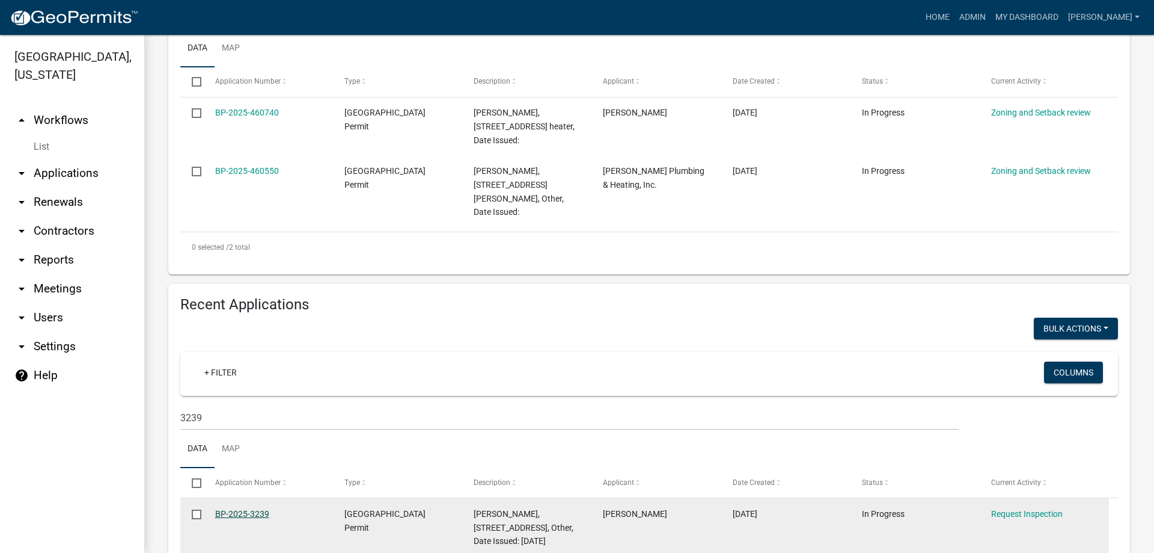
click at [229, 509] on link "BP-2025-3239" at bounding box center [242, 514] width 54 height 10
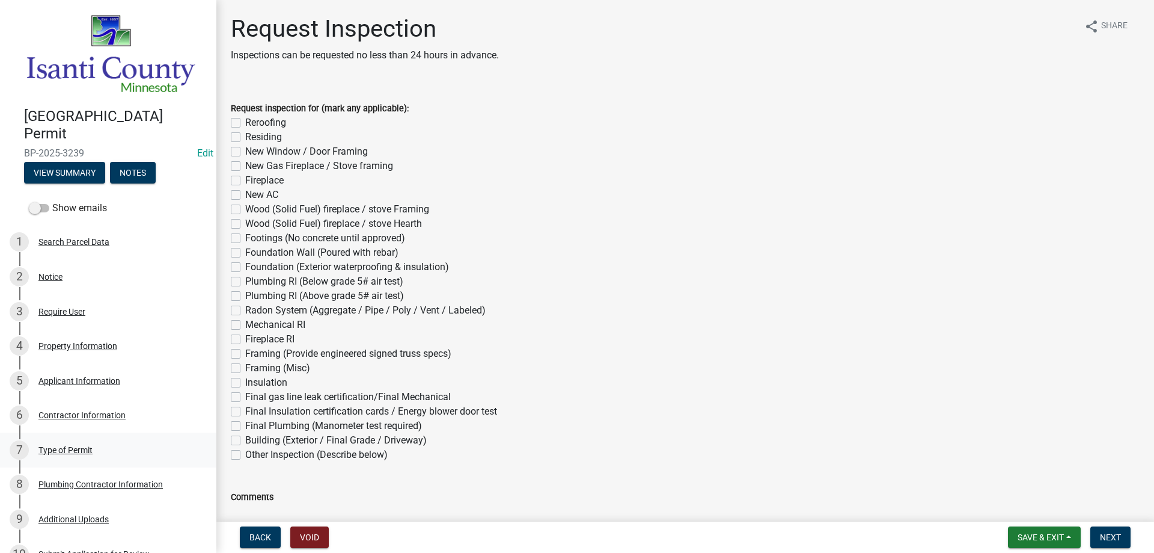
click at [66, 448] on div "Type of Permit" at bounding box center [65, 449] width 54 height 8
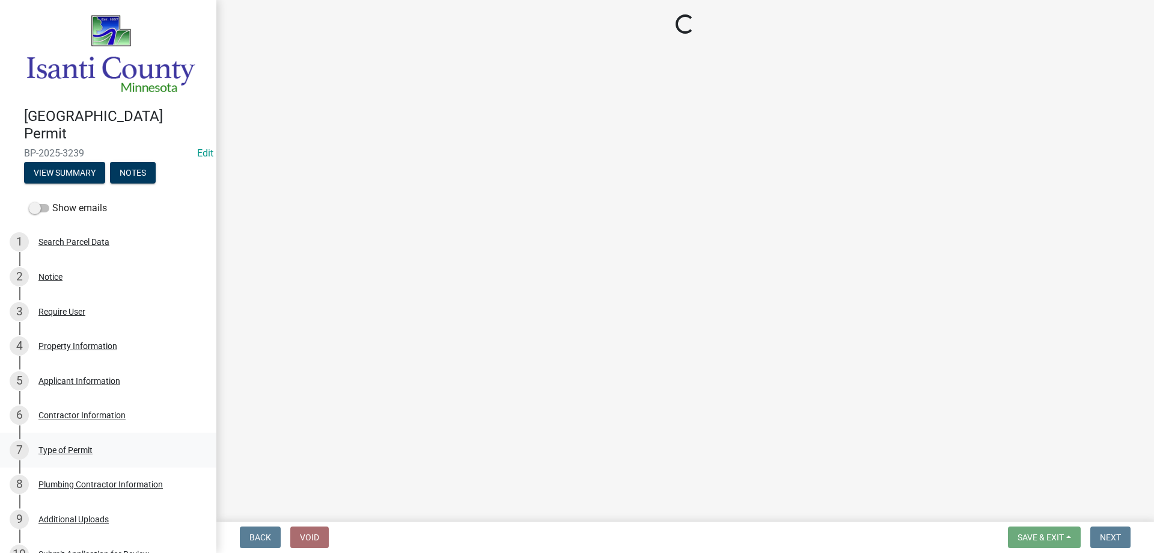
select select "eb4da8a3-282e-4d3e-a231-485219132635"
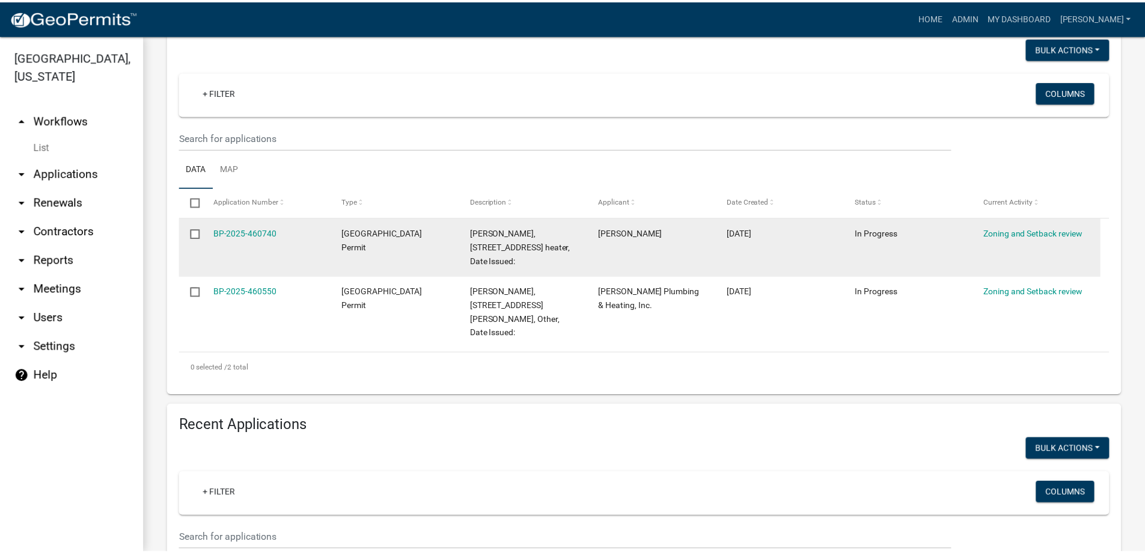
scroll to position [301, 0]
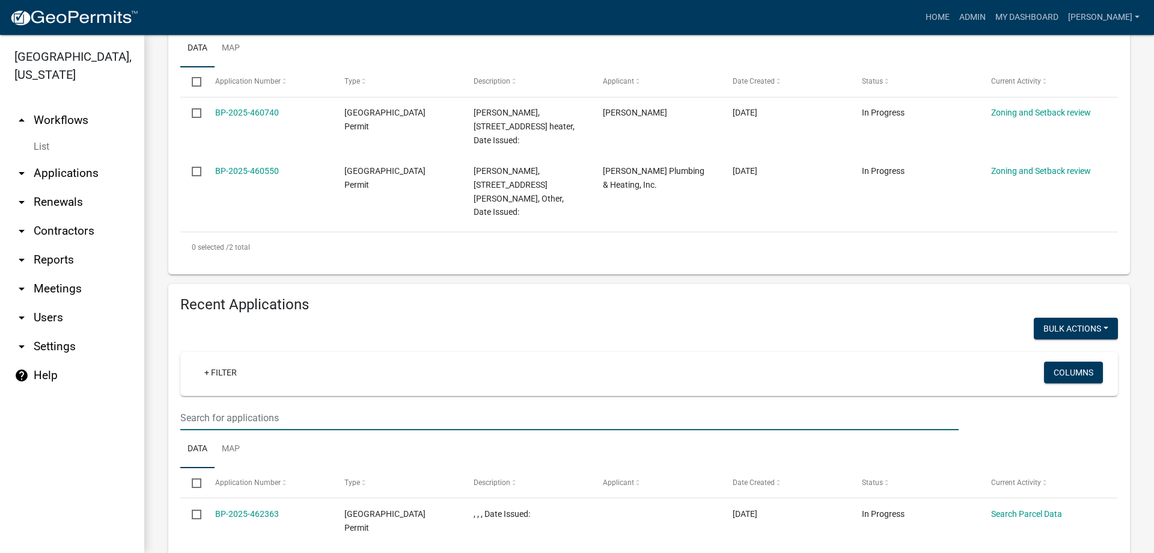
drag, startPoint x: 201, startPoint y: 408, endPoint x: 277, endPoint y: 403, distance: 75.9
click at [201, 408] on input "text" at bounding box center [569, 417] width 779 height 25
drag, startPoint x: 196, startPoint y: 403, endPoint x: 207, endPoint y: 402, distance: 11.0
click at [207, 405] on input "3240" at bounding box center [569, 417] width 779 height 25
type input "3242"
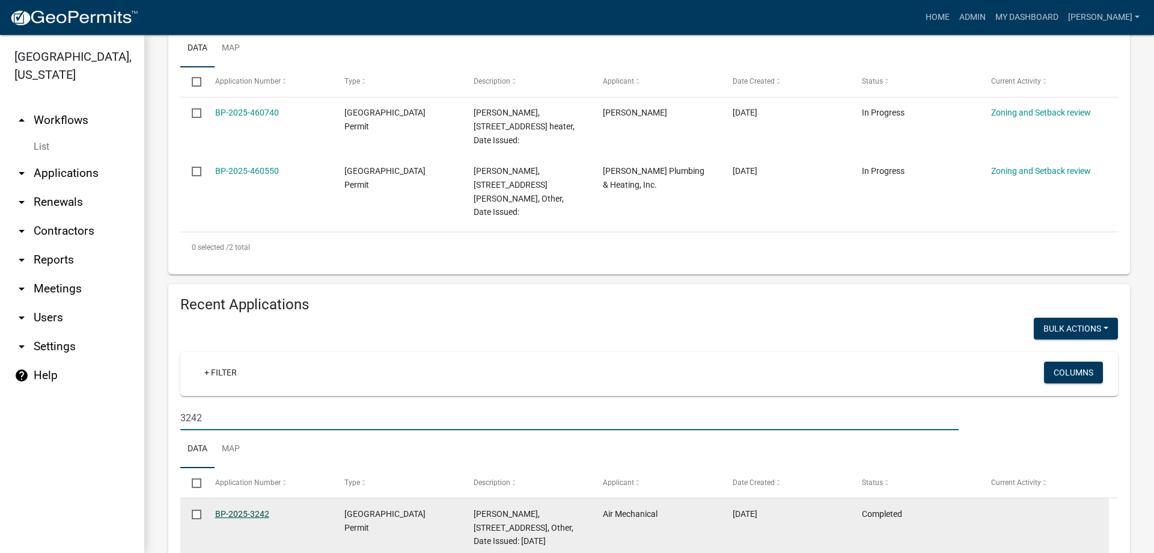
click at [246, 509] on link "BP-2025-3242" at bounding box center [242, 514] width 54 height 10
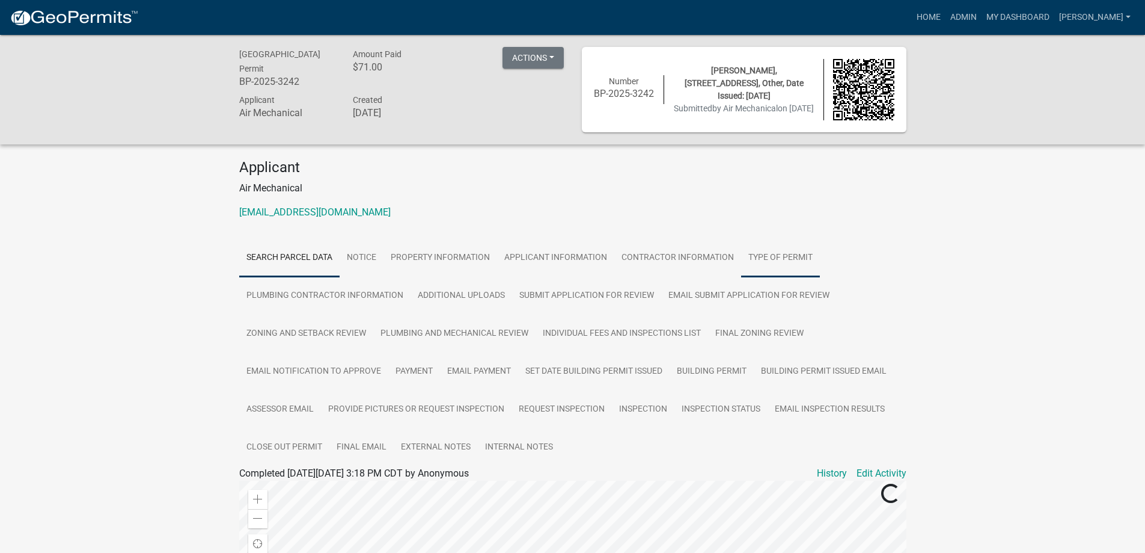
click at [785, 257] on link "Type of Permit" at bounding box center [780, 258] width 79 height 38
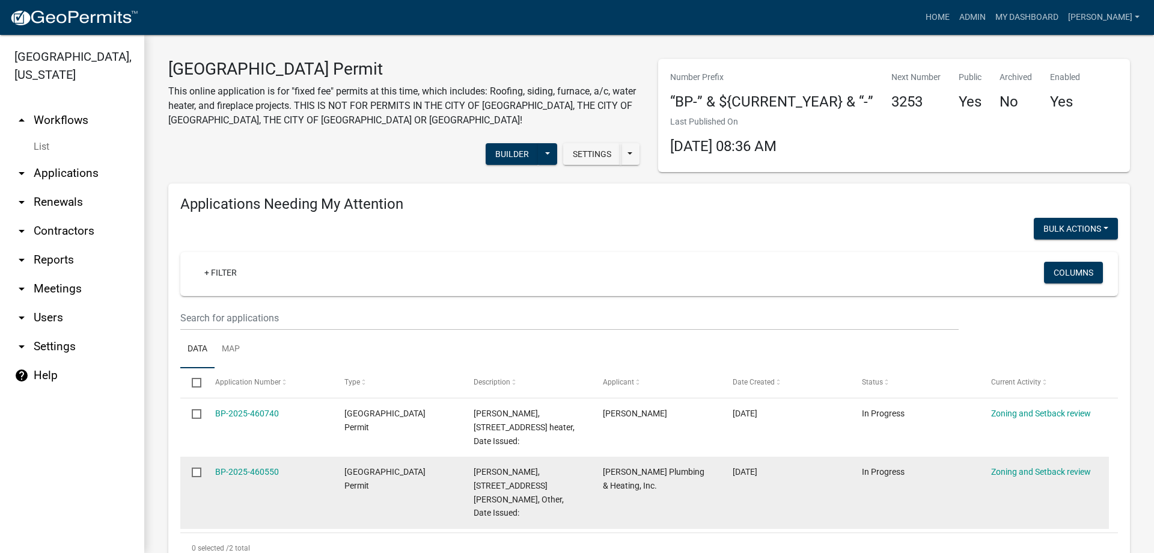
scroll to position [240, 0]
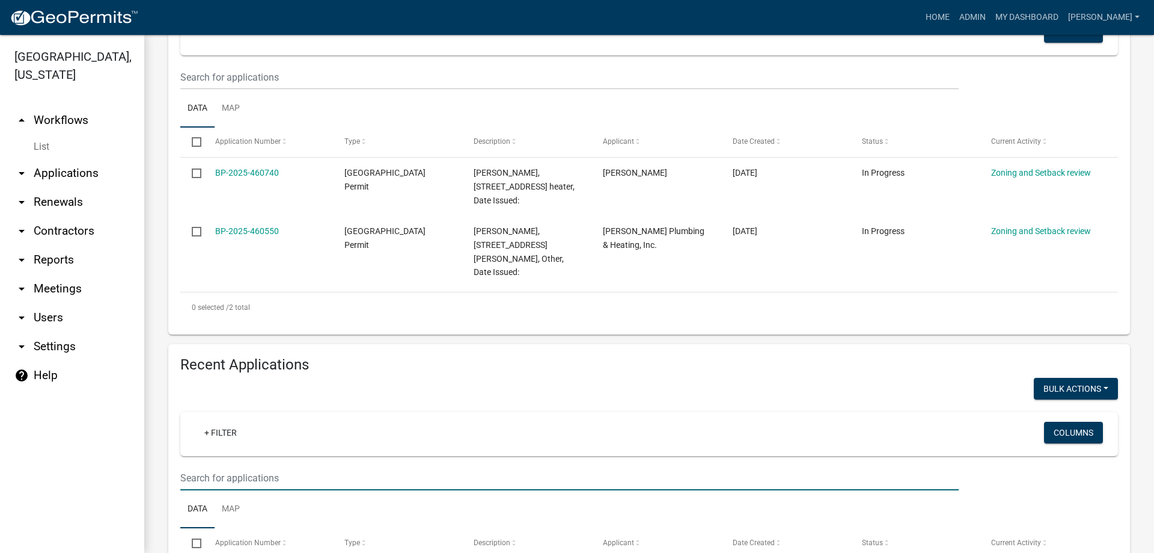
drag, startPoint x: 195, startPoint y: 467, endPoint x: 343, endPoint y: 388, distance: 167.0
click at [195, 90] on input "text" at bounding box center [569, 77] width 779 height 25
type input "3243"
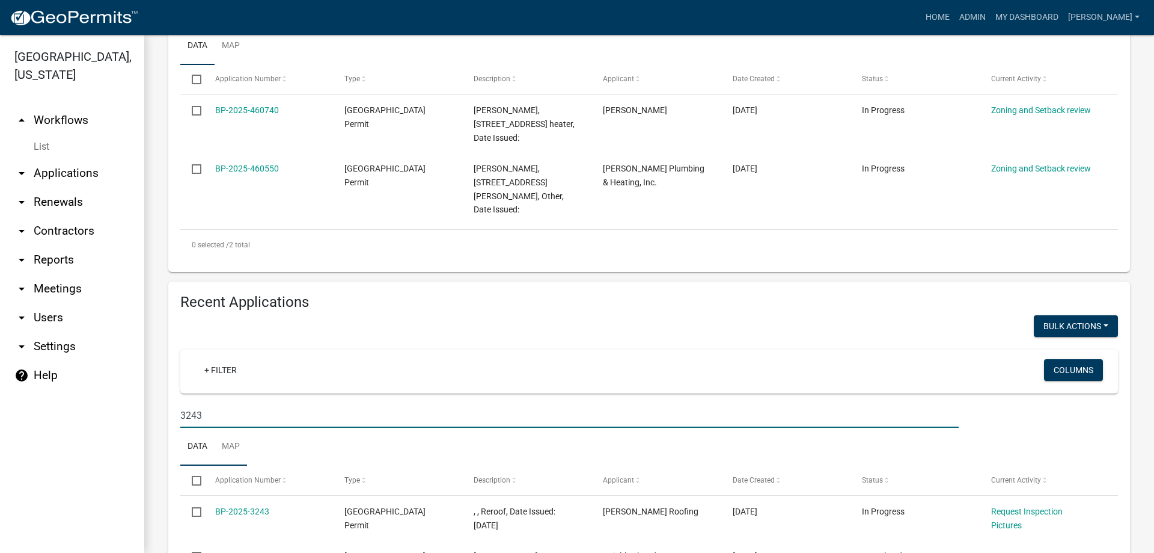
scroll to position [361, 0]
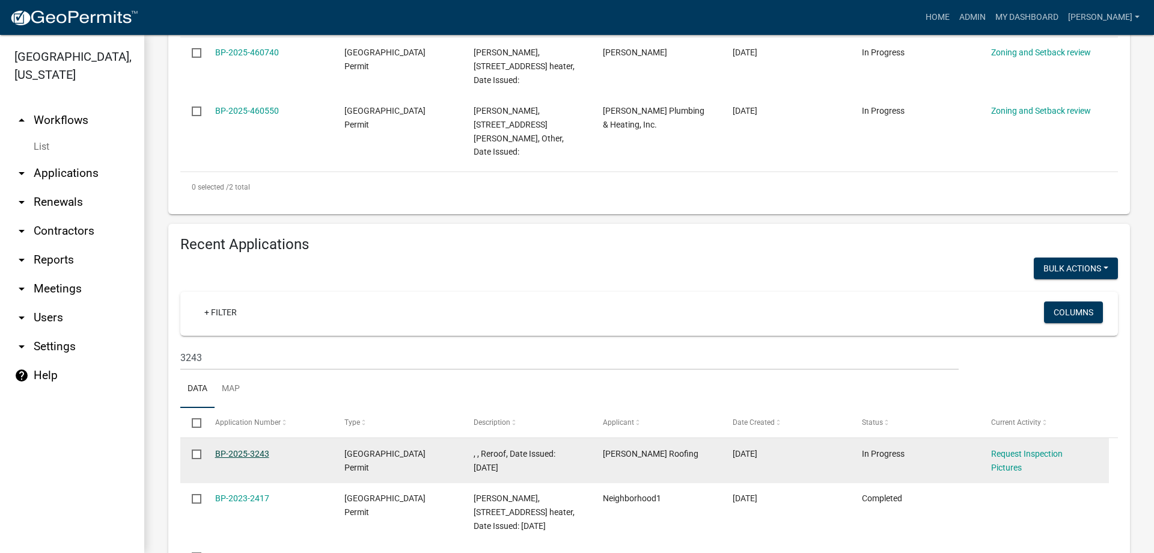
click at [245, 448] on link "BP-2025-3243" at bounding box center [242, 453] width 54 height 10
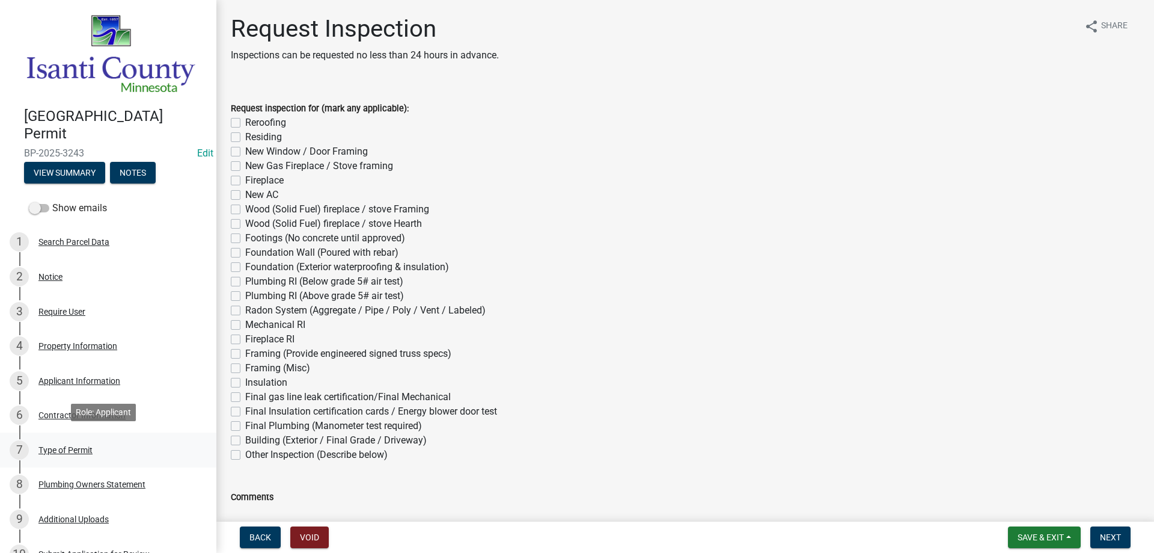
click at [48, 448] on div "Type of Permit" at bounding box center [65, 449] width 54 height 8
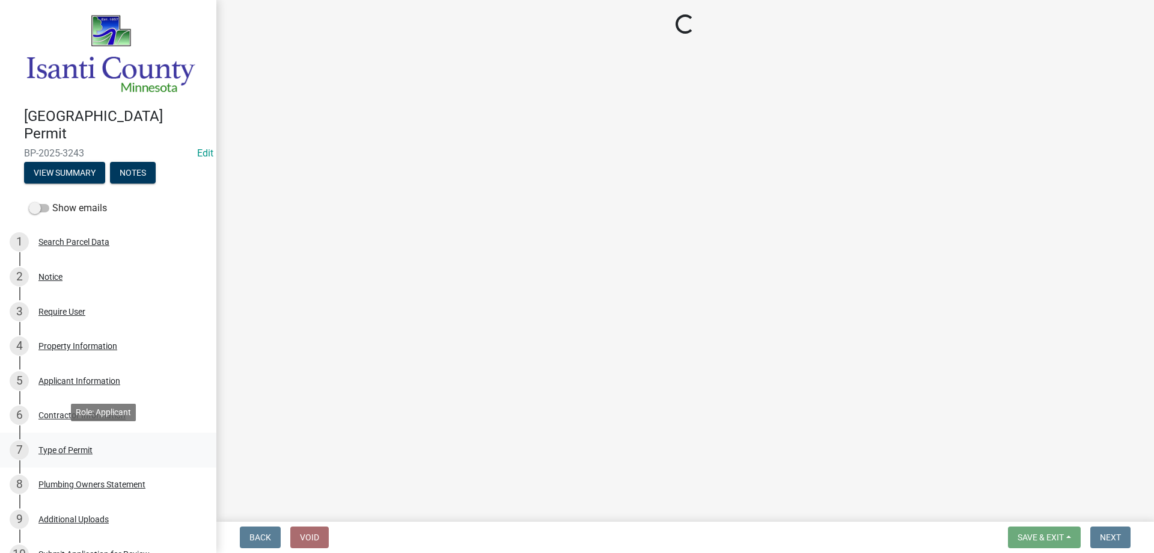
select select "eb4da8a3-282e-4d3e-a231-485219132635"
select select "0ece82dd-c883-4950-aa67-9a99a4f1235b"
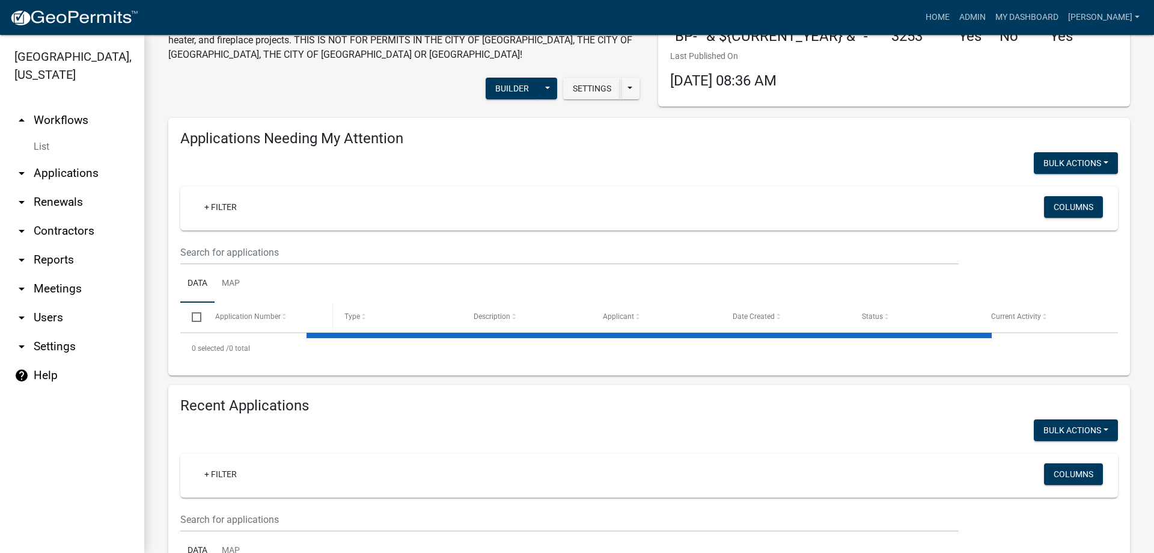
scroll to position [179, 0]
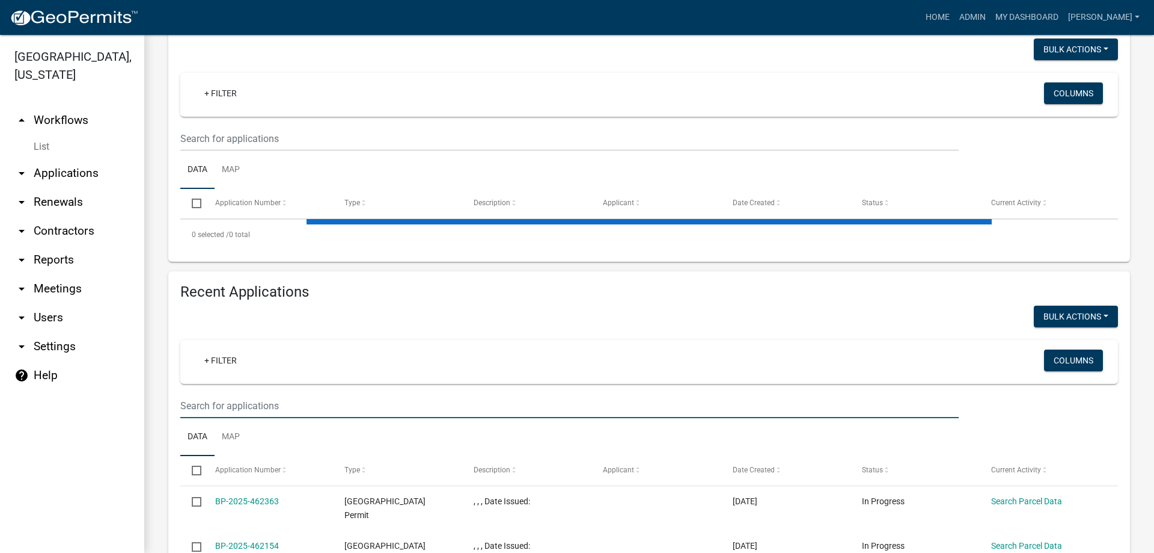
drag, startPoint x: 200, startPoint y: 402, endPoint x: 221, endPoint y: 385, distance: 26.6
click at [200, 151] on input "text" at bounding box center [569, 138] width 779 height 25
type input "3245"
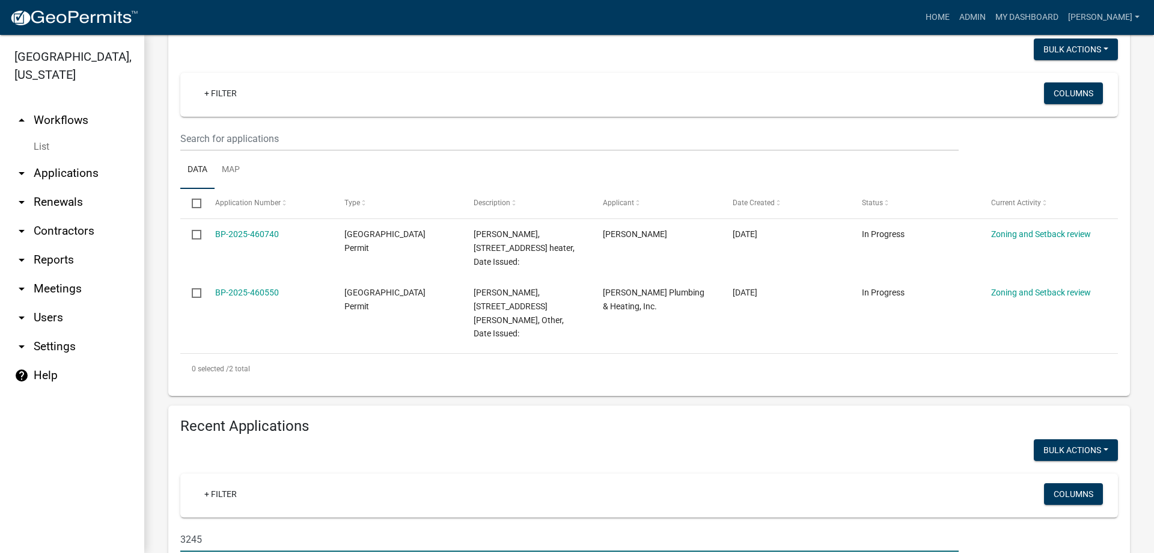
scroll to position [299, 0]
